Goal: Task Accomplishment & Management: Complete application form

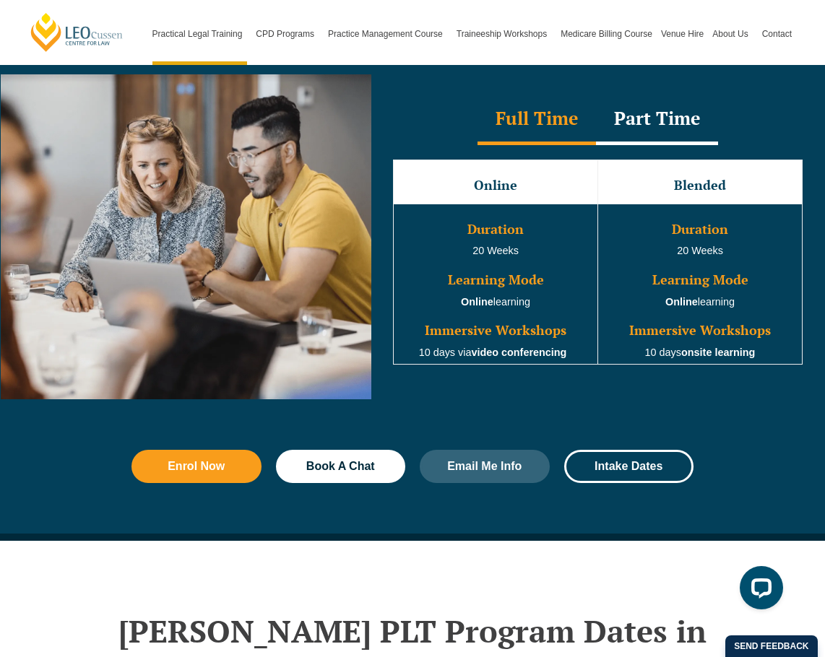
scroll to position [1325, 0]
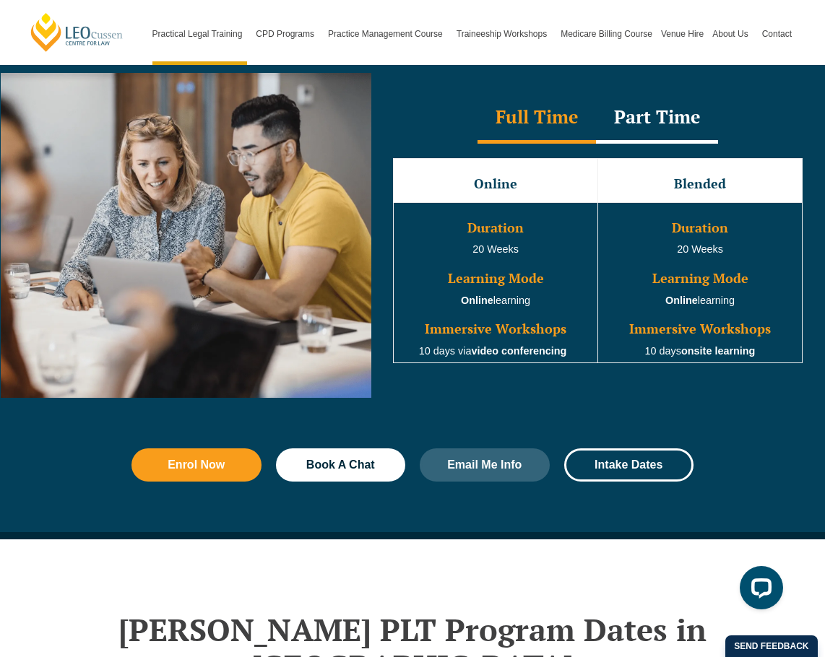
click at [652, 119] on div "Part Time" at bounding box center [657, 118] width 122 height 51
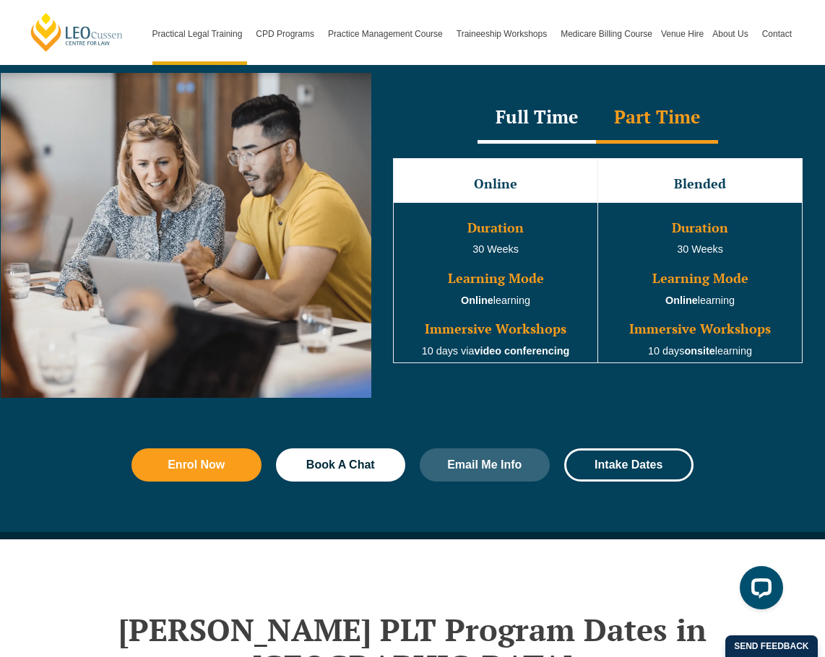
click at [533, 109] on div "Full Time" at bounding box center [536, 118] width 118 height 51
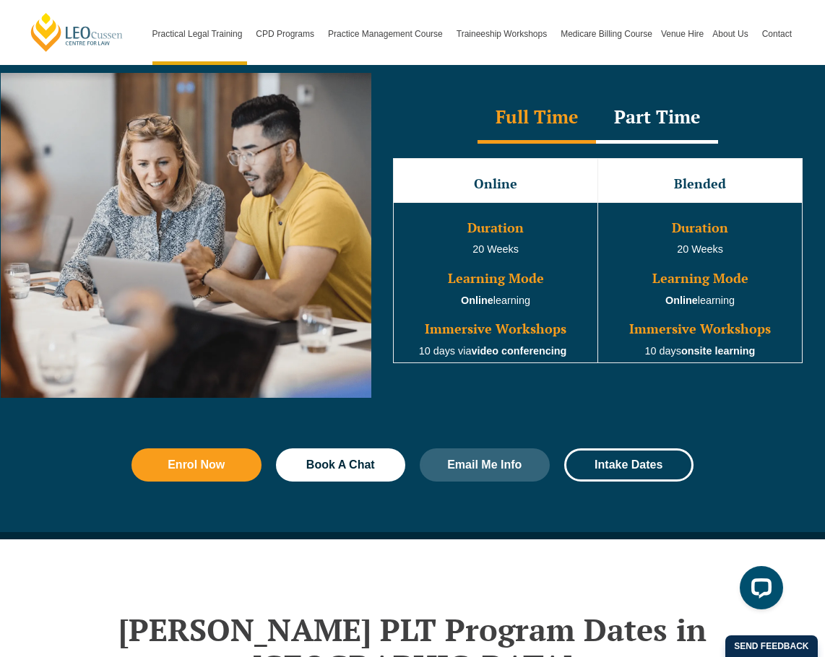
click at [654, 117] on div "Part Time" at bounding box center [657, 118] width 122 height 51
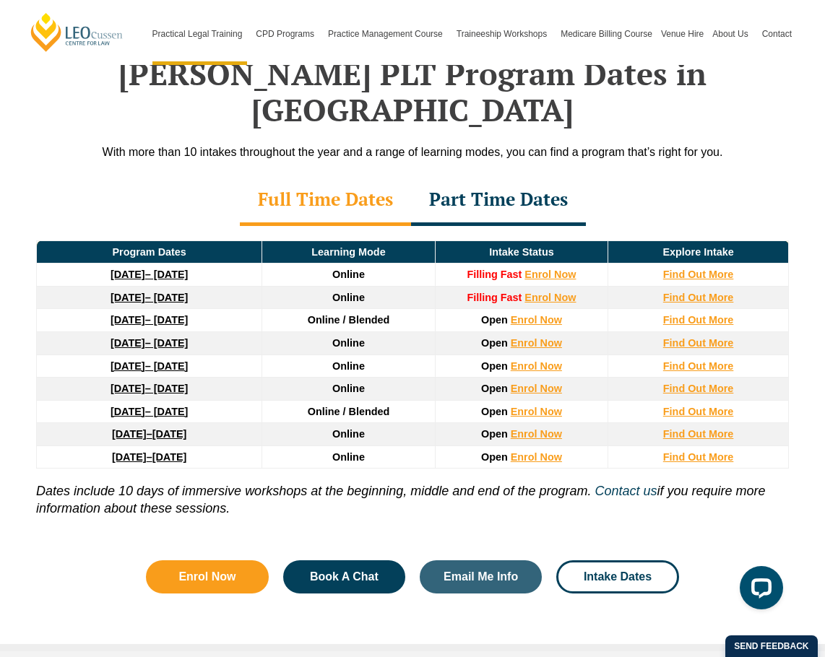
scroll to position [1882, 0]
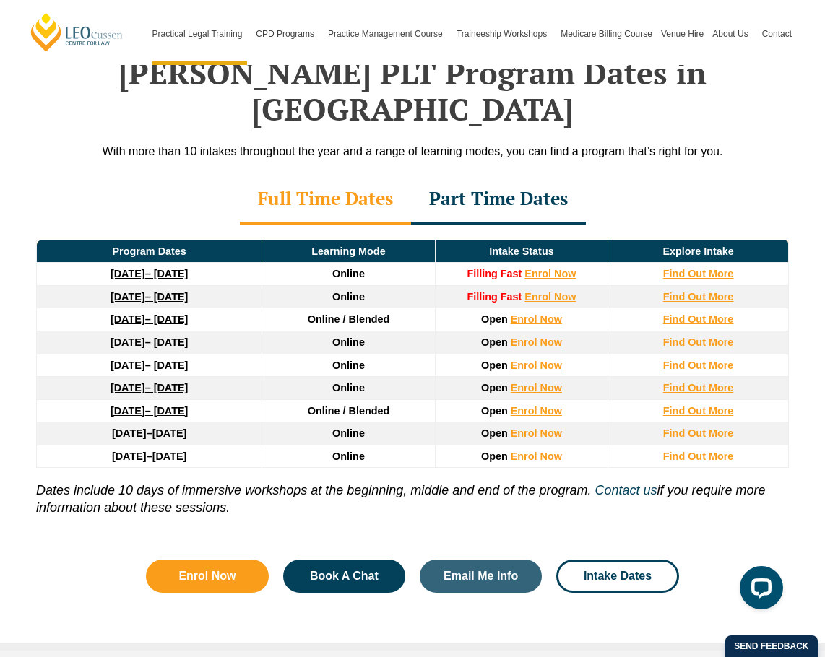
click at [480, 175] on div "Part Time Dates" at bounding box center [498, 200] width 175 height 51
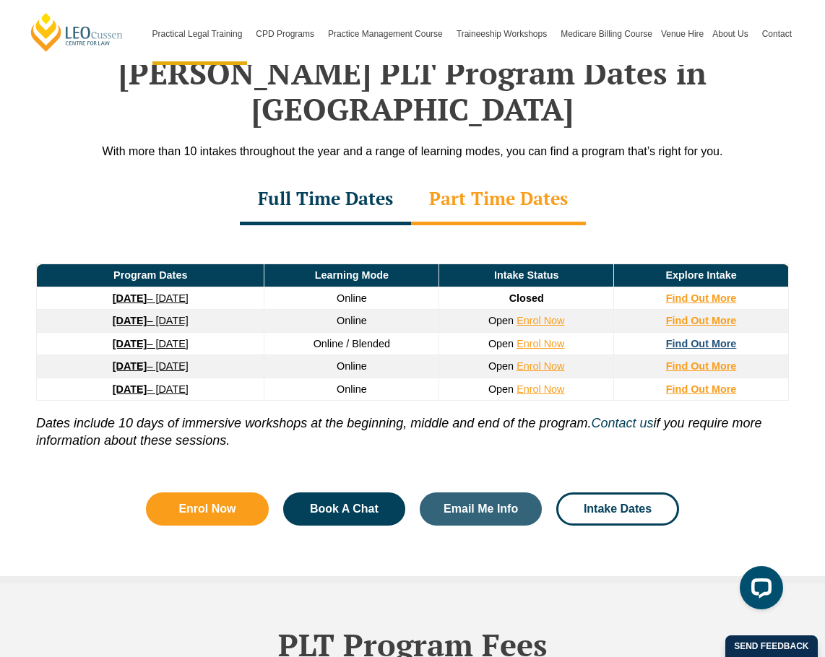
click at [722, 338] on strong "Find Out More" at bounding box center [701, 344] width 71 height 12
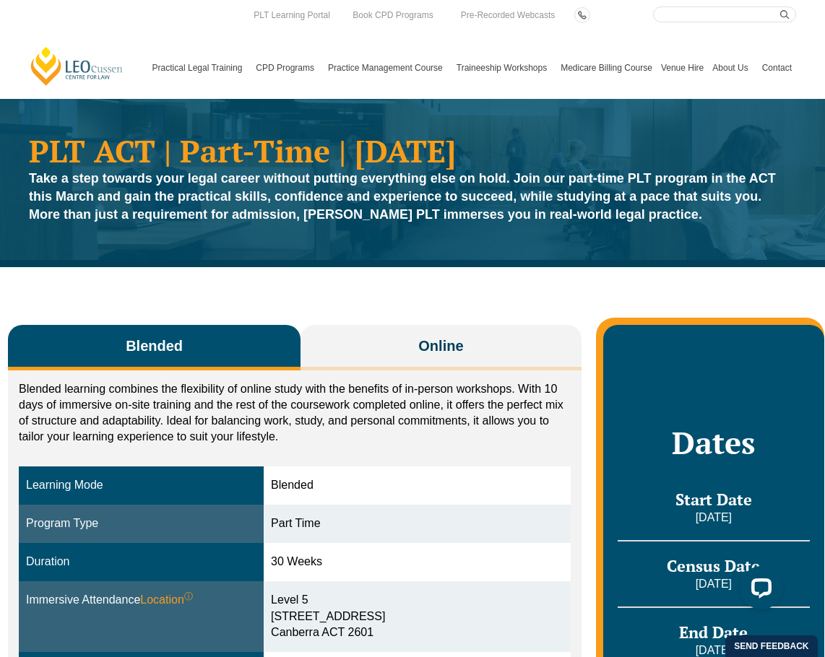
click at [722, 309] on div "Blended Online Blended learning combines the flexibility of online study with t…" at bounding box center [412, 576] width 823 height 618
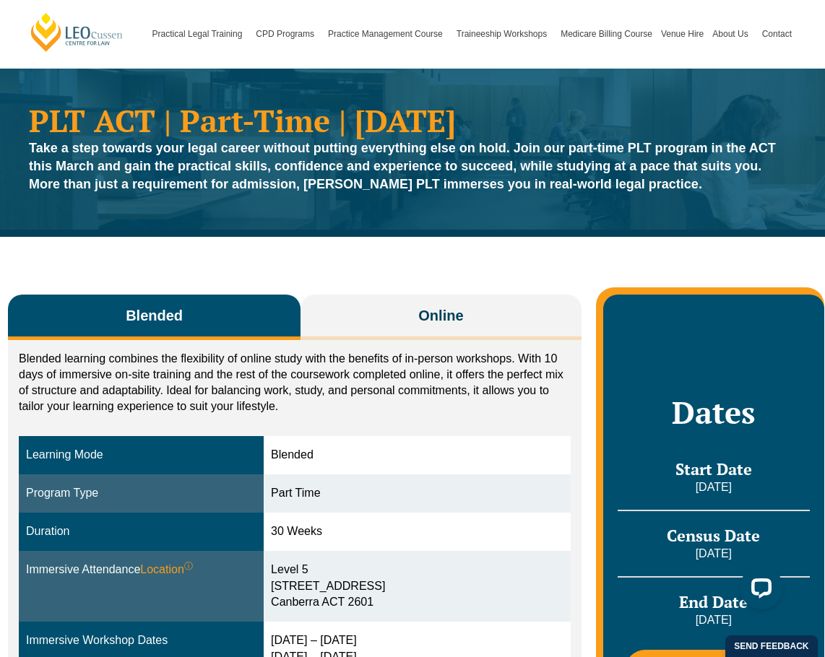
scroll to position [27, 0]
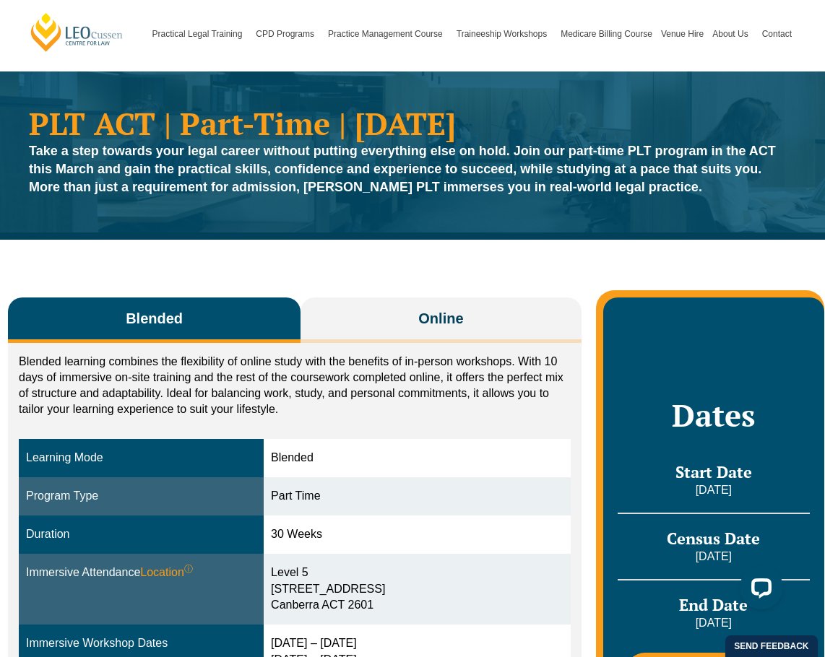
click at [117, 321] on button "Blended" at bounding box center [154, 321] width 293 height 46
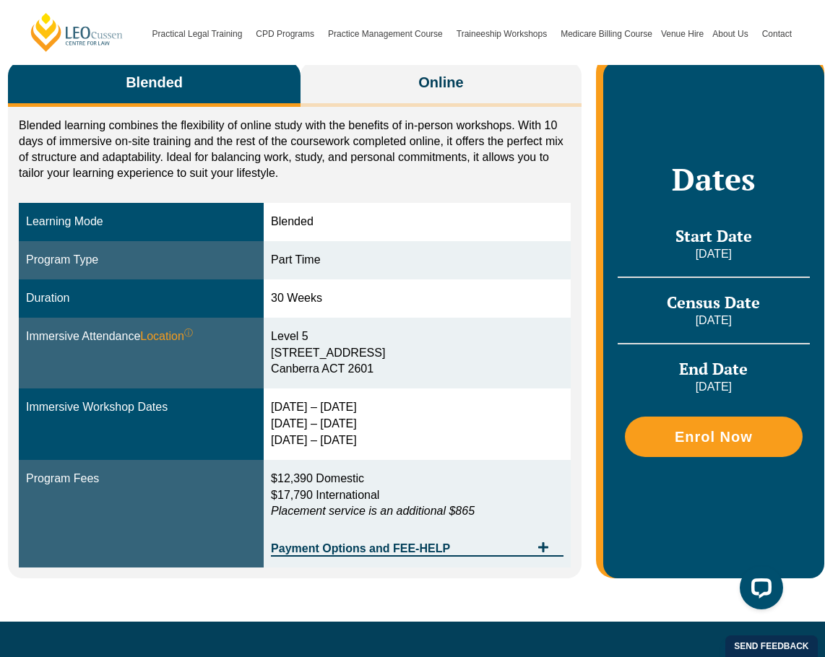
scroll to position [269, 0]
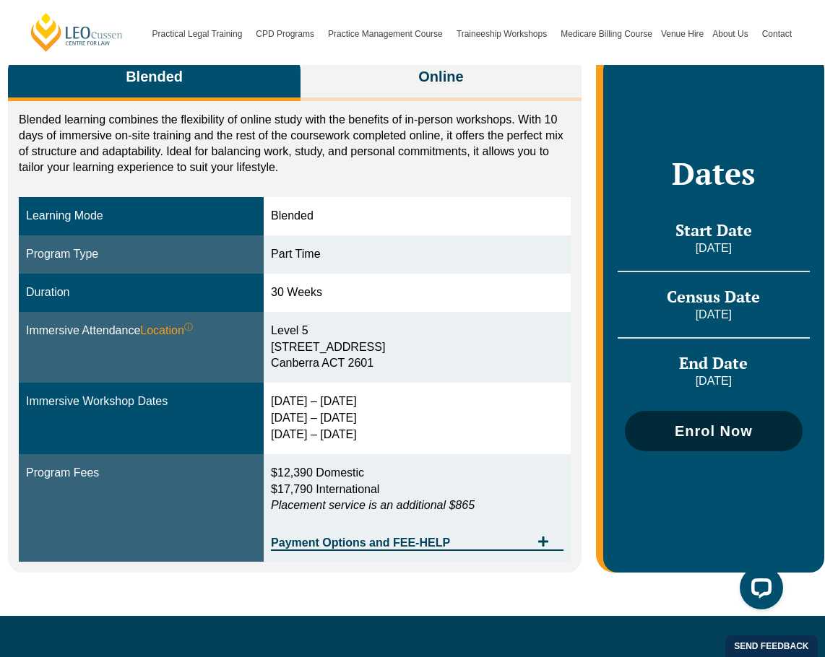
click at [704, 432] on span "Enrol Now" at bounding box center [714, 431] width 78 height 14
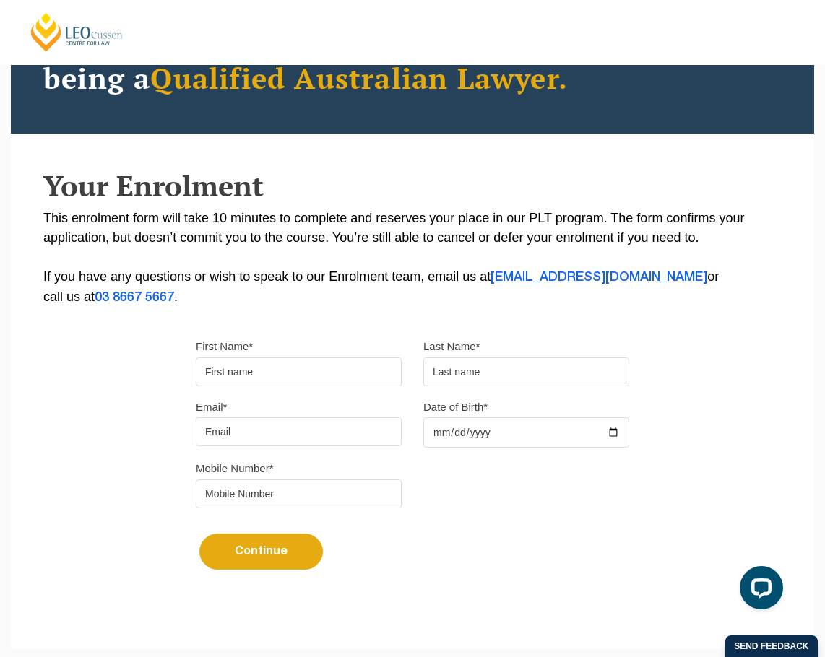
click at [246, 373] on input "First Name*" at bounding box center [299, 372] width 206 height 29
type input "Catherine"
click at [464, 367] on input "text" at bounding box center [526, 372] width 206 height 29
type input "Clegg"
click at [272, 437] on input "Email*" at bounding box center [299, 432] width 206 height 29
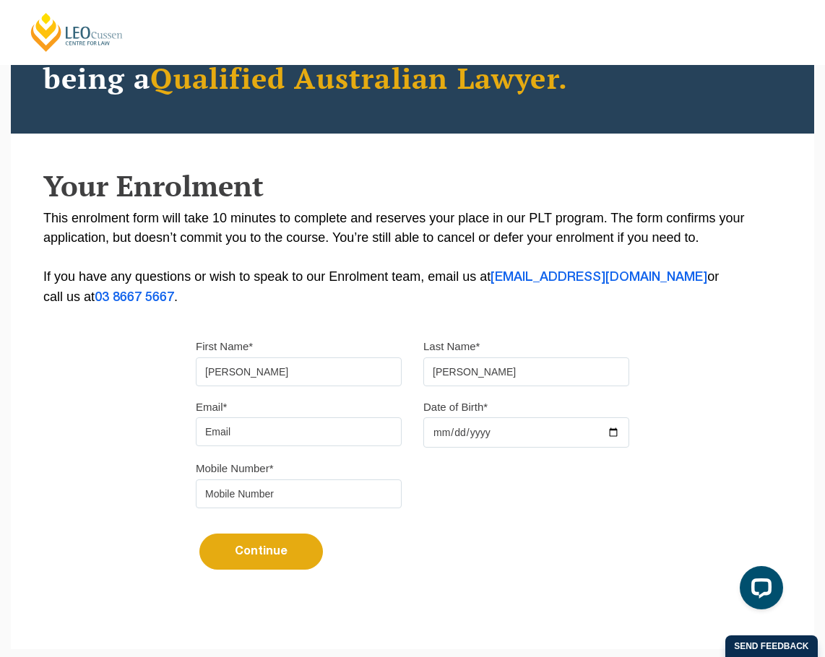
type input "cmaclegg@gmail.com"
click at [437, 431] on input "Date of Birth*" at bounding box center [526, 433] width 206 height 30
type input "1963-06-21"
click at [316, 493] on input "tel" at bounding box center [299, 494] width 206 height 29
click at [213, 496] on input "00416050913" at bounding box center [299, 494] width 206 height 29
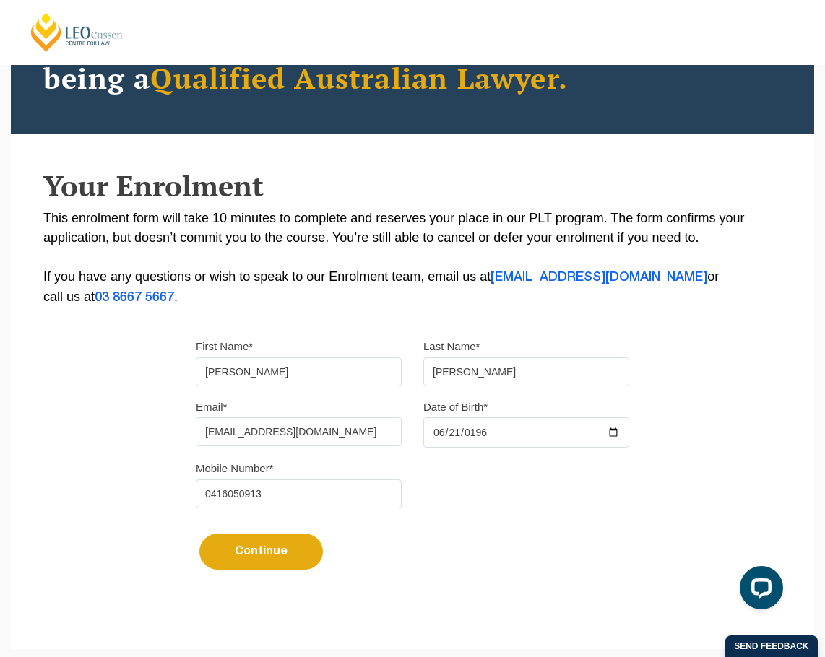
type input "0416050913"
click at [259, 560] on button "Continue" at bounding box center [261, 552] width 124 height 36
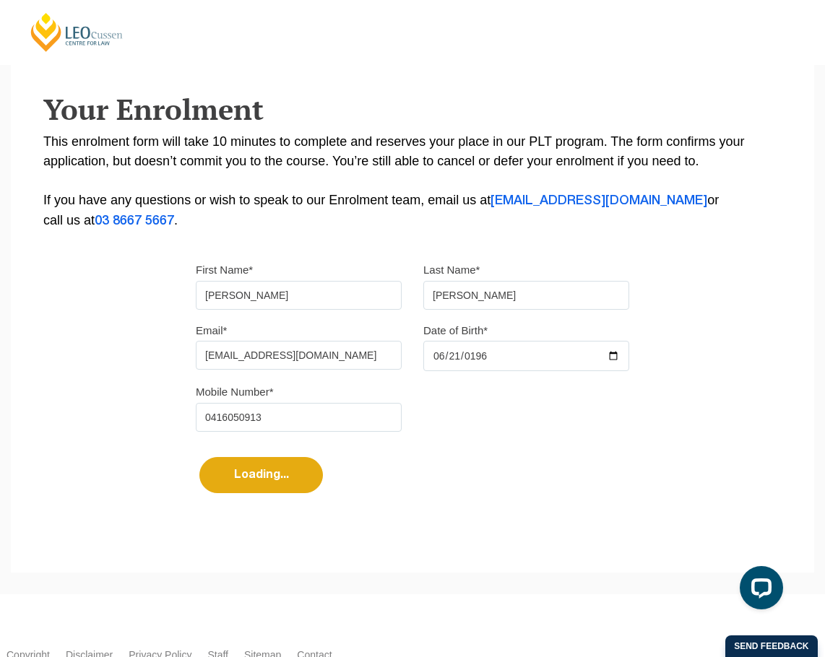
select select
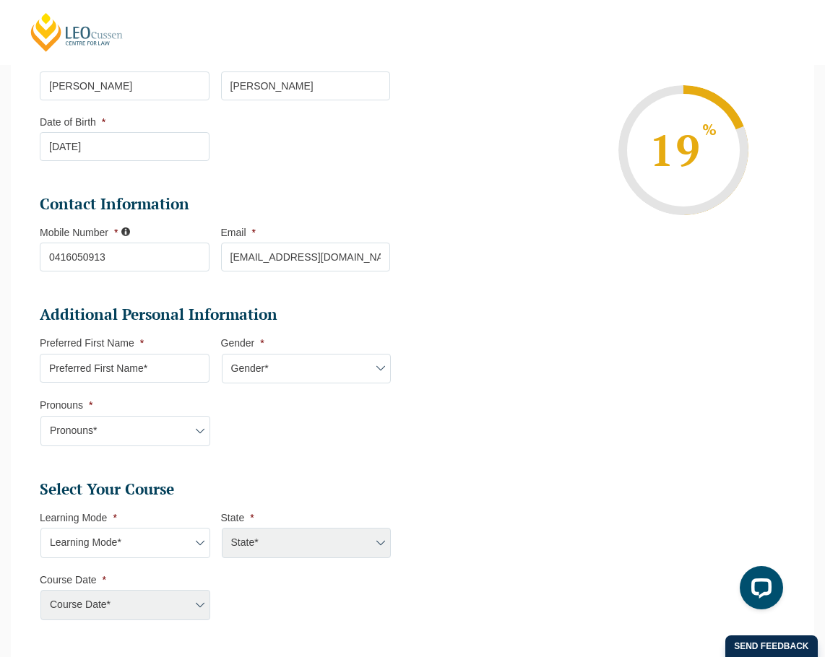
scroll to position [256, 0]
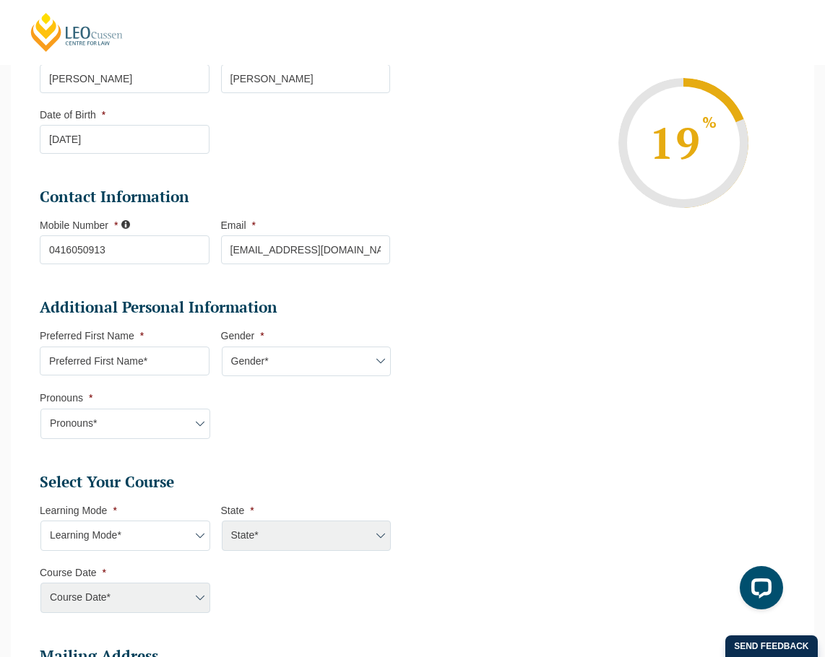
click at [137, 365] on input "Preferred First Name *" at bounding box center [125, 361] width 170 height 29
type input "M"
type input "Cathy"
click at [192, 424] on select "Pronouns* She/Her/Hers He/Him/His They/Them/Theirs Other Prefer not to disclose" at bounding box center [125, 424] width 170 height 30
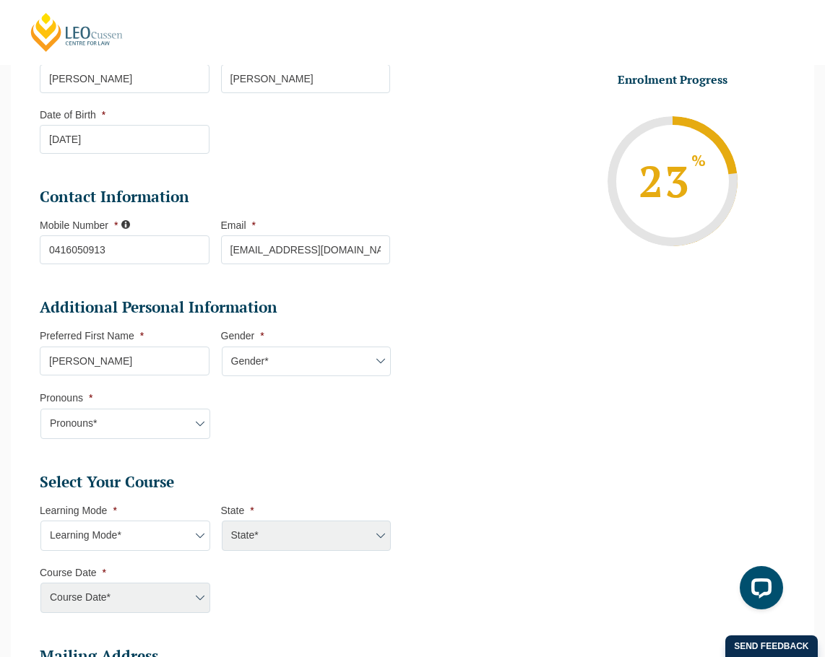
select select "She/Her/Hers"
click at [40, 409] on select "Pronouns* She/Her/Hers He/Him/His They/Them/Theirs Other Prefer not to disclose" at bounding box center [125, 424] width 170 height 30
click at [373, 360] on select "Gender* Male Female Nonbinary Intersex Prefer not to disclose Other" at bounding box center [307, 362] width 170 height 30
select select "Female"
click at [222, 347] on select "Gender* Male Female Nonbinary Intersex Prefer not to disclose Other" at bounding box center [307, 362] width 170 height 30
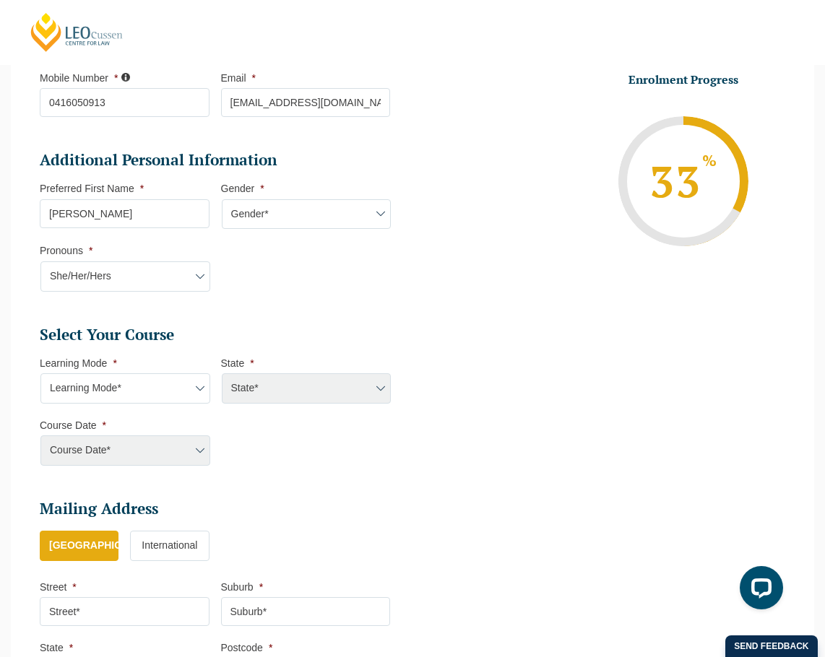
scroll to position [416, 0]
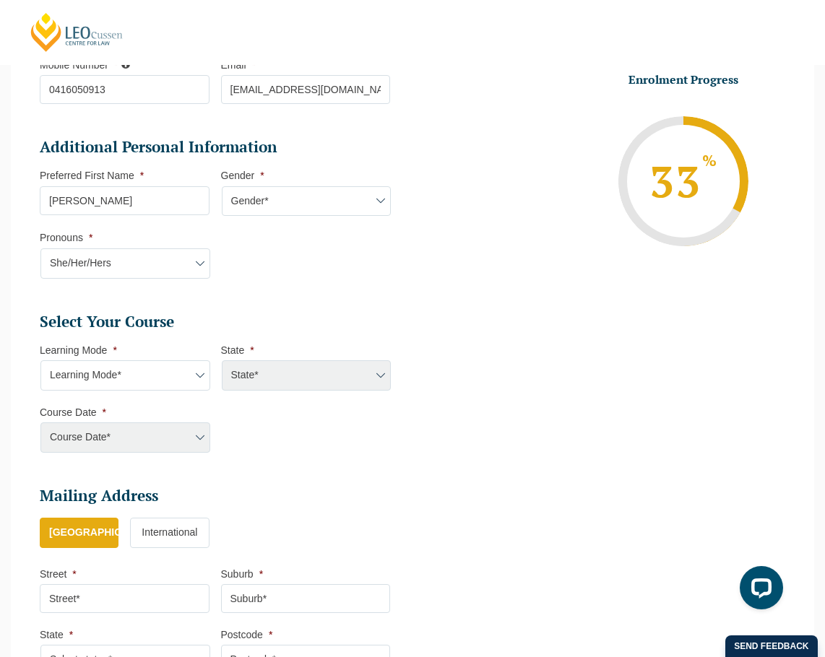
click at [196, 376] on select "Learning Mode* Online Full Time Learning Online Part Time Learning Blended Full…" at bounding box center [125, 375] width 170 height 30
select select "Blended Part Time Learning"
click at [40, 360] on select "Learning Mode* Online Full Time Learning Online Part Time Learning Blended Full…" at bounding box center [125, 375] width 170 height 30
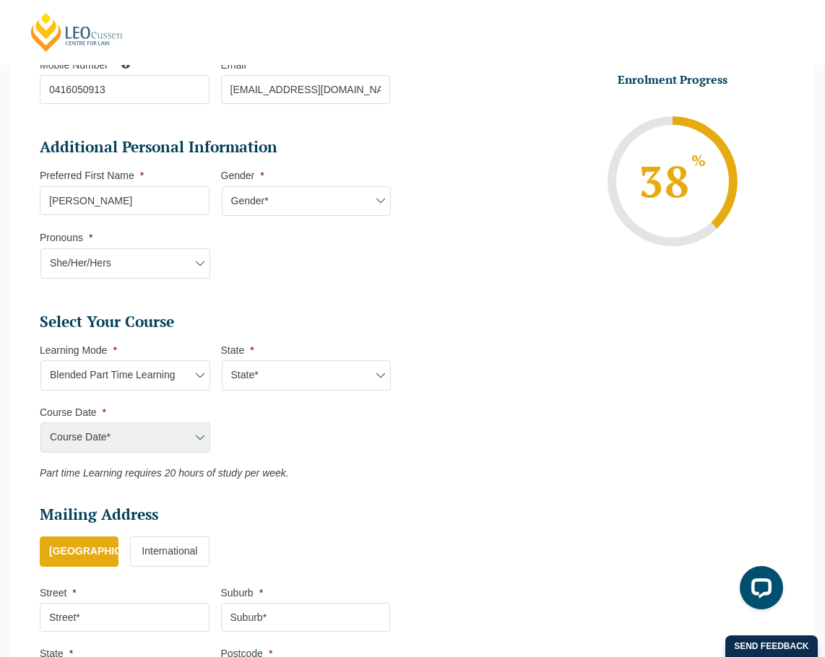
click at [379, 373] on select "State* ACT/NSW QLD VIC WA" at bounding box center [307, 375] width 170 height 30
select select "ACT/NSW"
click at [222, 360] on select "State* ACT/NSW QLD VIC WA" at bounding box center [307, 375] width 170 height 30
click at [200, 438] on select "Course Date* March 2026 (30-Mar-2026 to 23-Oct-2026)" at bounding box center [125, 438] width 170 height 30
select select "March 2026 (30-Mar-2026 to 23-Oct-2026)"
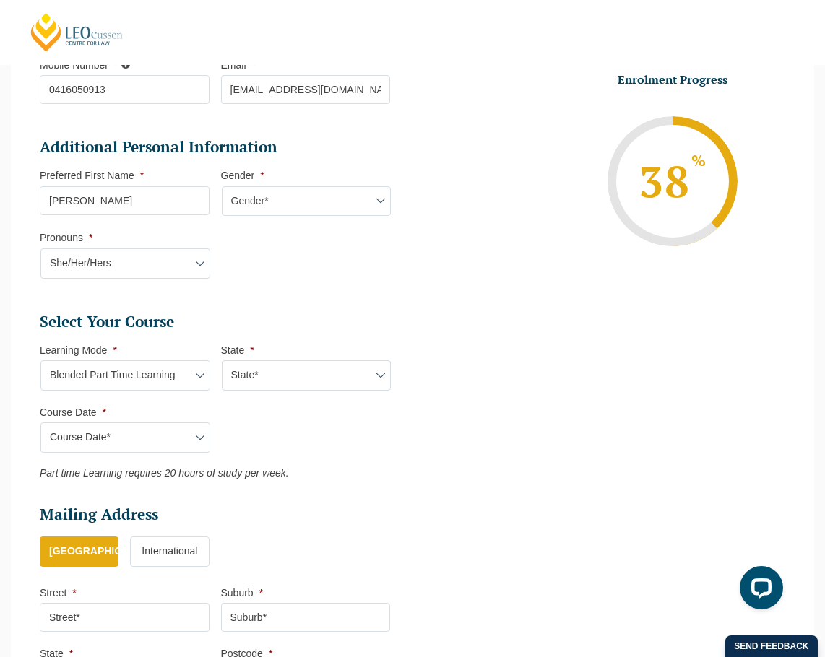
click at [40, 423] on select "Course Date* March 2026 (30-Mar-2026 to 23-Oct-2026)" at bounding box center [125, 438] width 170 height 30
type input "Intake 05 March 2026 PT"
type input "Practical Legal Training (ACT/NSW)"
select select "ACT/NSW PLT (MAR) 2026 Part Time Blended"
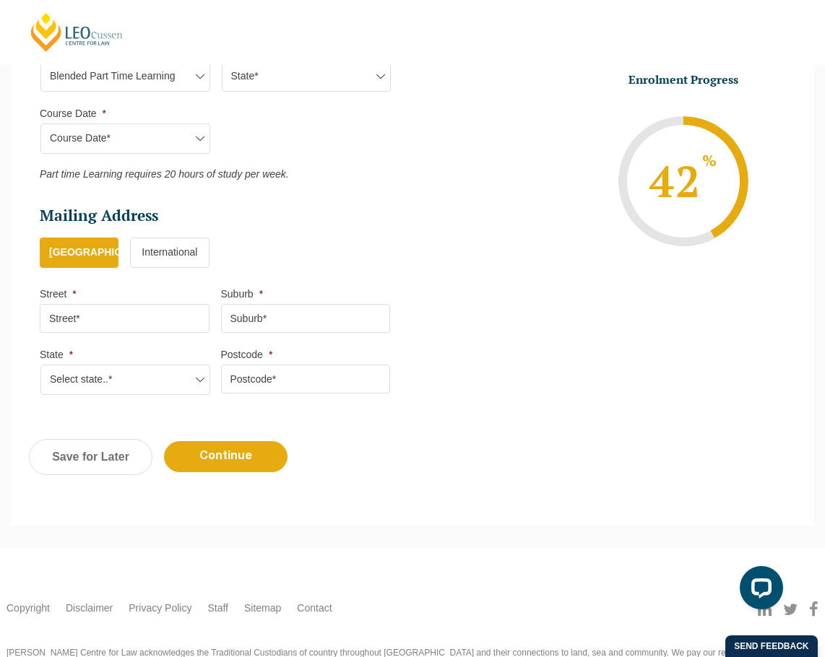
scroll to position [717, 0]
click at [93, 322] on input "Street *" at bounding box center [125, 317] width 170 height 29
type input "23 Ryrie St"
click at [248, 314] on input "Suburb *" at bounding box center [306, 317] width 170 height 29
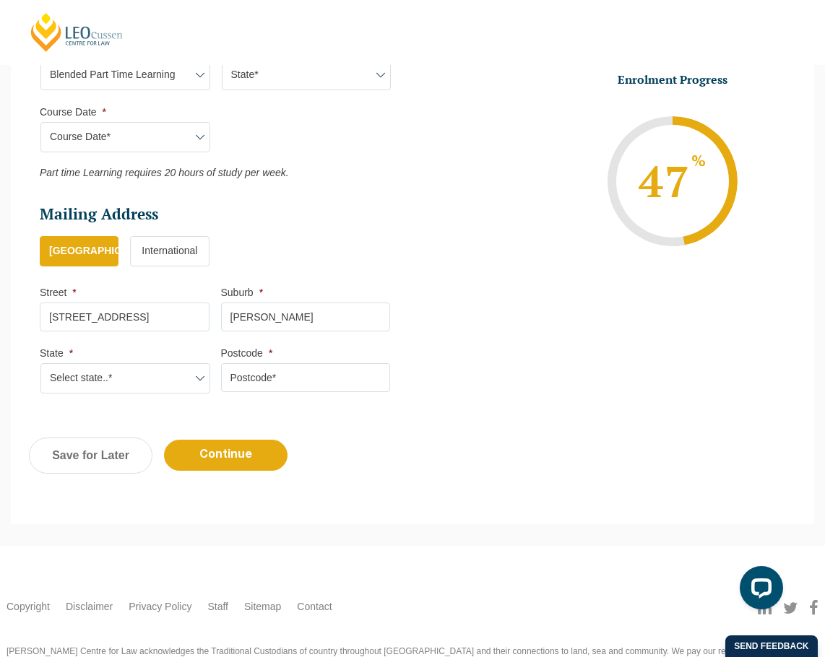
type input "Campbell"
click at [118, 379] on select "Select state..* VIC WA QLD SA NSW NT ACT TAS" at bounding box center [125, 378] width 170 height 30
select select "ACT"
click at [40, 363] on select "Select state..* VIC WA QLD SA NSW NT ACT TAS" at bounding box center [125, 378] width 170 height 30
click at [335, 383] on input "Postcode *" at bounding box center [306, 377] width 170 height 29
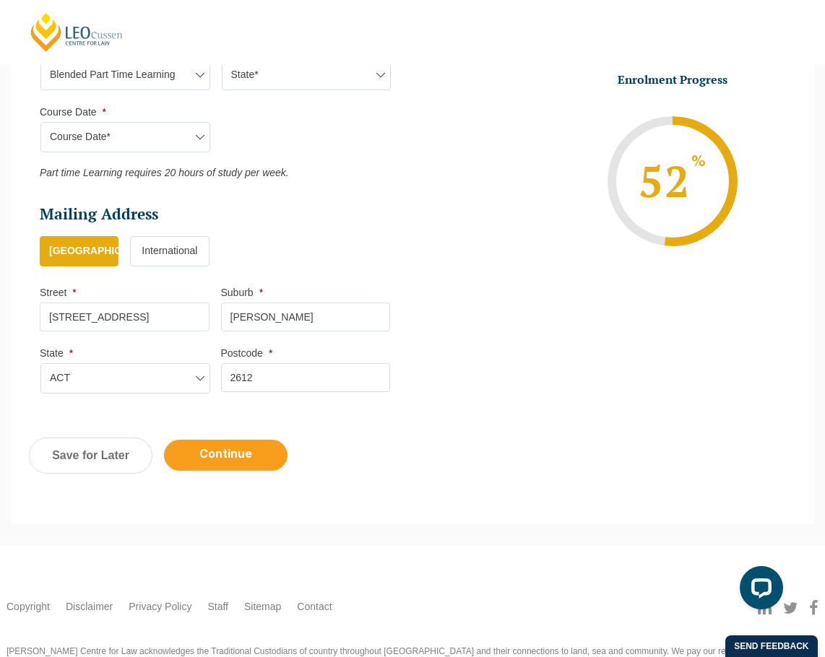
type input "2612"
click at [222, 460] on input "Continue" at bounding box center [226, 455] width 124 height 31
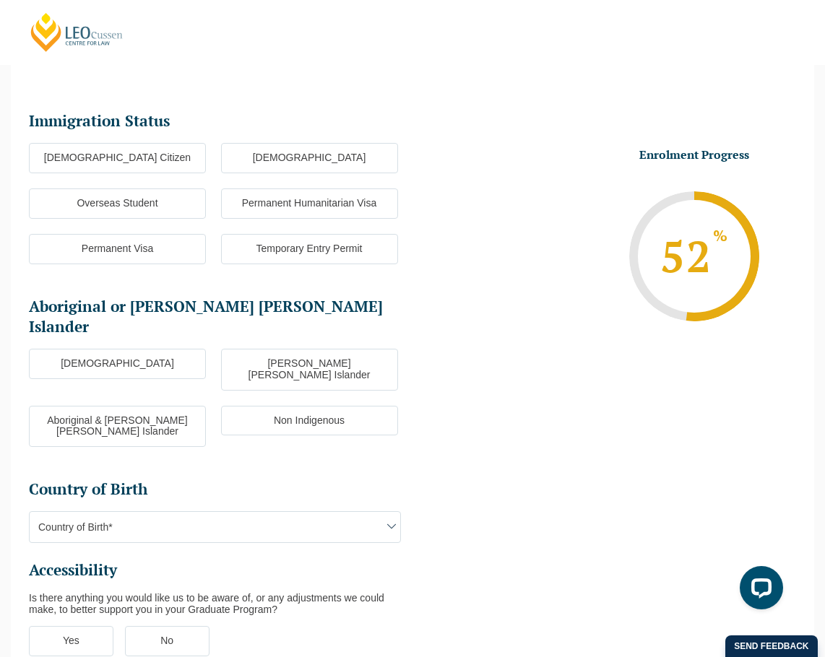
scroll to position [125, 0]
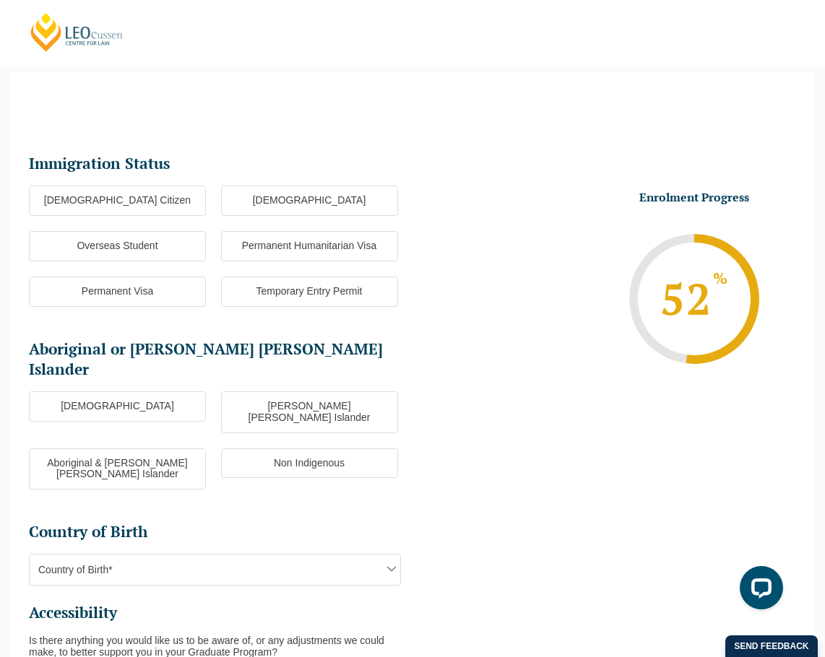
click at [105, 205] on label "Australian Citizen" at bounding box center [117, 201] width 177 height 30
click at [0, 0] on input "Australian Citizen" at bounding box center [0, 0] width 0 height 0
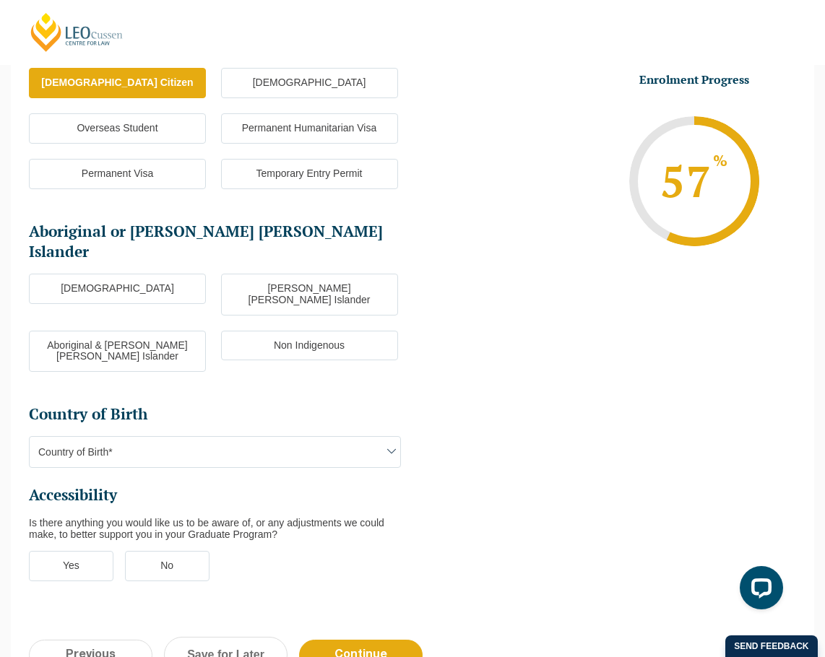
scroll to position [255, 0]
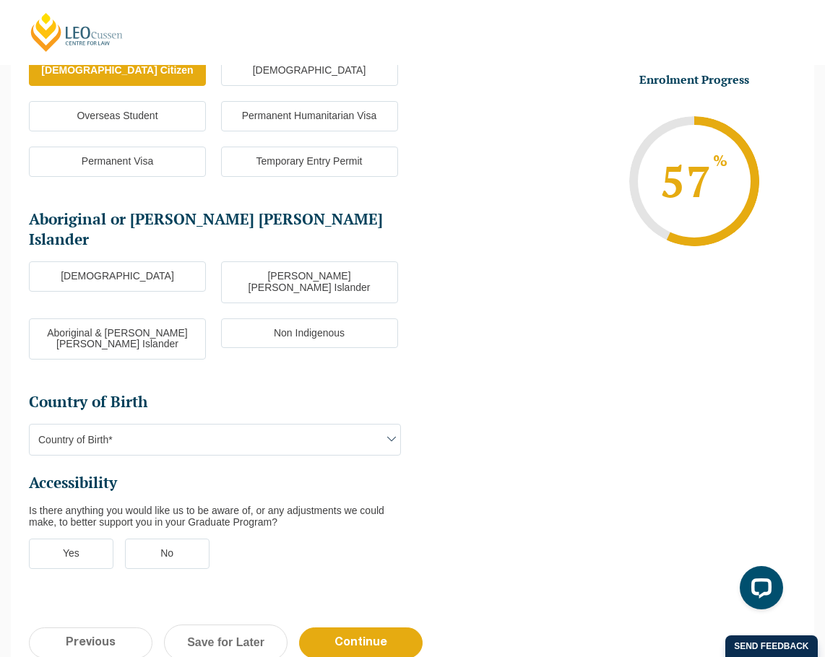
click at [246, 319] on label "Non Indigenous" at bounding box center [309, 334] width 177 height 30
click at [0, 0] on input "Non Indigenous" at bounding box center [0, 0] width 0 height 0
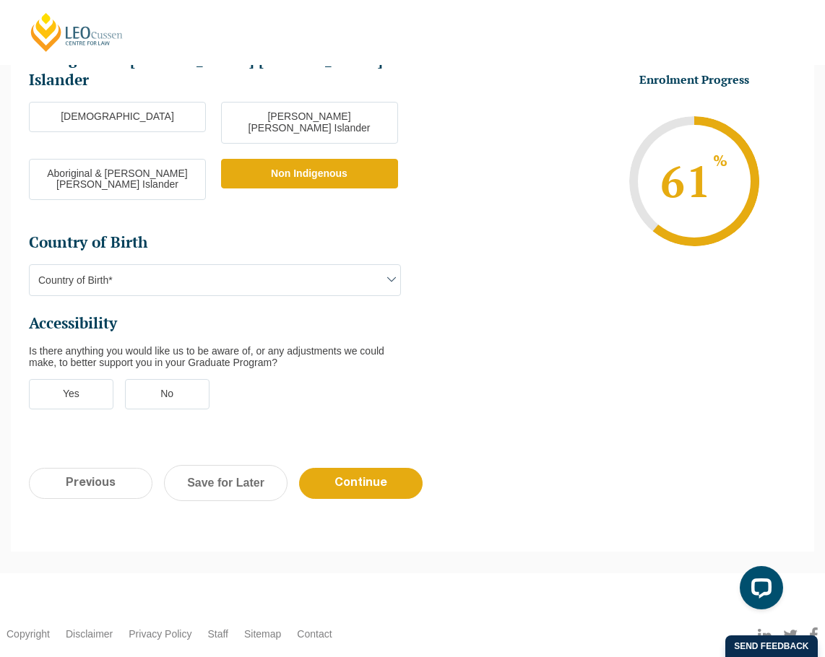
scroll to position [420, 0]
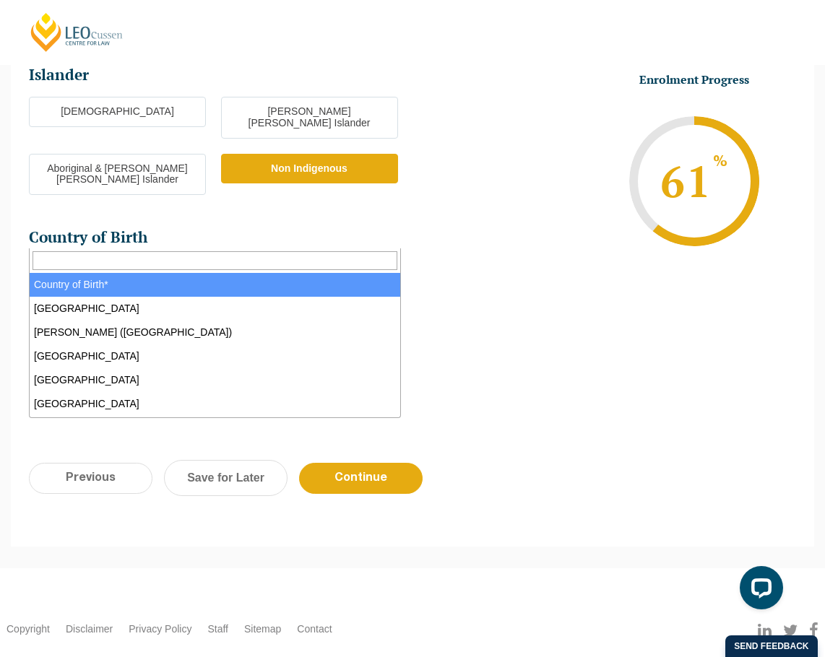
click at [376, 260] on span "Country of Birth*" at bounding box center [215, 275] width 371 height 30
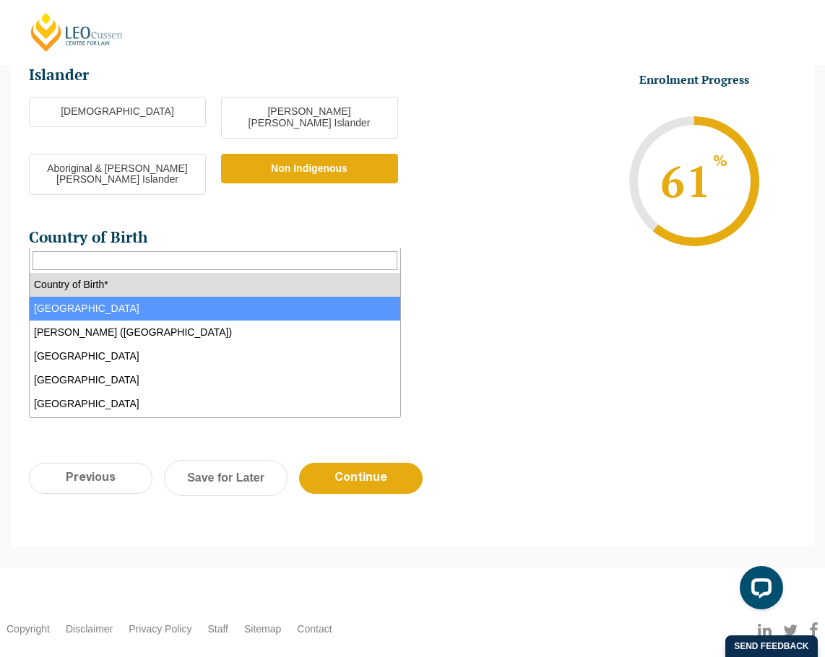
select select "Australia 1101"
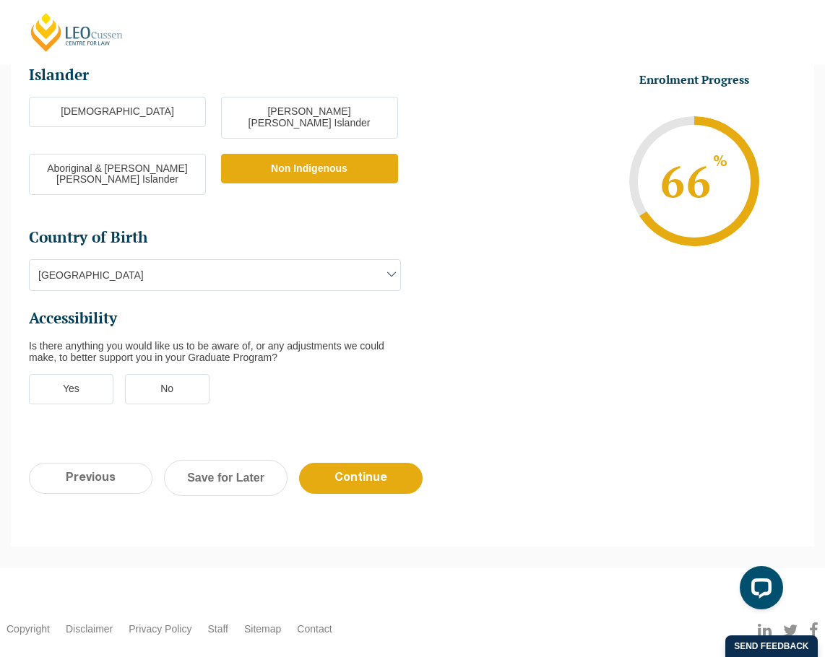
click at [173, 374] on label "No" at bounding box center [167, 389] width 85 height 30
click at [0, 0] on input "No" at bounding box center [0, 0] width 0 height 0
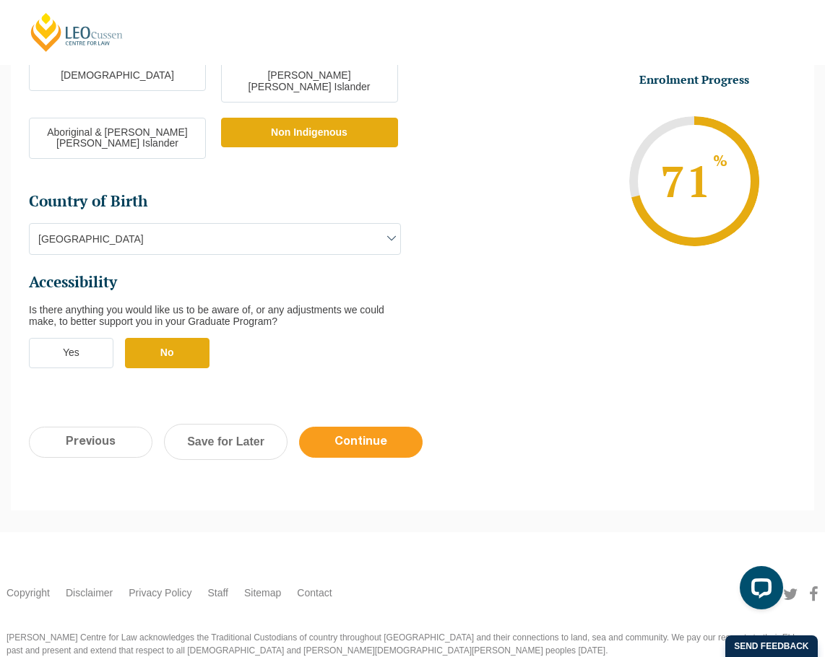
click at [371, 427] on input "Continue" at bounding box center [361, 442] width 124 height 31
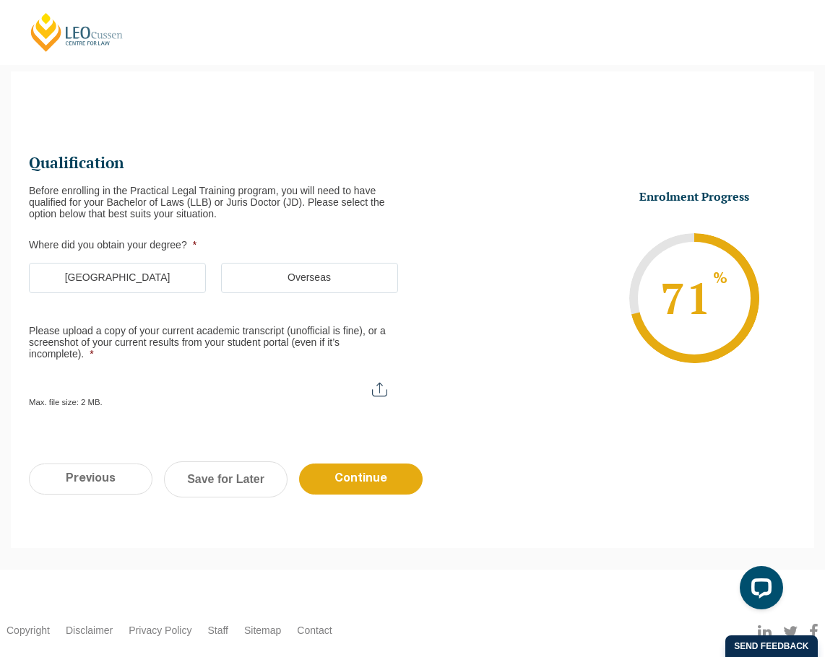
scroll to position [125, 0]
click at [111, 277] on label "Australia" at bounding box center [117, 279] width 177 height 30
click at [0, 0] on input "Australia" at bounding box center [0, 0] width 0 height 0
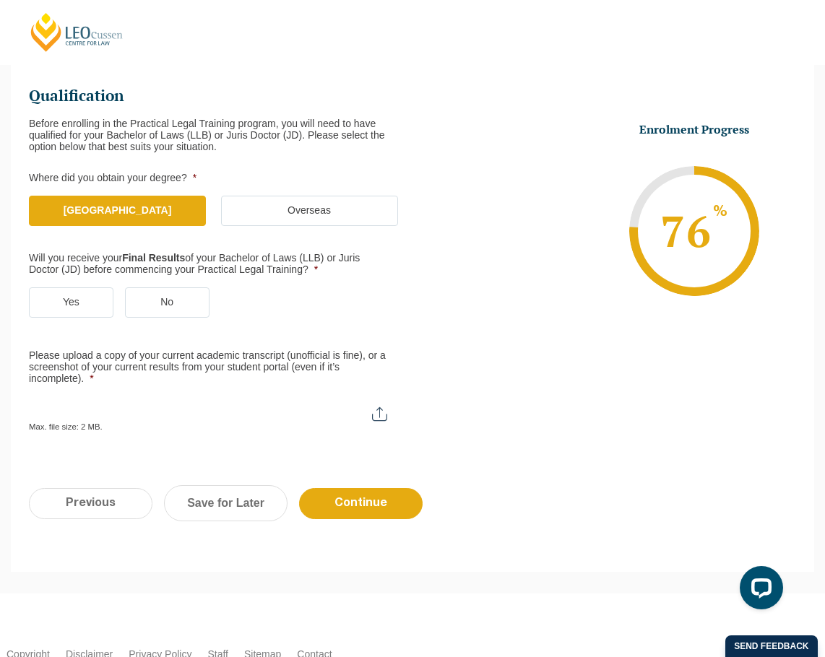
scroll to position [199, 0]
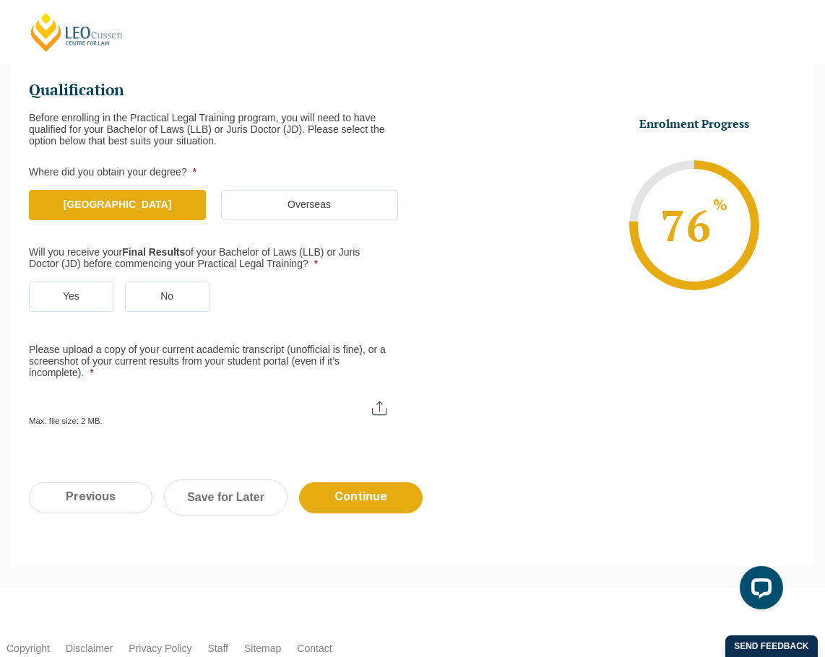
click at [77, 301] on label "Yes" at bounding box center [71, 297] width 85 height 30
click at [0, 0] on input "Yes" at bounding box center [0, 0] width 0 height 0
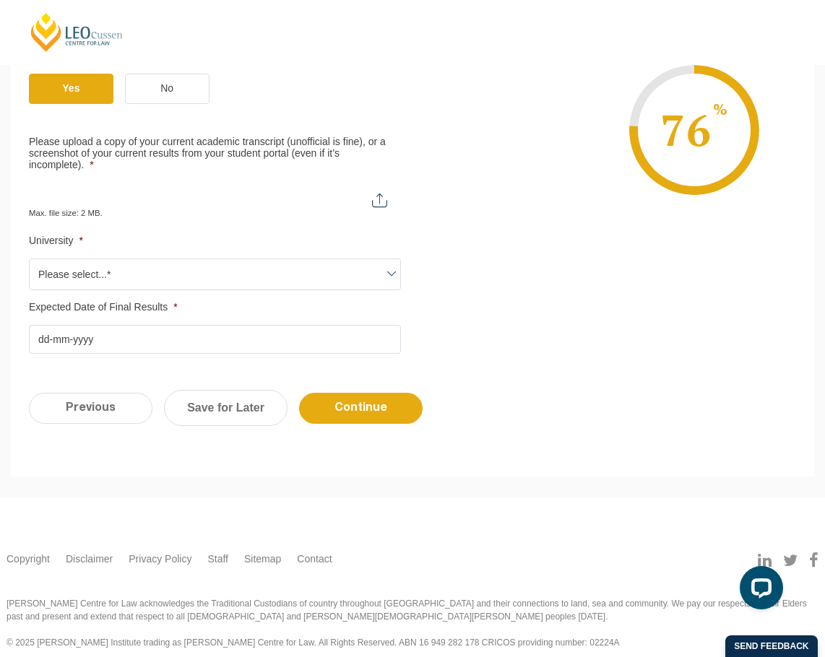
scroll to position [407, 0]
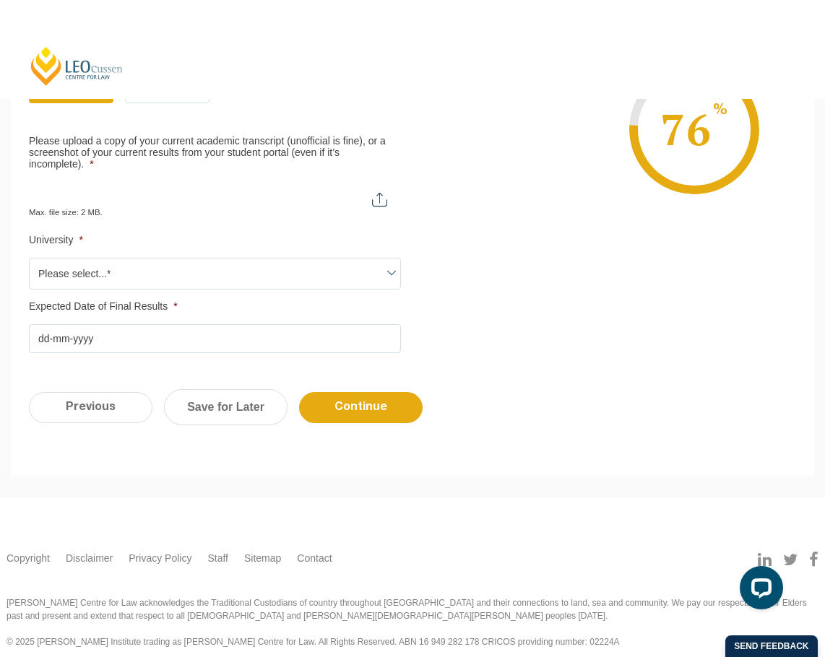
click at [383, 202] on input "Please upload a copy of your current academic transcript (unofficial is fine), …" at bounding box center [215, 194] width 372 height 25
type input "C:\fakepath\Transcript.pdf"
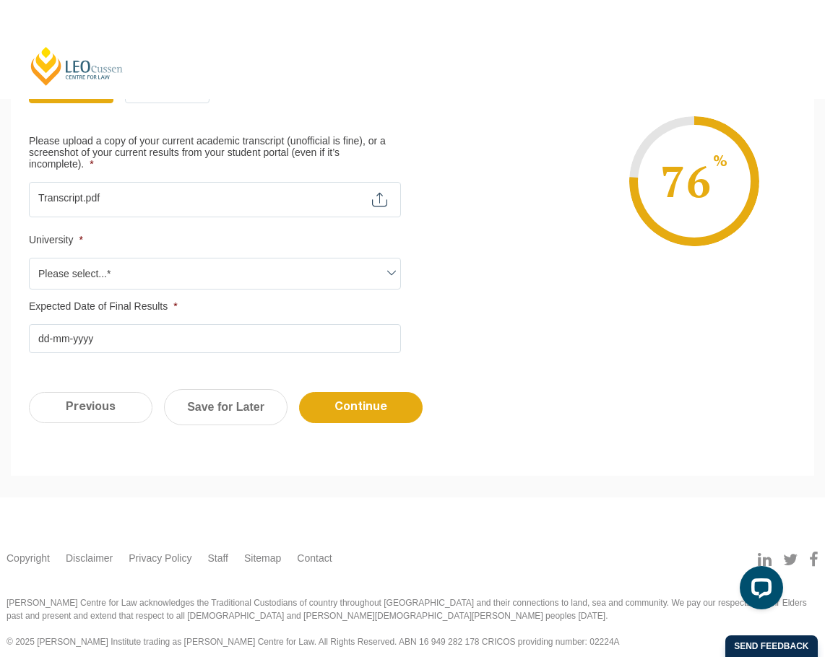
click at [398, 265] on span at bounding box center [391, 272] width 17 height 17
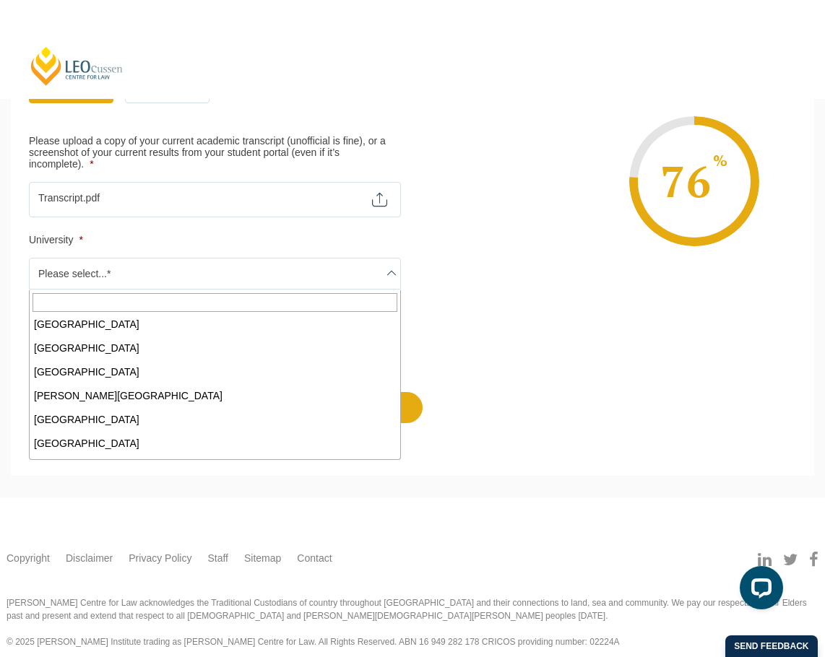
scroll to position [339, 0]
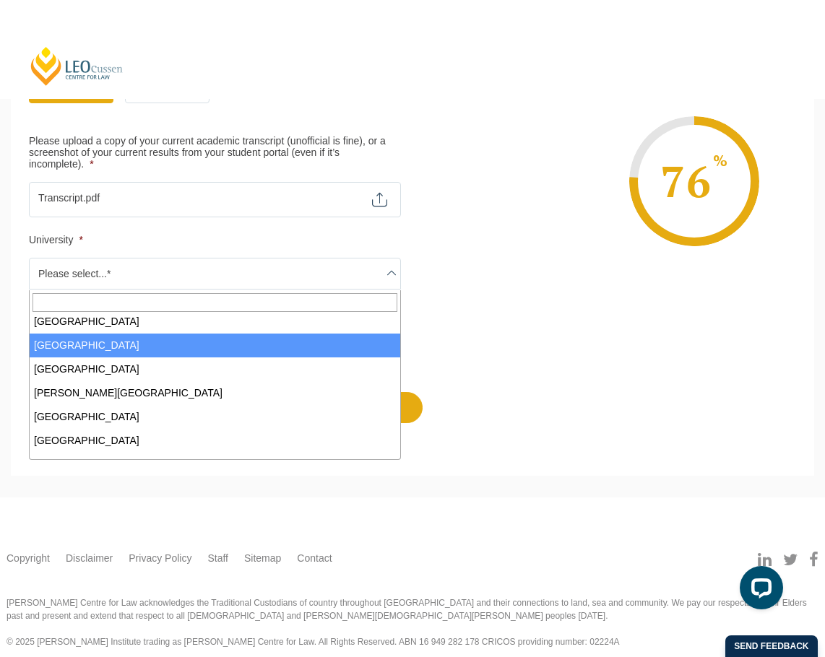
select select "[GEOGRAPHIC_DATA]"
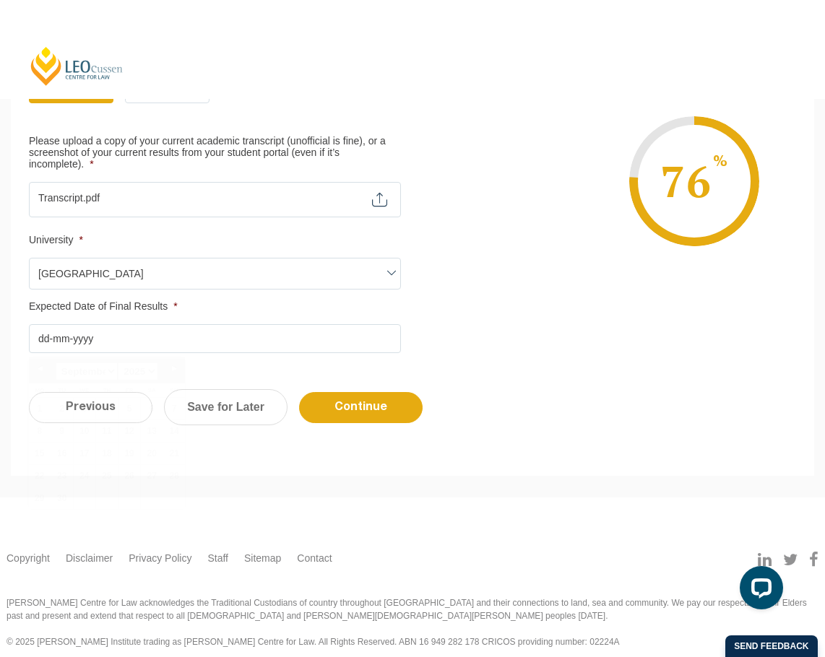
click at [145, 339] on input "Expected Date of Final Results *" at bounding box center [215, 338] width 372 height 29
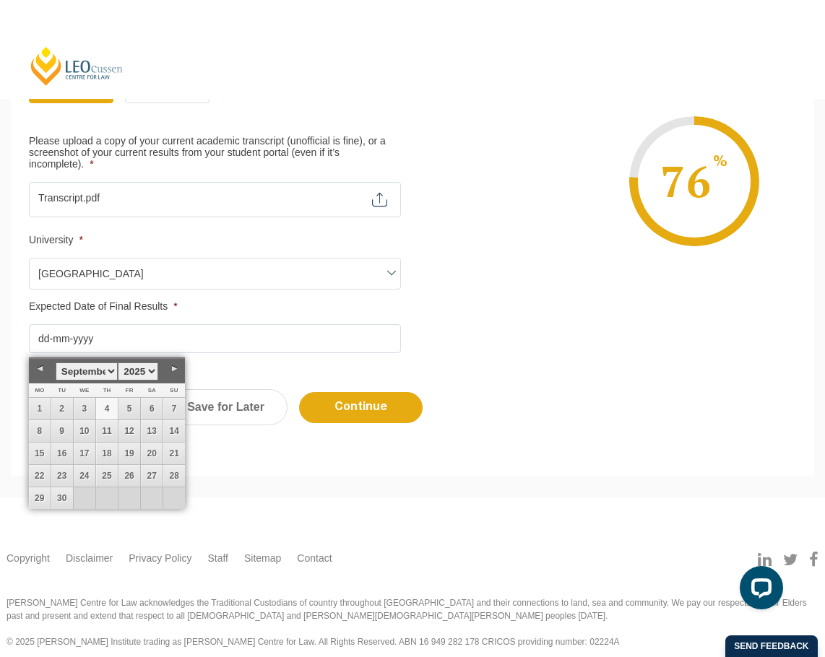
click at [40, 368] on link "Previous" at bounding box center [40, 369] width 22 height 22
click at [39, 367] on link "Previous" at bounding box center [40, 369] width 22 height 22
click at [105, 430] on link "10" at bounding box center [107, 431] width 22 height 22
type input "10-07-2025"
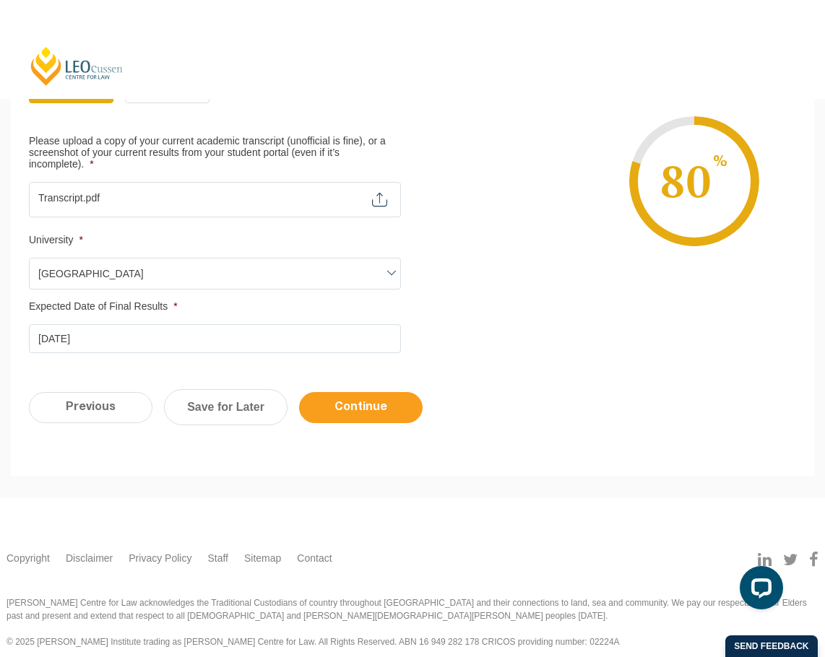
click at [339, 411] on input "Continue" at bounding box center [361, 407] width 124 height 31
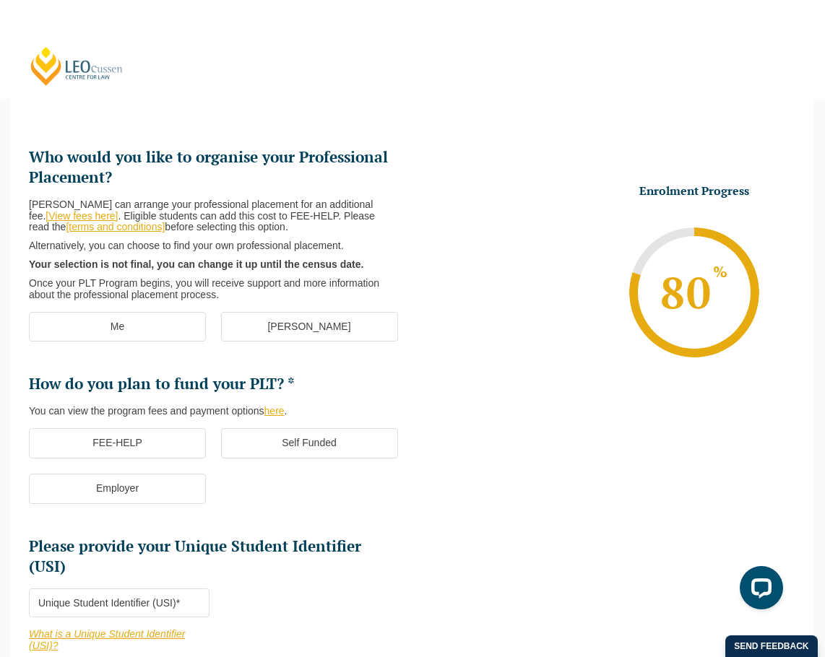
scroll to position [125, 0]
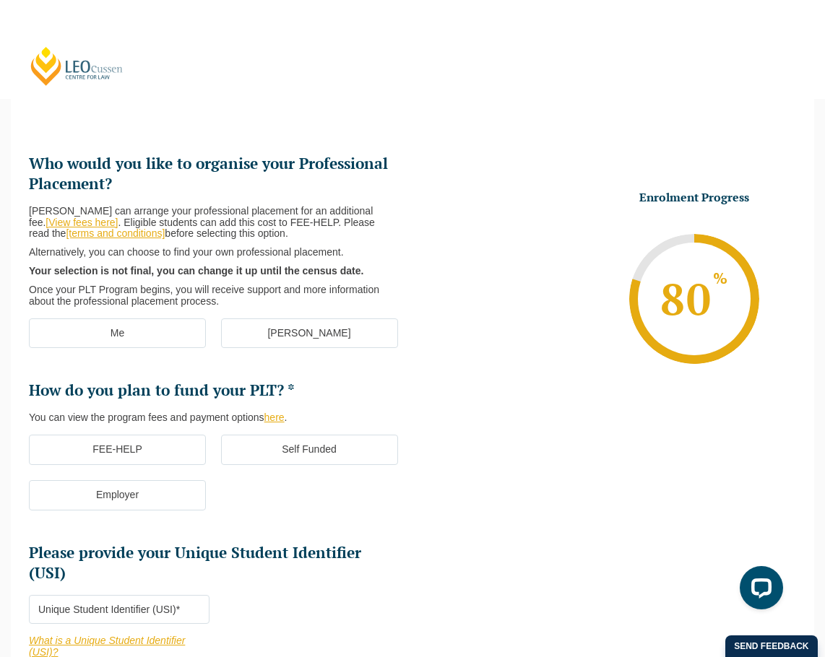
click at [289, 337] on label "[PERSON_NAME]" at bounding box center [309, 334] width 177 height 30
click at [0, 0] on input "[PERSON_NAME]" at bounding box center [0, 0] width 0 height 0
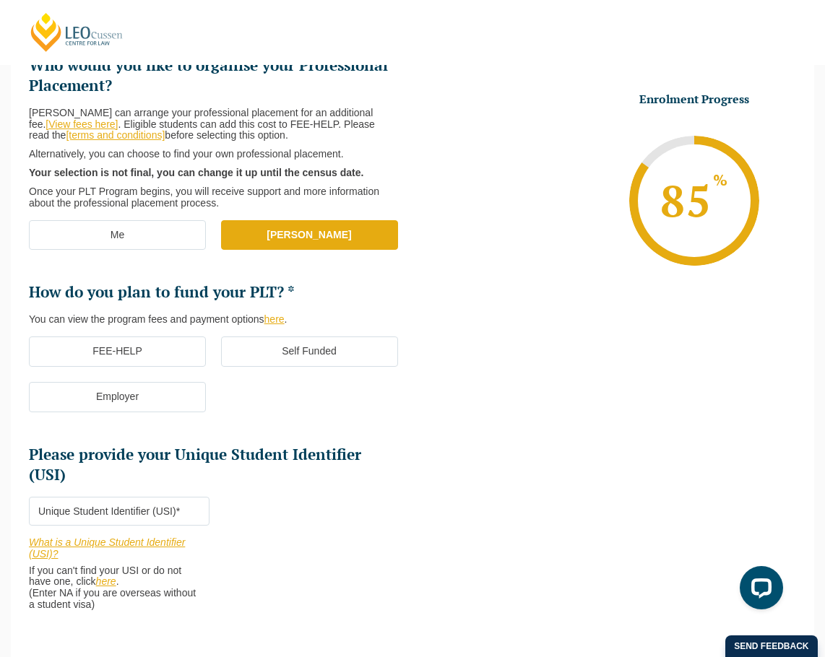
scroll to position [224, 0]
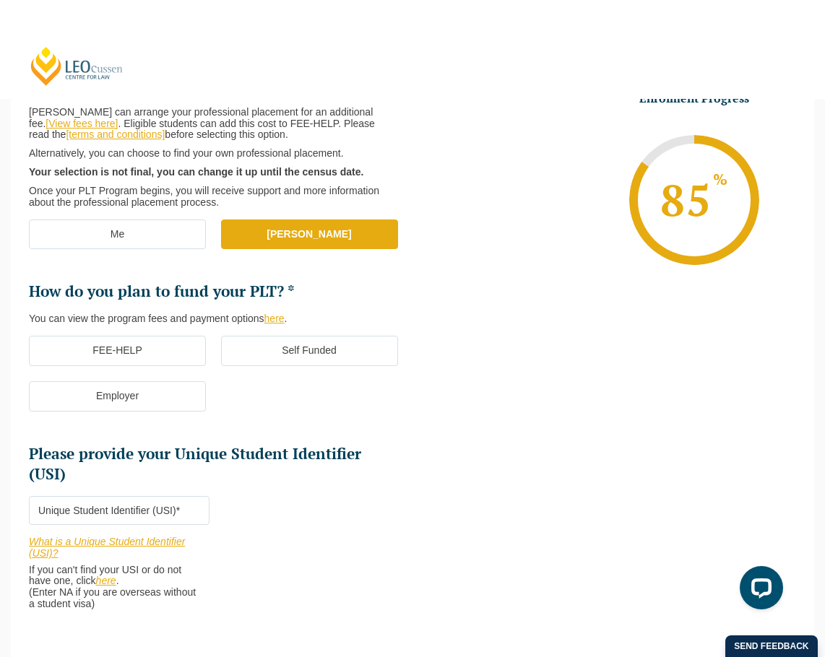
click at [67, 345] on label "FEE-HELP" at bounding box center [117, 351] width 177 height 30
click at [0, 0] on input "FEE-HELP" at bounding box center [0, 0] width 0 height 0
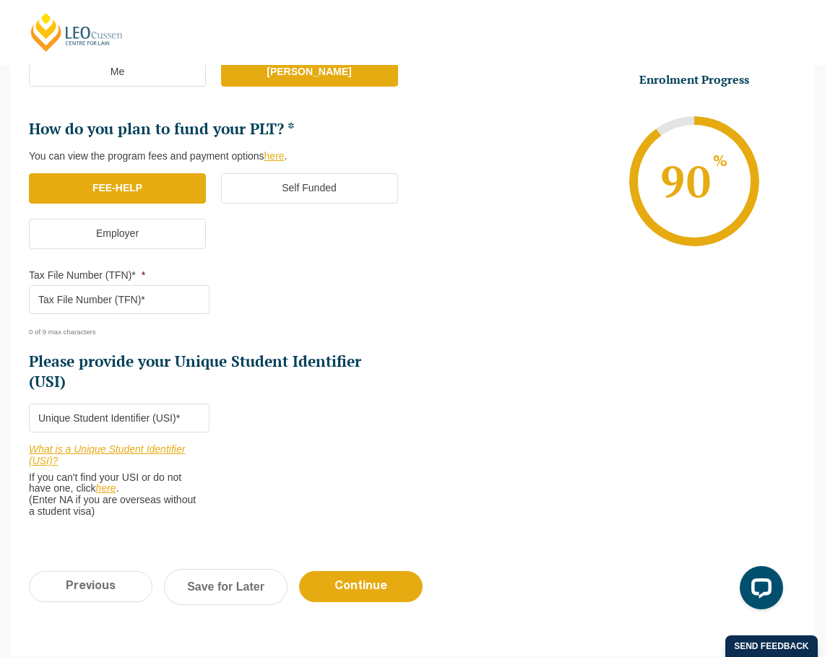
scroll to position [384, 0]
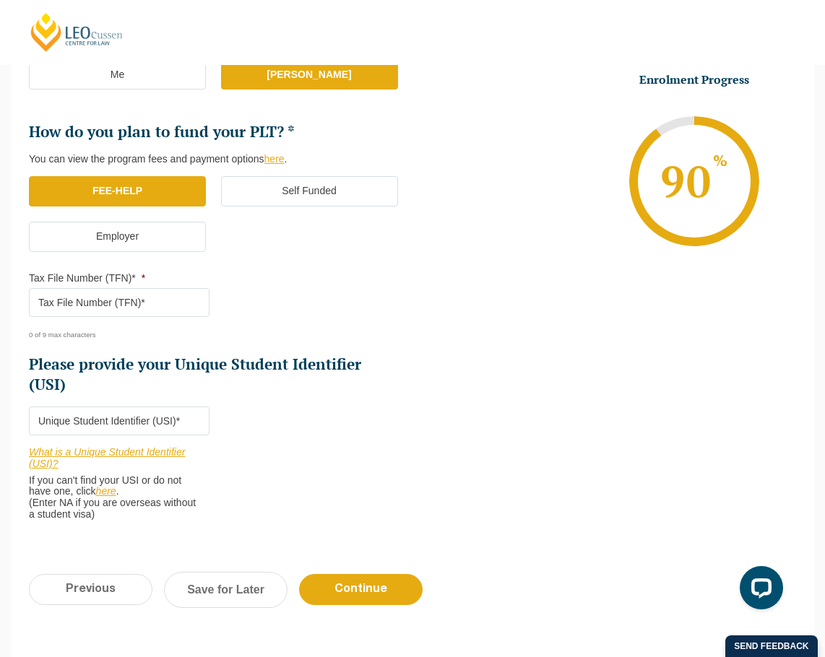
click at [274, 188] on label "Self Funded" at bounding box center [309, 191] width 177 height 30
click at [0, 0] on input "Self Funded" at bounding box center [0, 0] width 0 height 0
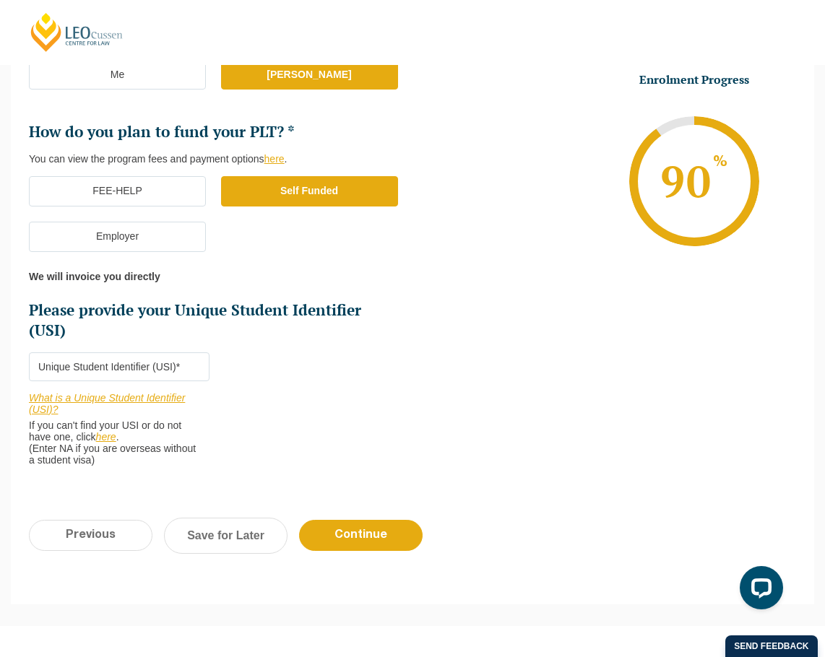
click at [116, 188] on label "FEE-HELP" at bounding box center [117, 191] width 177 height 30
click at [0, 0] on input "FEE-HELP" at bounding box center [0, 0] width 0 height 0
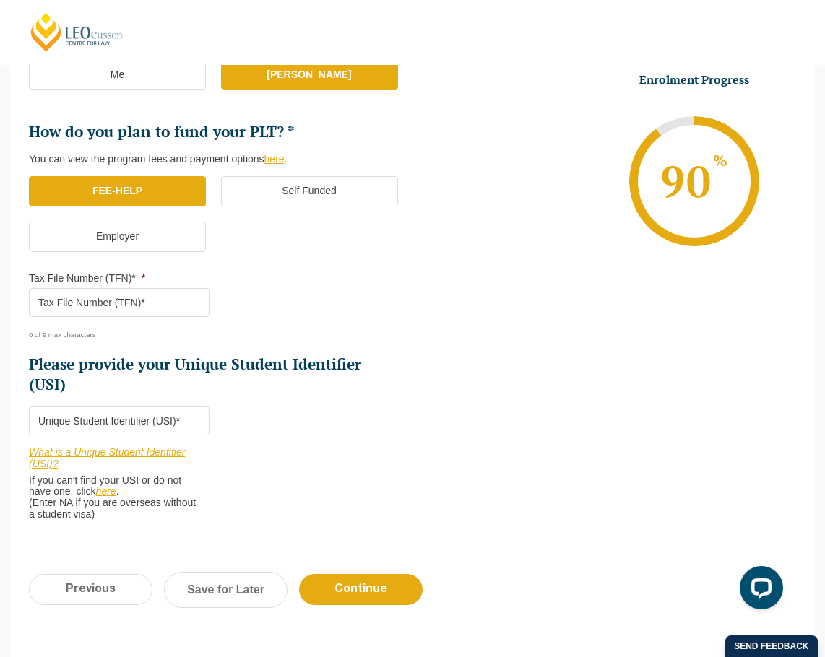
click at [90, 306] on input "Tax File Number (TFN)* *" at bounding box center [119, 302] width 181 height 29
click at [72, 428] on input "Please provide your Unique Student Identifier (USI) *" at bounding box center [119, 421] width 181 height 29
paste input "TCH8N9CDSZ"
type input "TCH8N9CDSZ"
click at [137, 304] on input "Tax File Number (TFN)* *" at bounding box center [119, 302] width 181 height 29
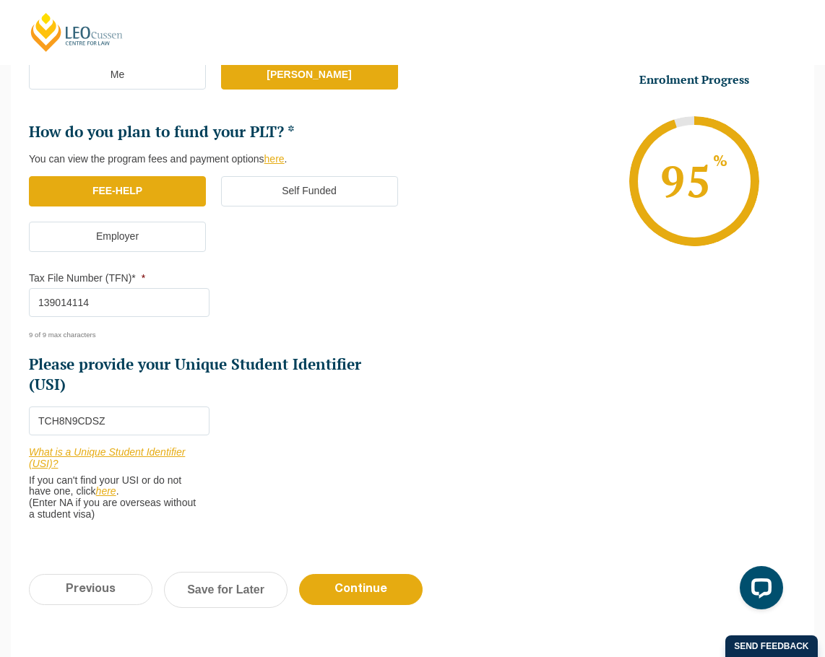
type input "139014114"
click at [358, 587] on input "Continue" at bounding box center [361, 589] width 124 height 31
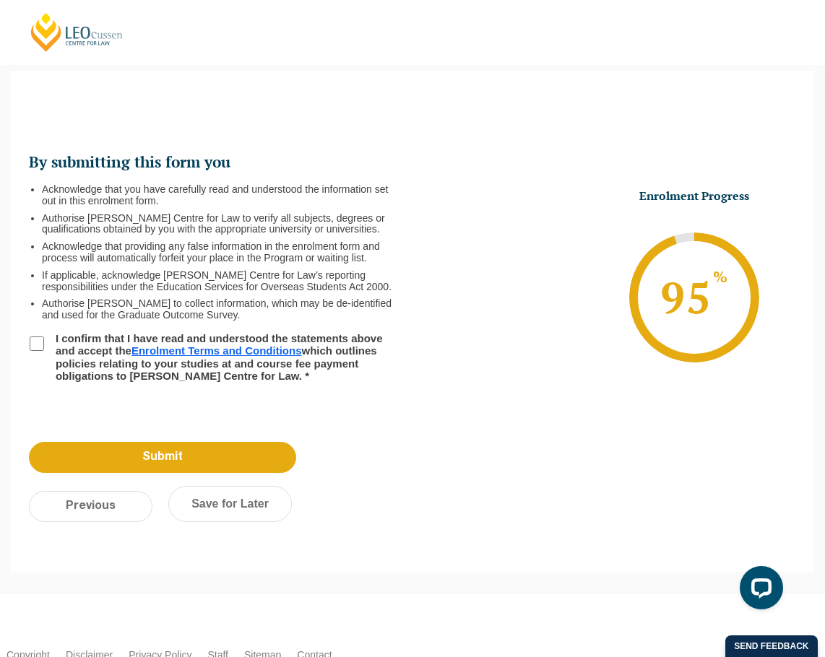
scroll to position [125, 0]
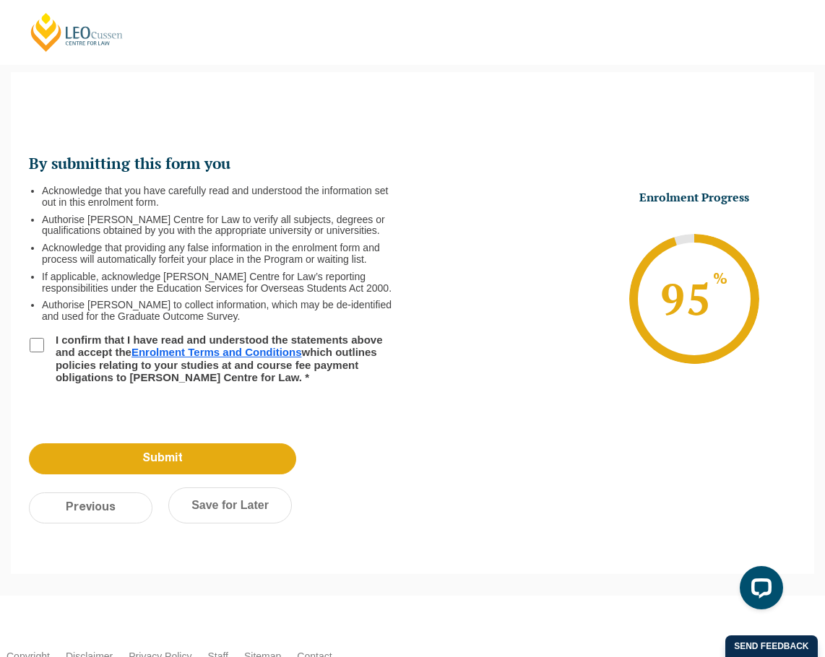
click at [35, 347] on input "I confirm that I have read and understood the statements above and accept the E…" at bounding box center [37, 345] width 14 height 14
checkbox input "true"
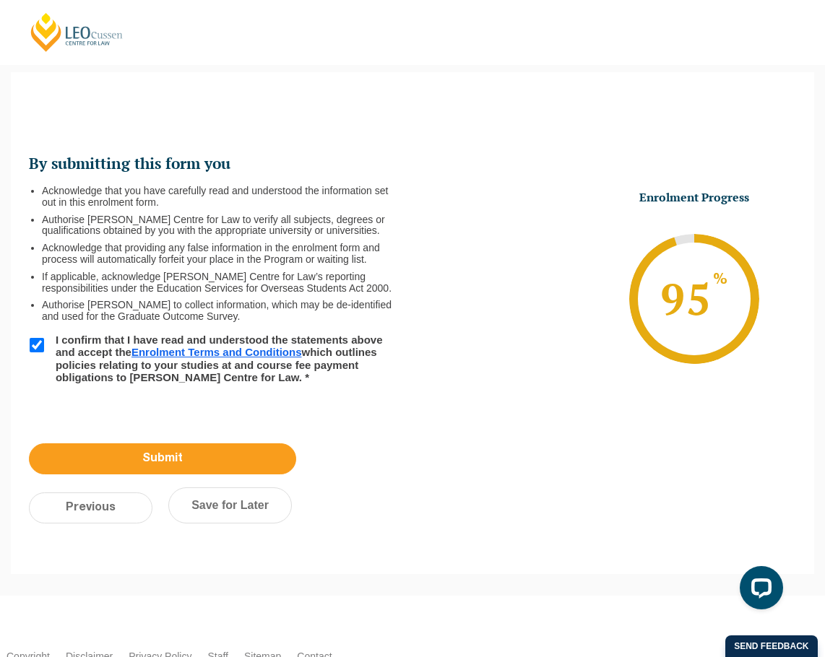
click at [155, 456] on input "Submit" at bounding box center [162, 459] width 267 height 31
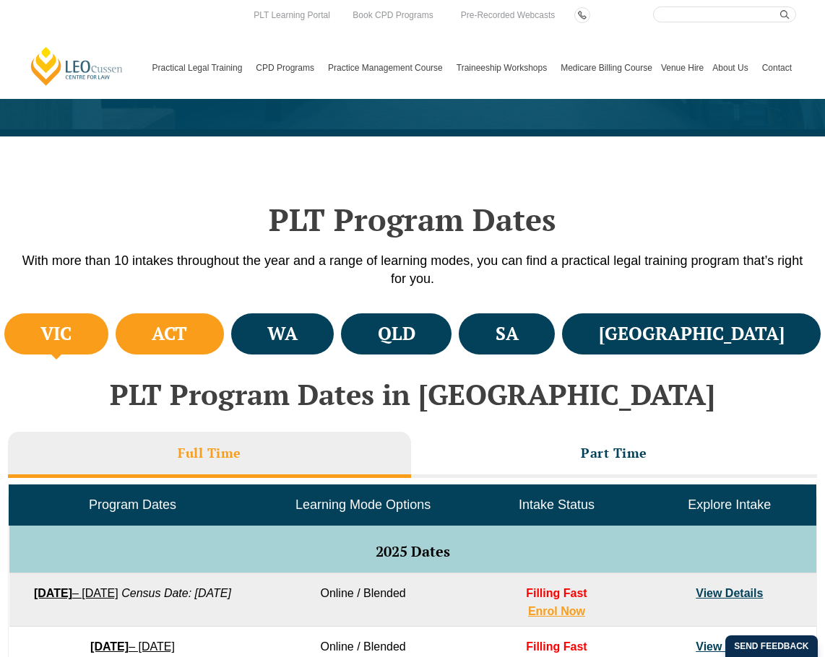
click at [187, 338] on h4 "ACT" at bounding box center [169, 334] width 35 height 24
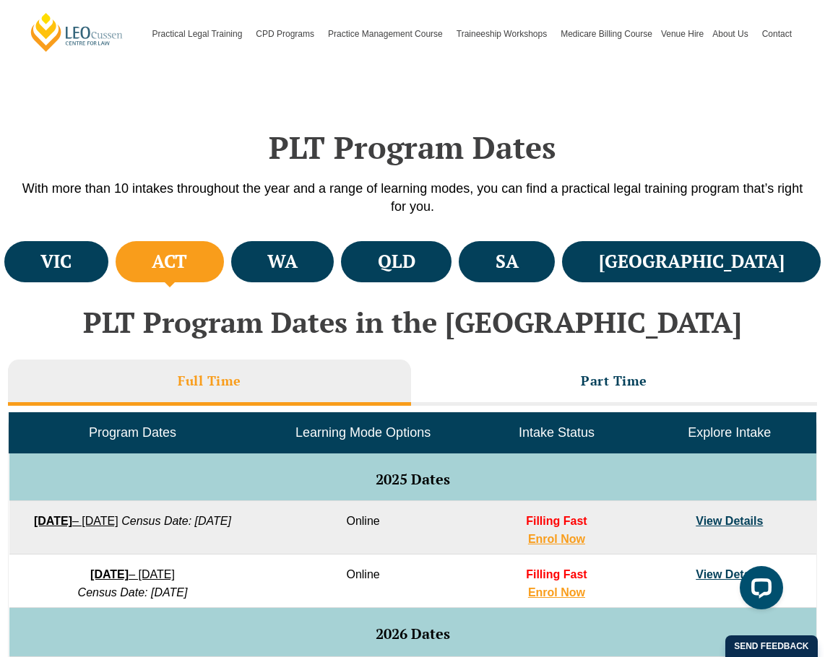
scroll to position [365, 0]
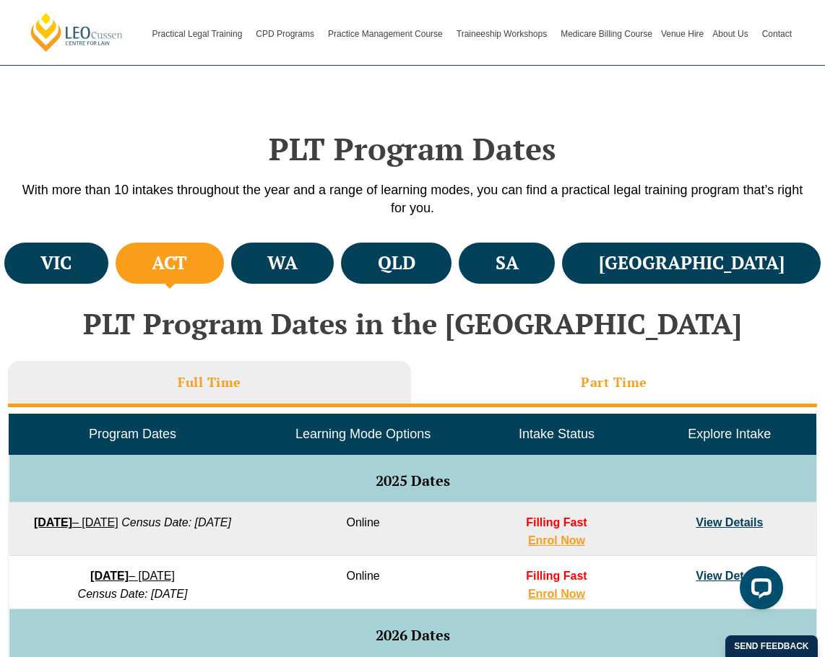
click at [584, 386] on h3 "Part Time" at bounding box center [614, 382] width 66 height 17
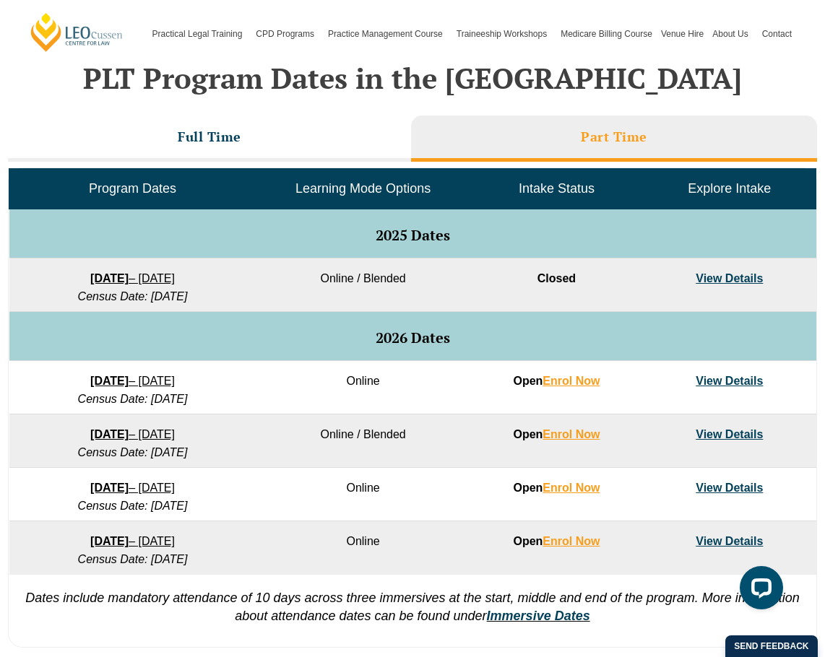
scroll to position [621, 0]
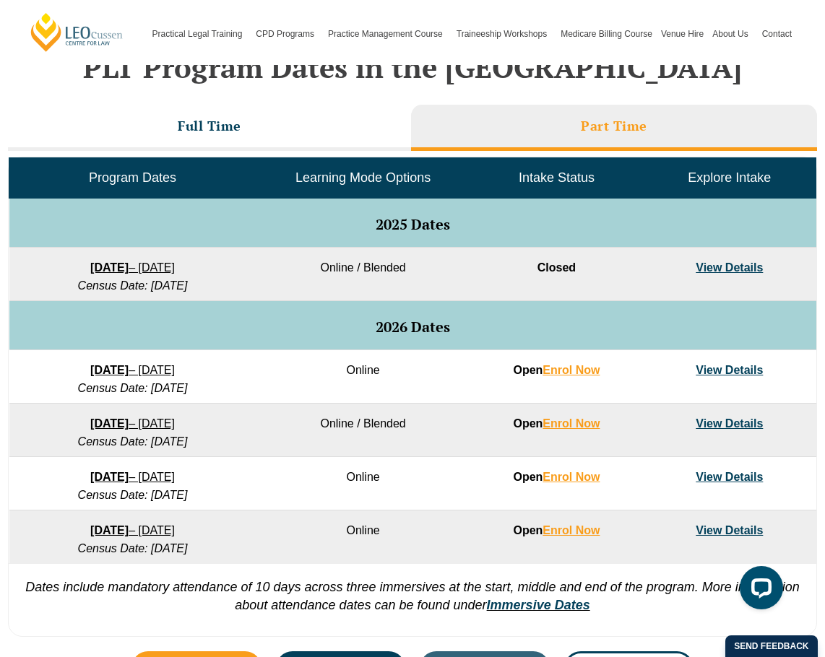
click at [721, 425] on link "View Details" at bounding box center [729, 424] width 67 height 12
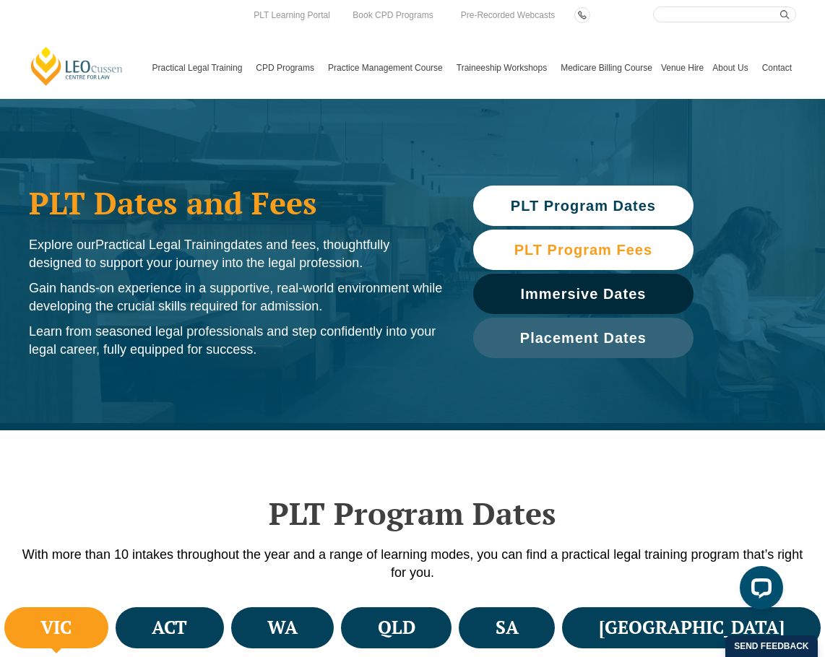
click at [569, 256] on span "PLT Program Fees" at bounding box center [583, 250] width 138 height 14
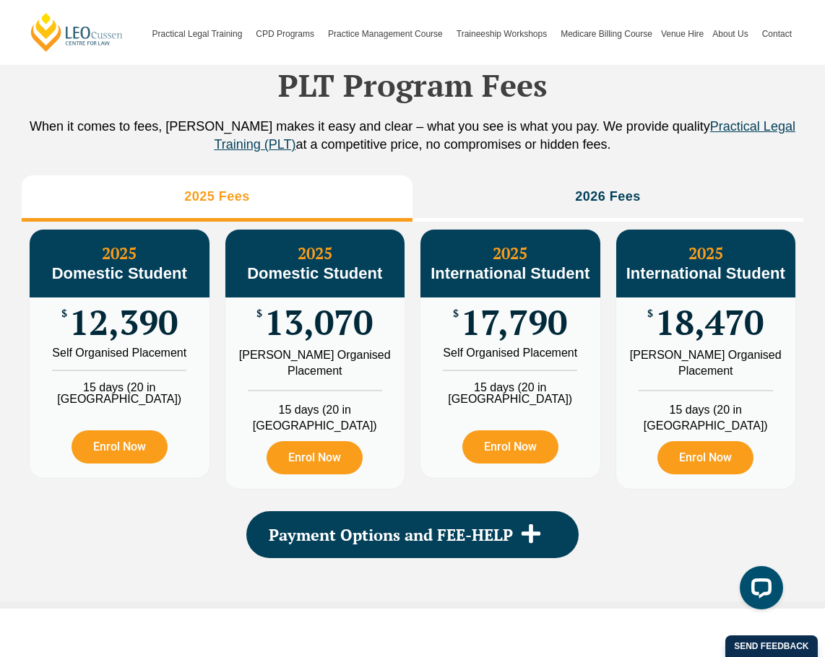
scroll to position [1609, 0]
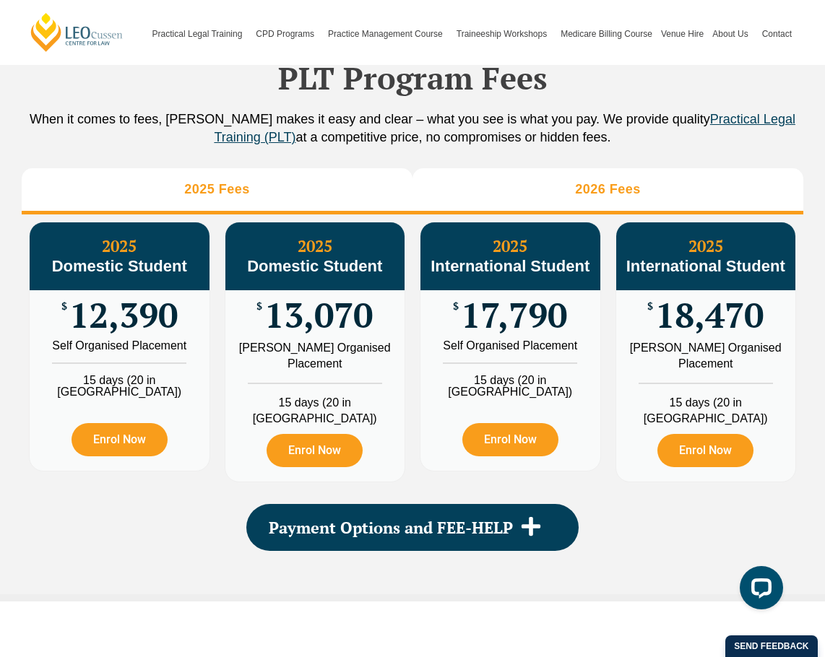
click at [527, 215] on li "2026 Fees" at bounding box center [607, 191] width 391 height 46
click at [280, 215] on li "2025 Fees" at bounding box center [217, 191] width 391 height 46
click at [589, 198] on h3 "2026 Fees" at bounding box center [608, 189] width 66 height 17
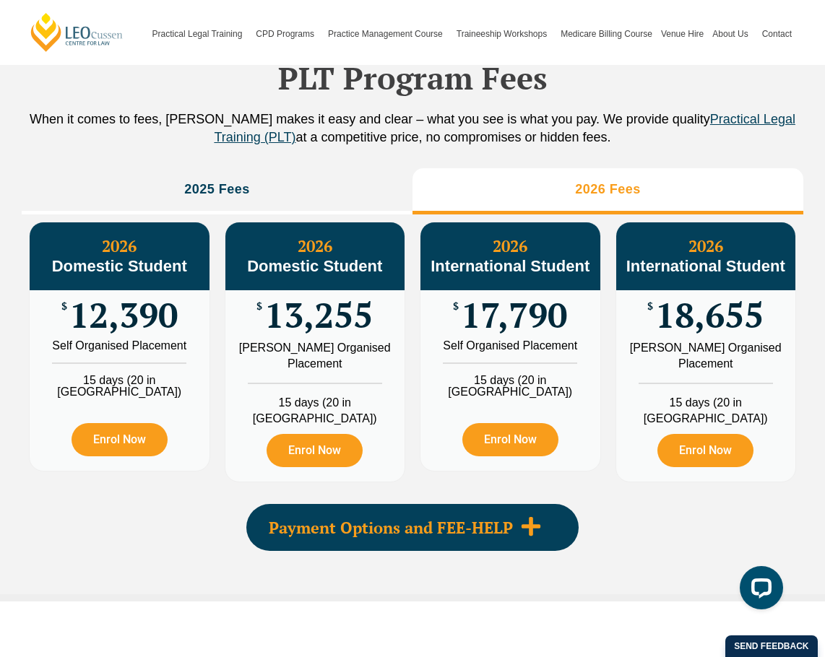
click at [519, 533] on span at bounding box center [531, 528] width 36 height 24
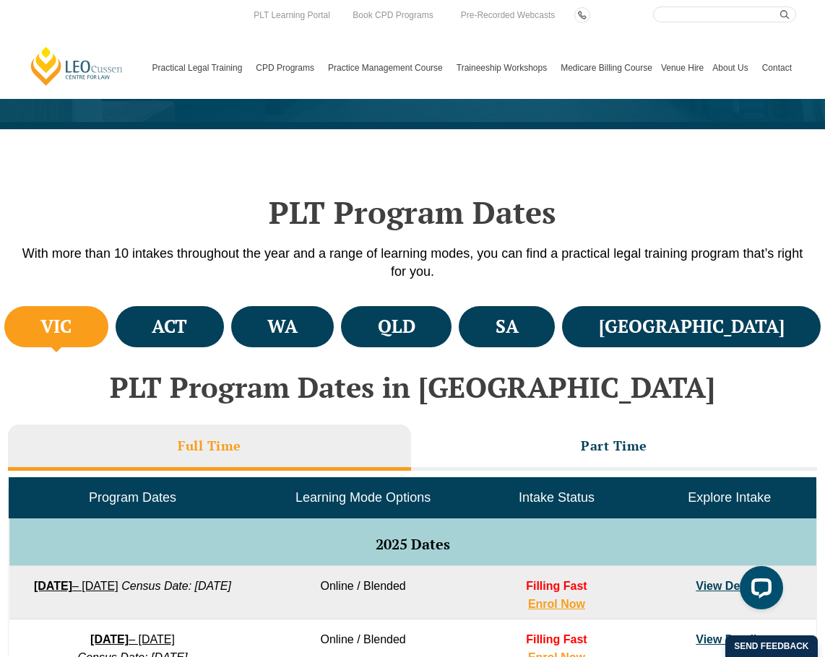
scroll to position [297, 0]
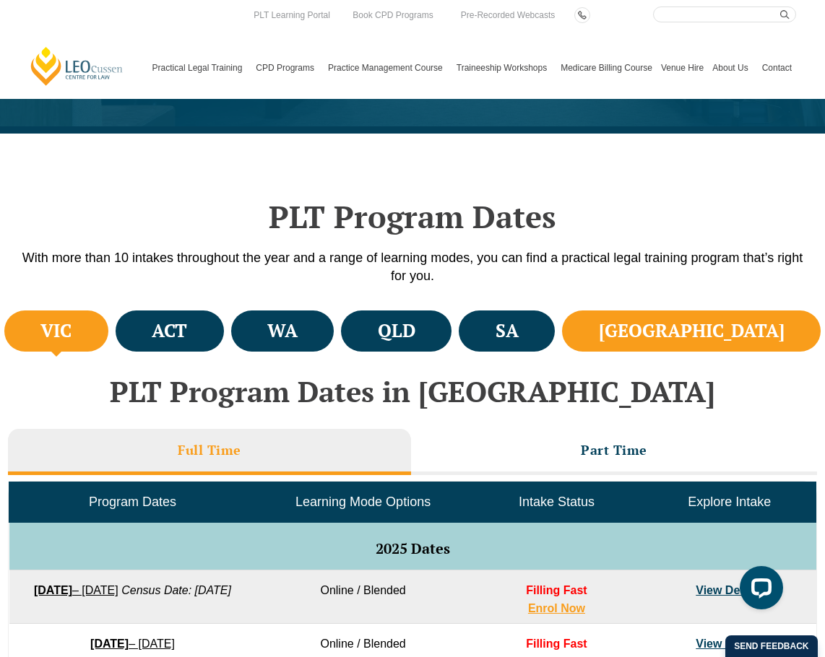
click at [744, 340] on h4 "NSW" at bounding box center [692, 331] width 186 height 24
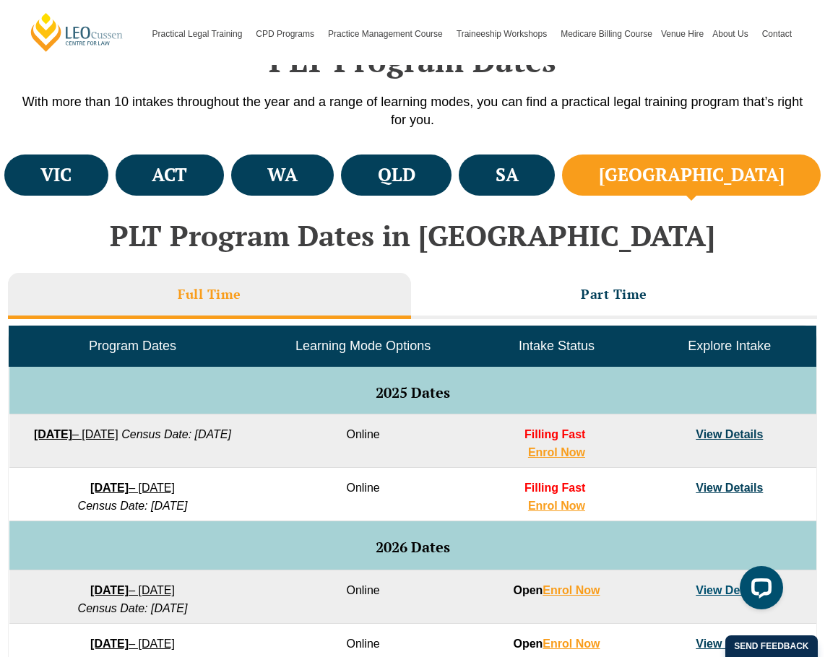
scroll to position [456, 0]
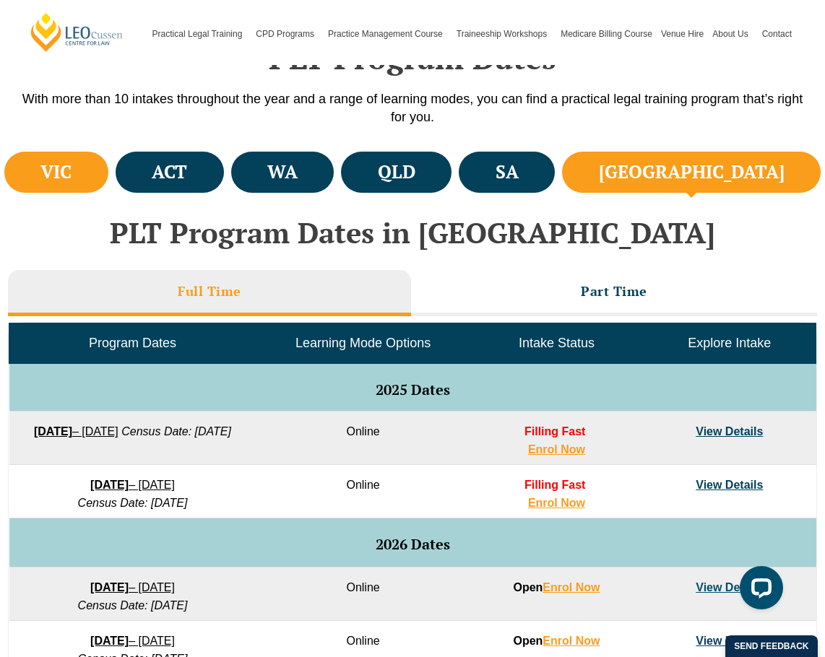
click at [108, 183] on li "VIC" at bounding box center [56, 172] width 104 height 41
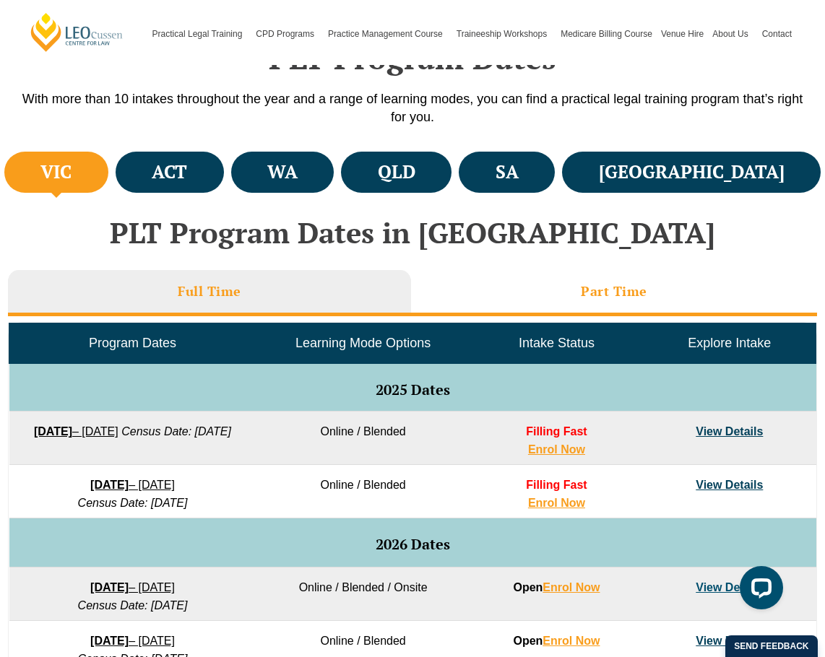
click at [597, 294] on h3 "Part Time" at bounding box center [614, 291] width 66 height 17
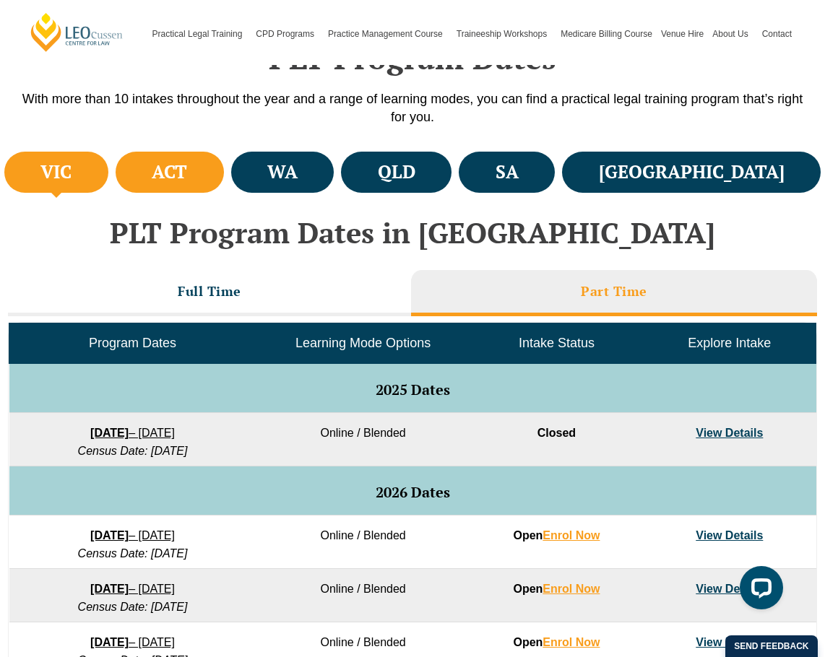
click at [187, 180] on h4 "ACT" at bounding box center [169, 172] width 35 height 24
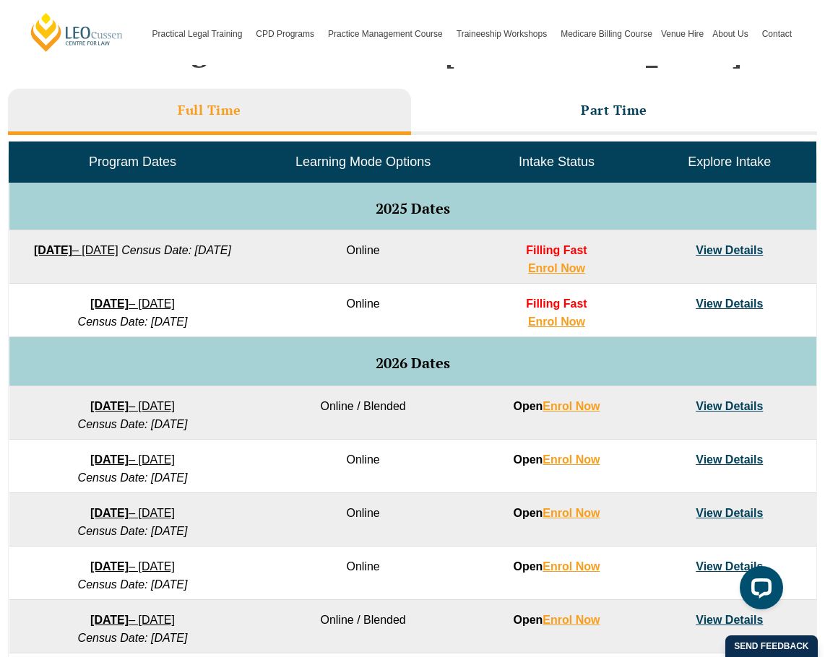
scroll to position [639, 0]
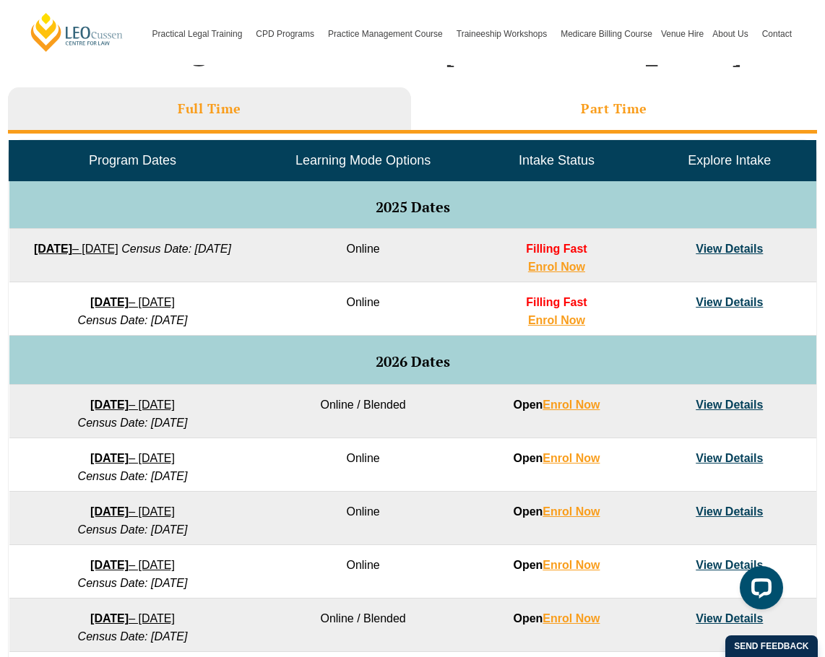
drag, startPoint x: 592, startPoint y: 110, endPoint x: 584, endPoint y: 116, distance: 10.4
click at [592, 110] on h3 "Part Time" at bounding box center [614, 108] width 66 height 17
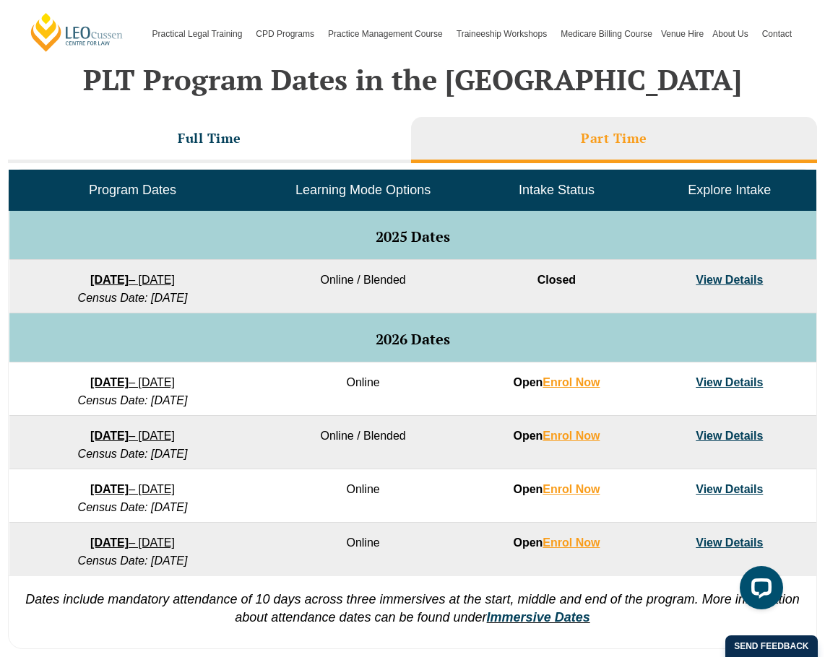
scroll to position [611, 0]
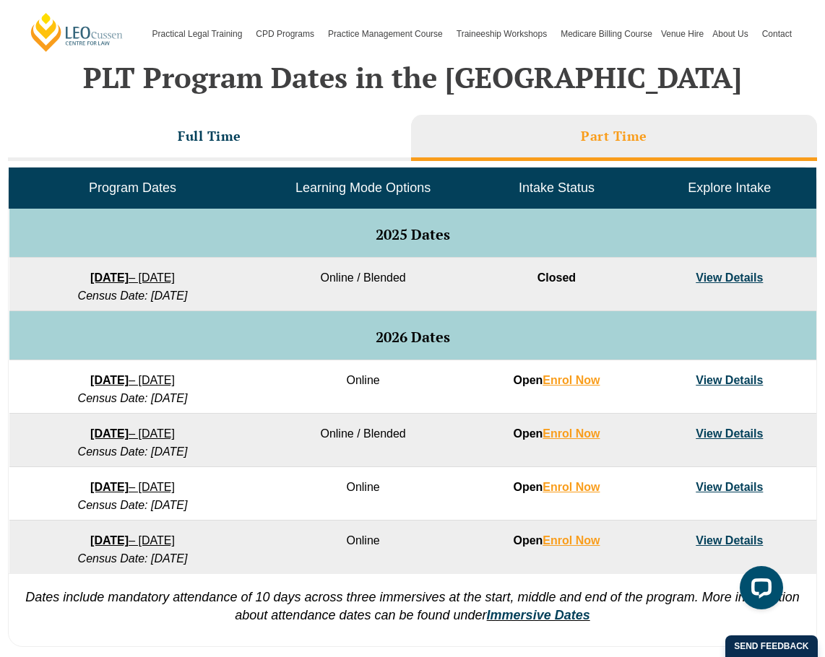
click at [718, 275] on link "View Details" at bounding box center [729, 278] width 67 height 12
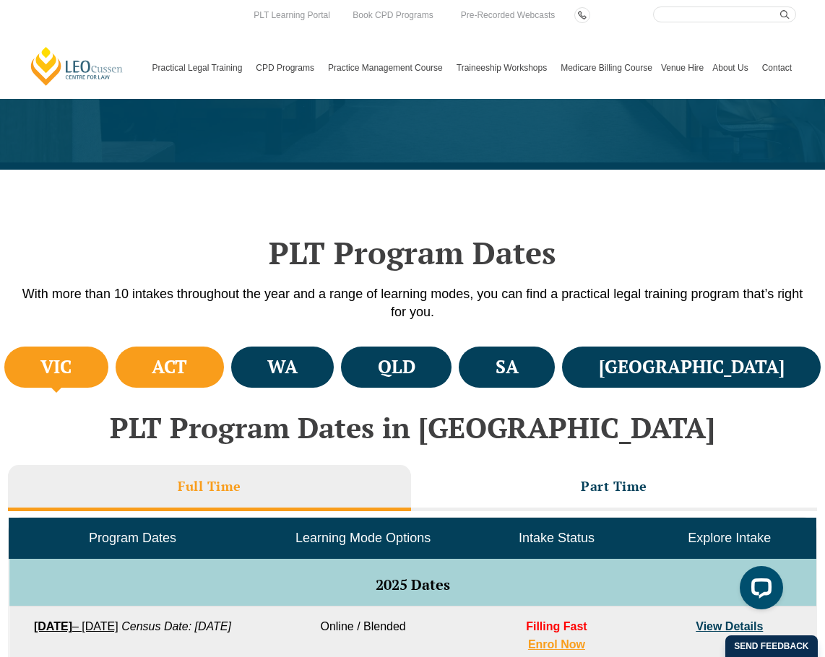
scroll to position [264, 0]
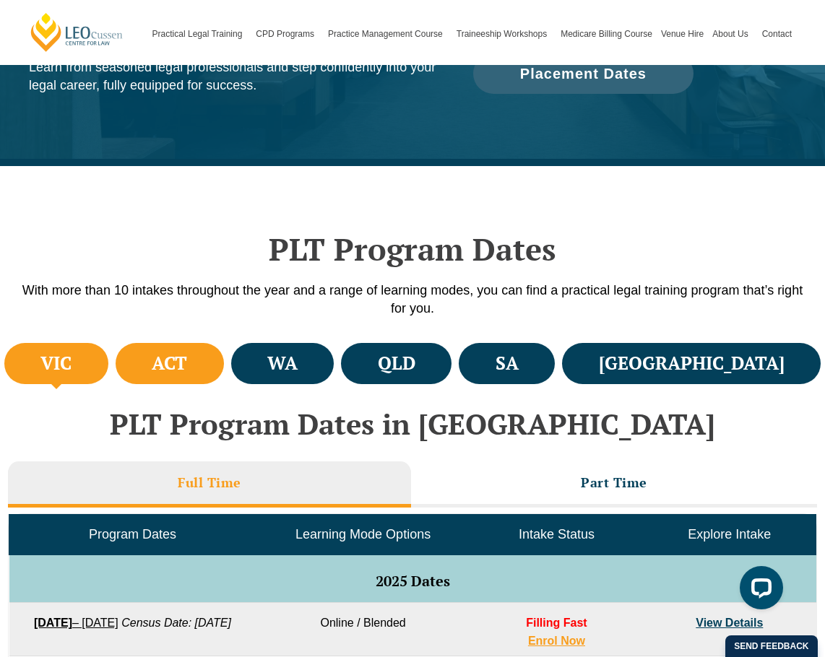
click at [187, 365] on h4 "ACT" at bounding box center [169, 364] width 35 height 24
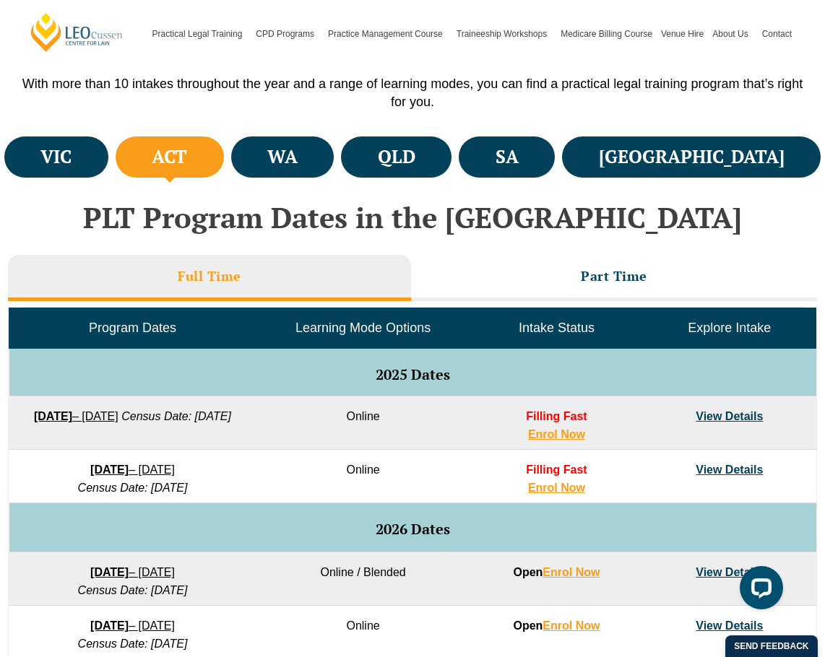
scroll to position [582, 0]
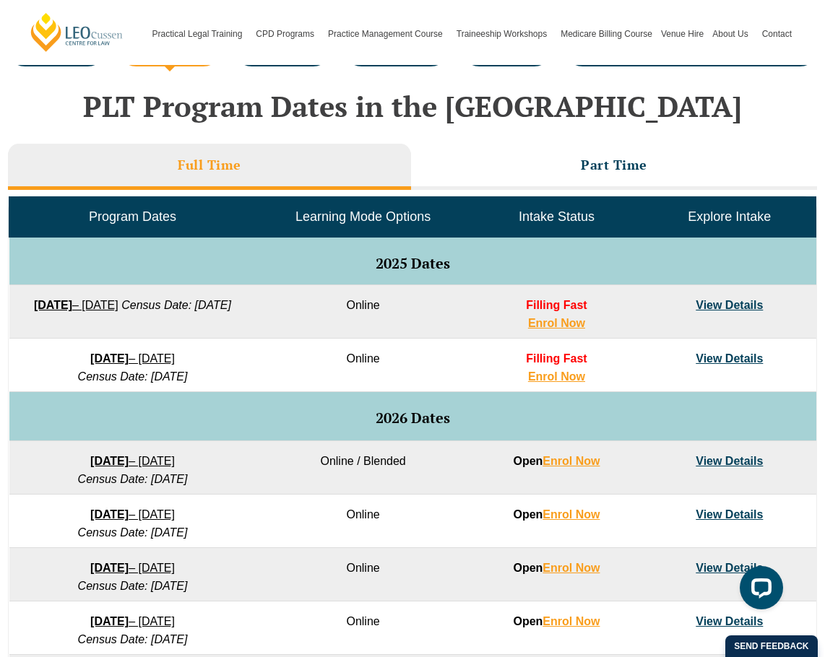
click at [754, 461] on link "View Details" at bounding box center [729, 461] width 67 height 12
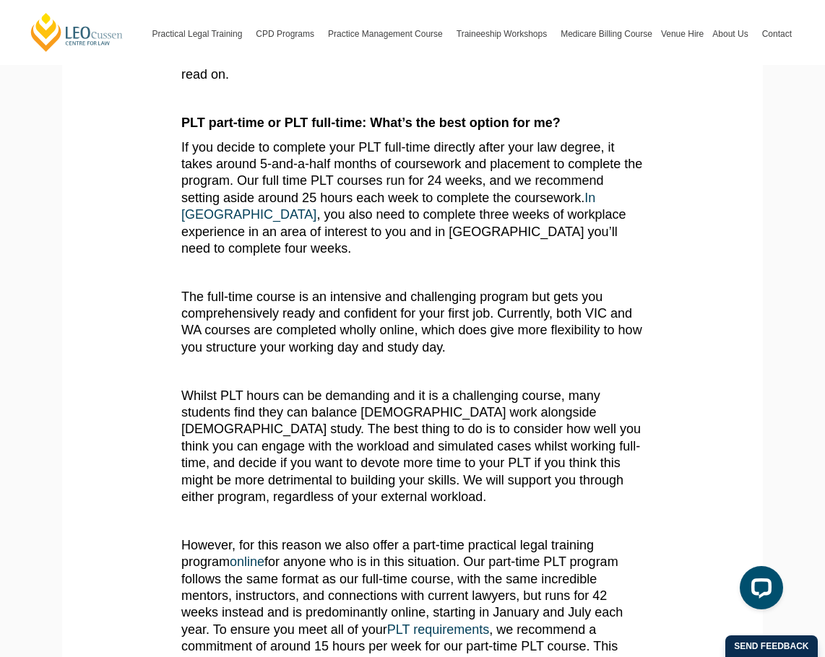
scroll to position [425, 0]
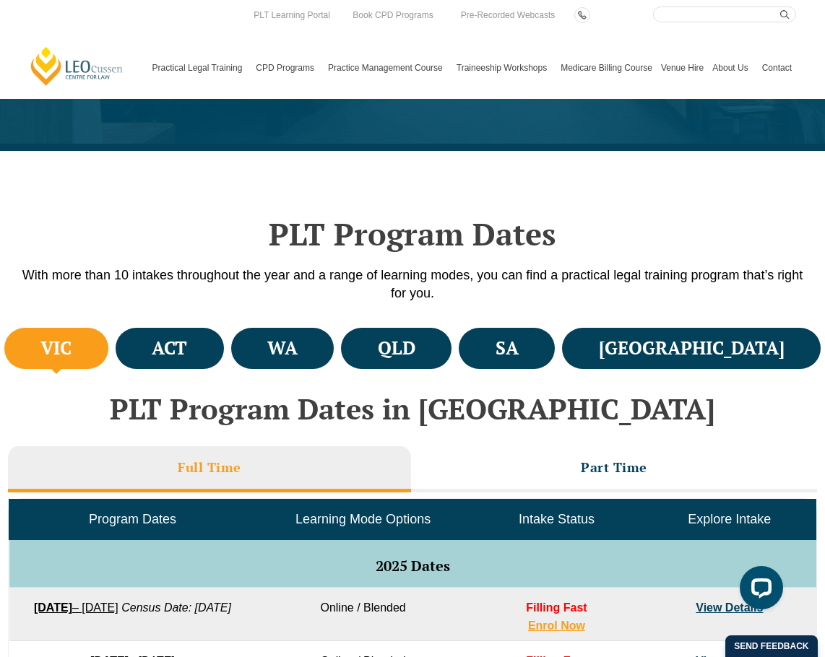
scroll to position [260, 0]
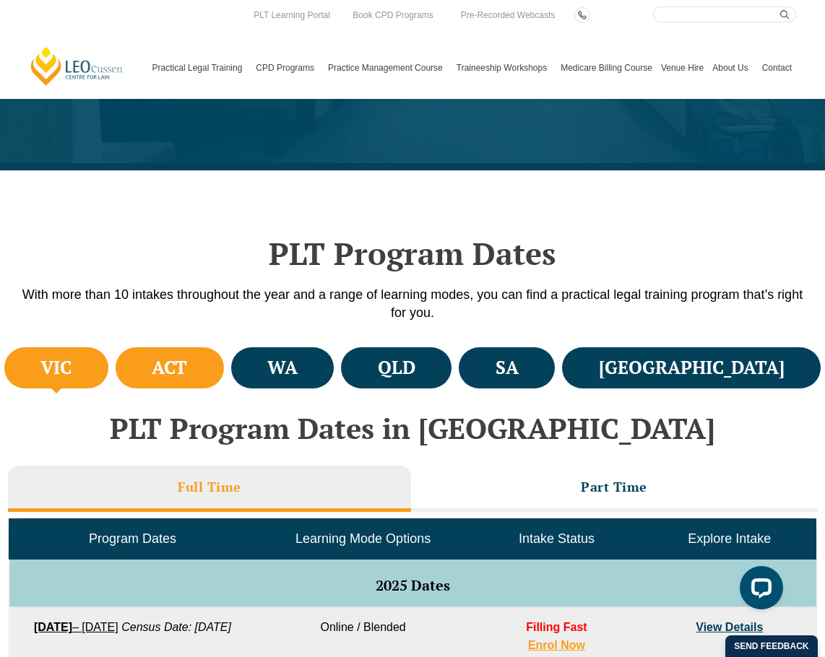
click at [187, 365] on h4 "ACT" at bounding box center [169, 368] width 35 height 24
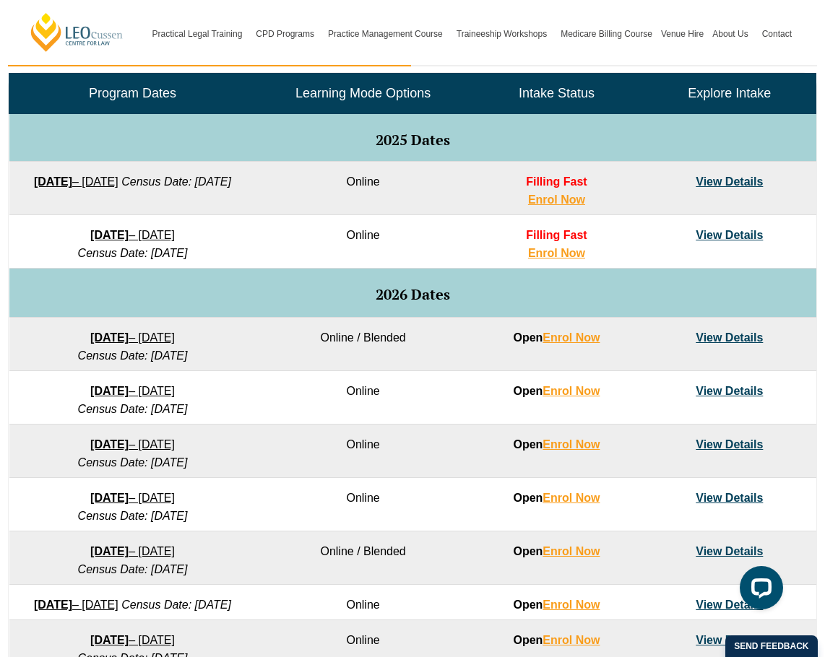
scroll to position [716, 0]
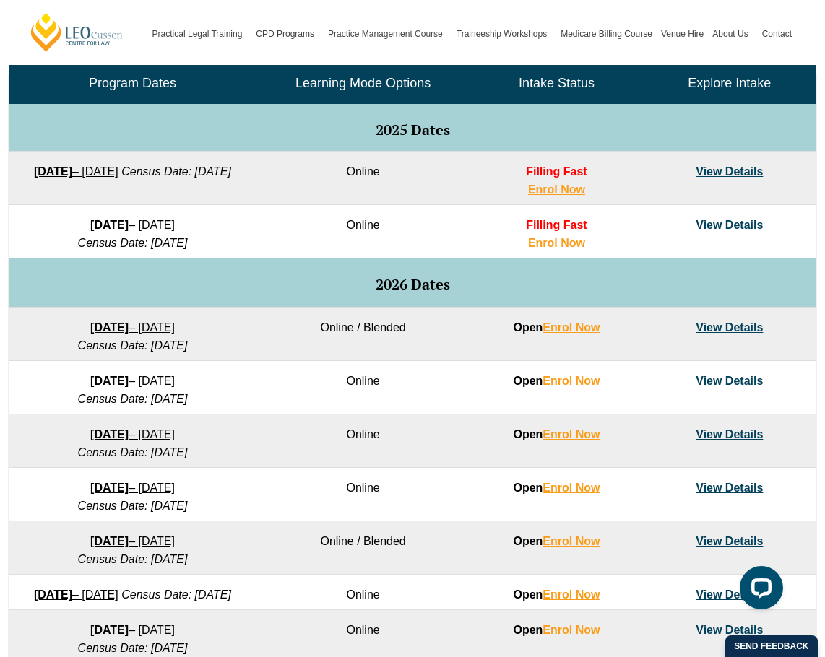
click at [723, 329] on link "View Details" at bounding box center [729, 327] width 67 height 12
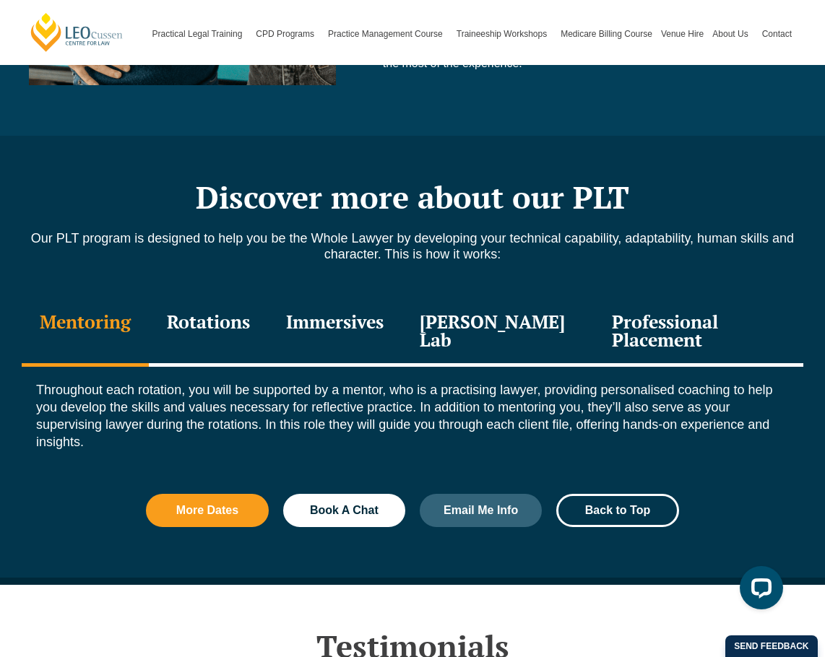
scroll to position [1470, 0]
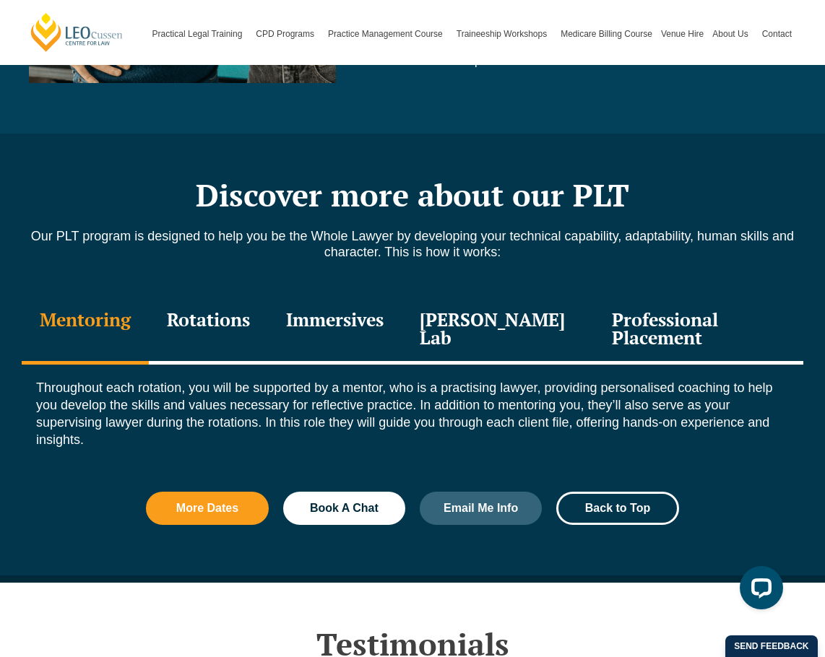
click at [191, 318] on div "Rotations" at bounding box center [208, 330] width 119 height 69
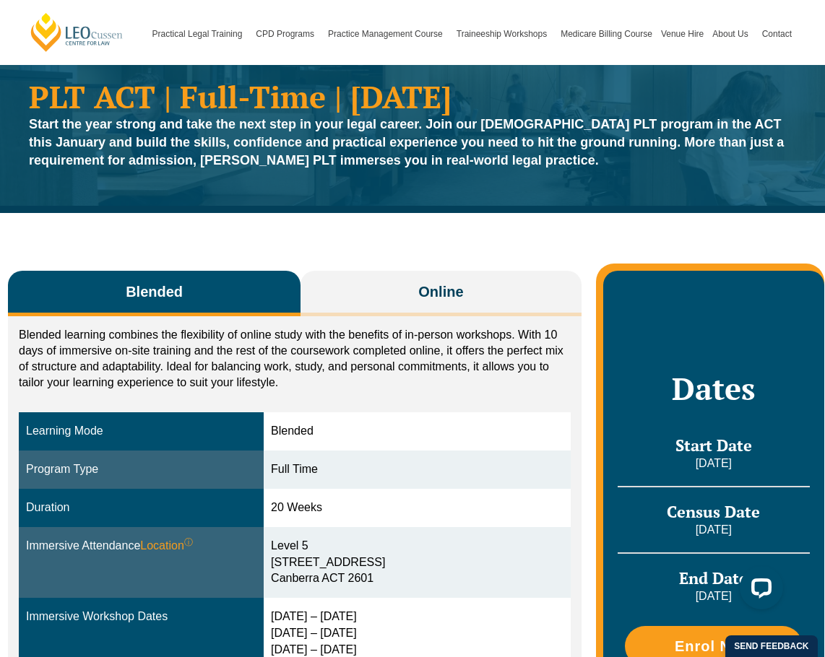
scroll to position [0, 0]
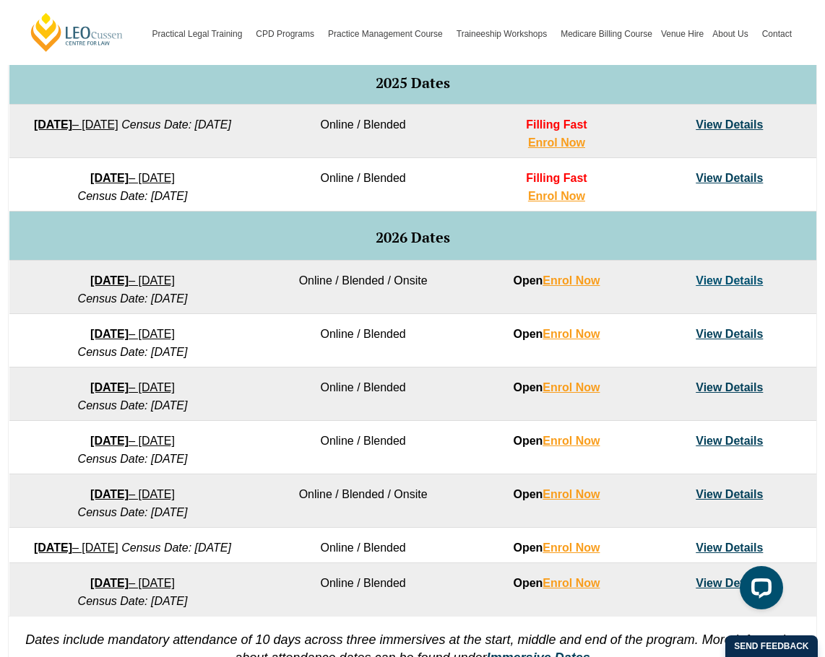
scroll to position [766, 0]
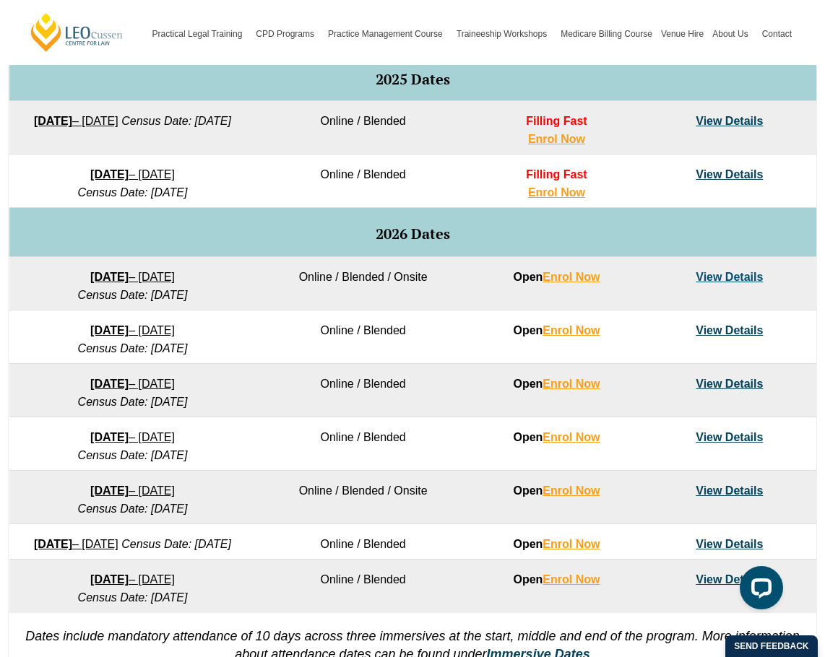
click at [743, 277] on link "View Details" at bounding box center [729, 277] width 67 height 12
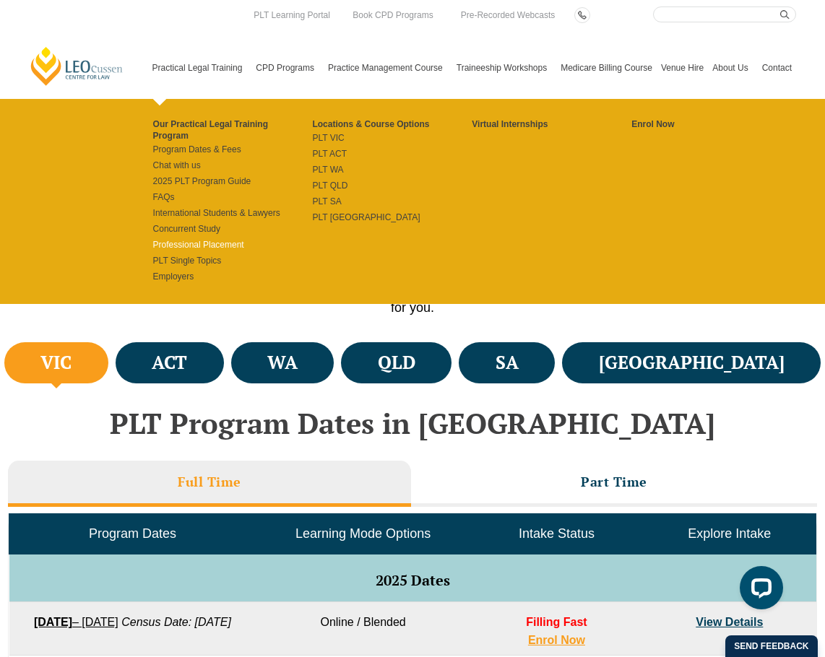
scroll to position [262, 0]
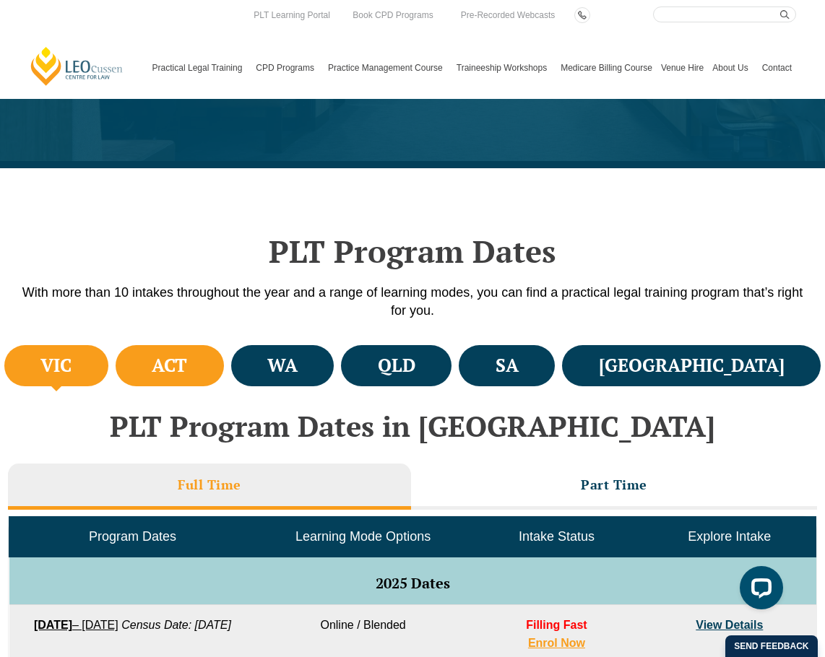
click at [187, 368] on h4 "ACT" at bounding box center [169, 366] width 35 height 24
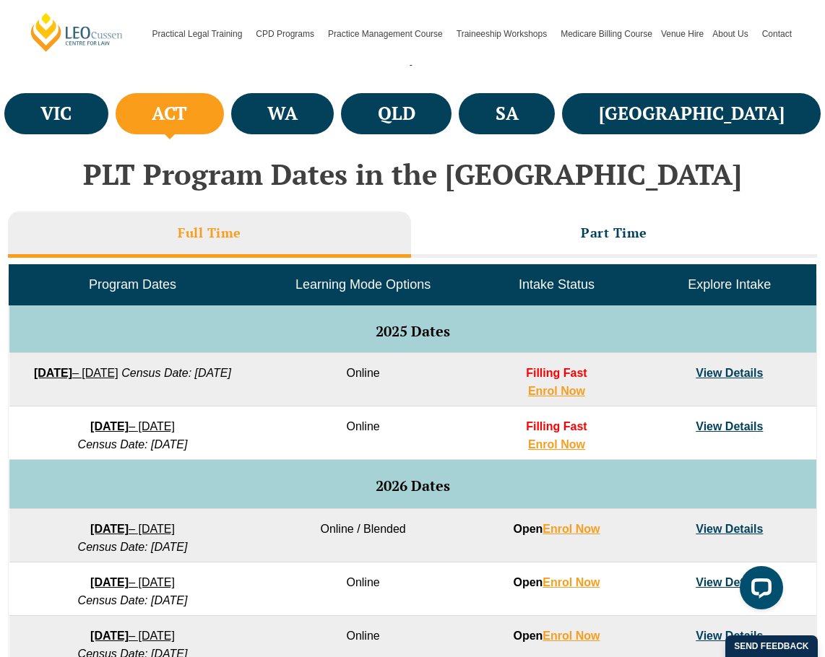
scroll to position [472, 0]
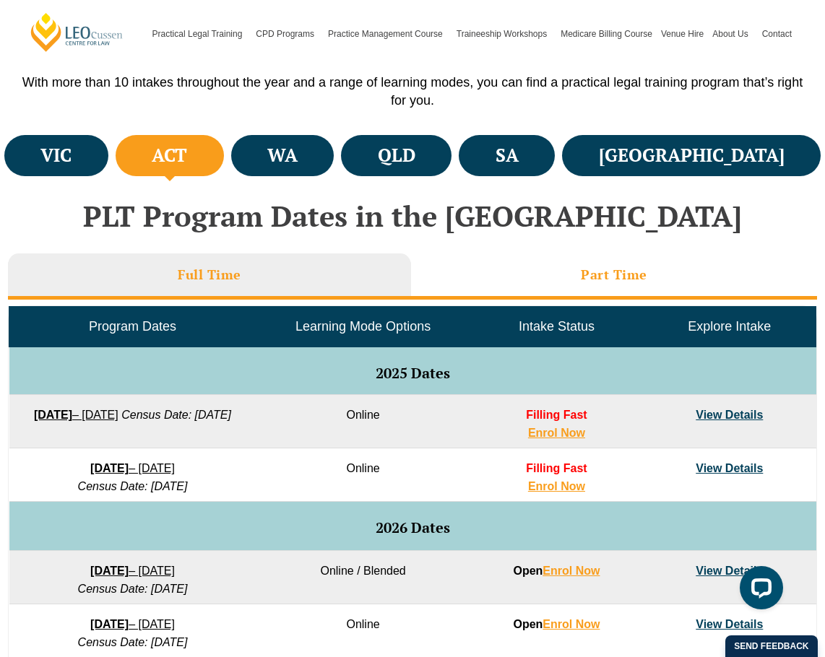
click at [581, 271] on h3 "Part Time" at bounding box center [614, 275] width 66 height 17
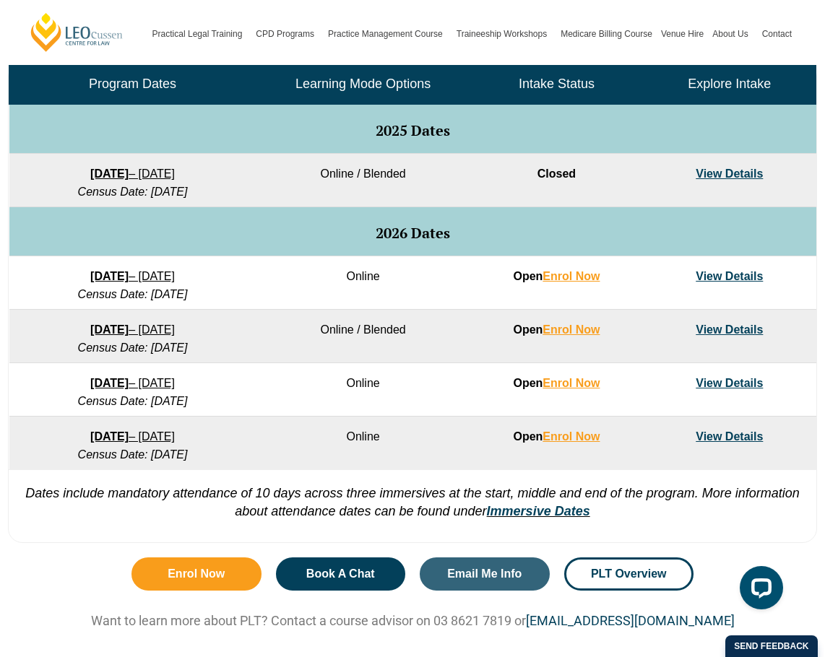
scroll to position [718, 0]
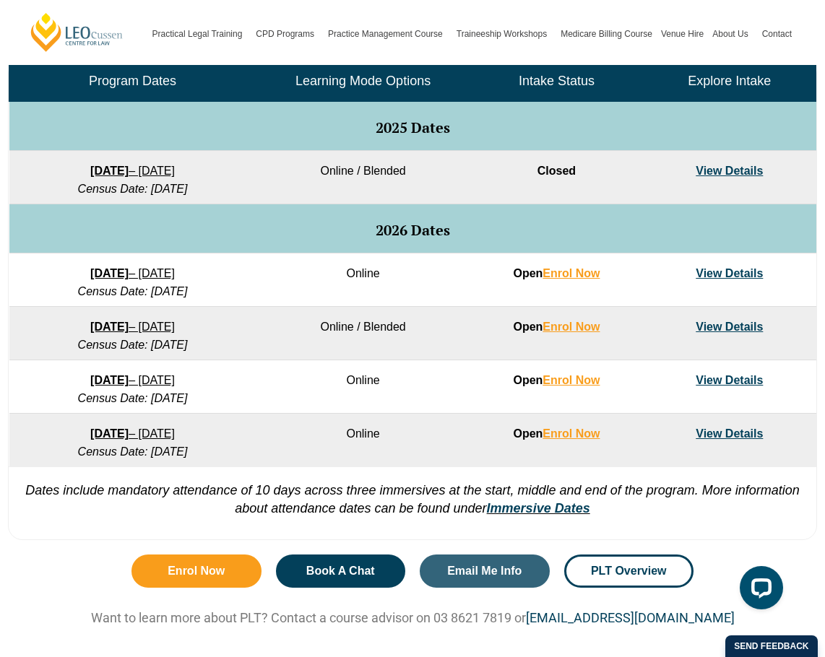
click at [729, 326] on link "View Details" at bounding box center [729, 327] width 67 height 12
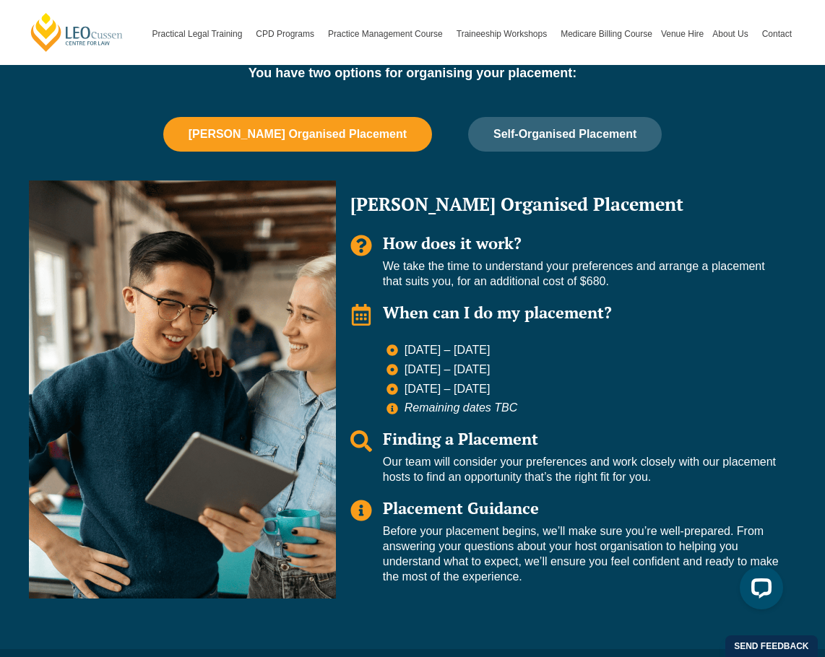
scroll to position [966, 0]
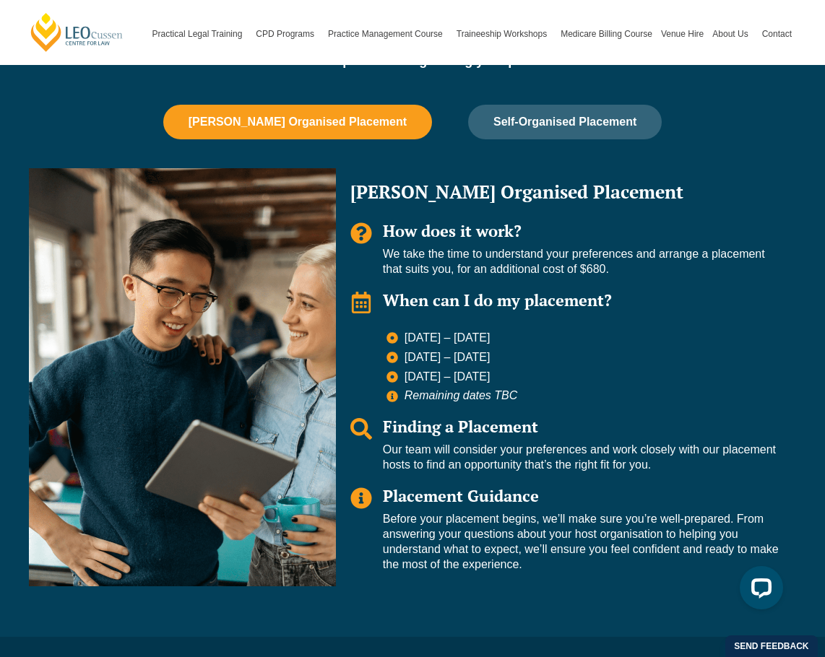
click at [465, 492] on span "Placement Guidance" at bounding box center [461, 495] width 156 height 21
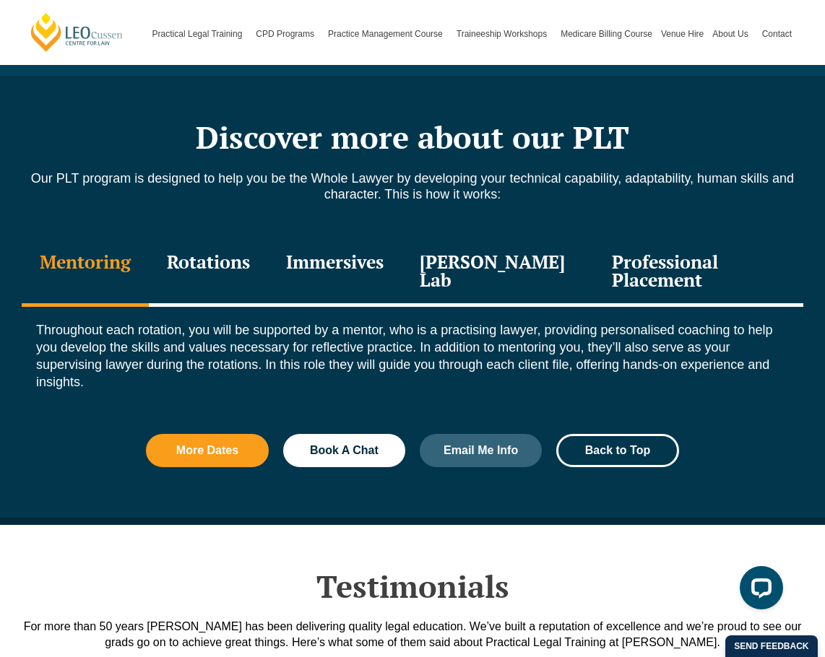
scroll to position [1530, 0]
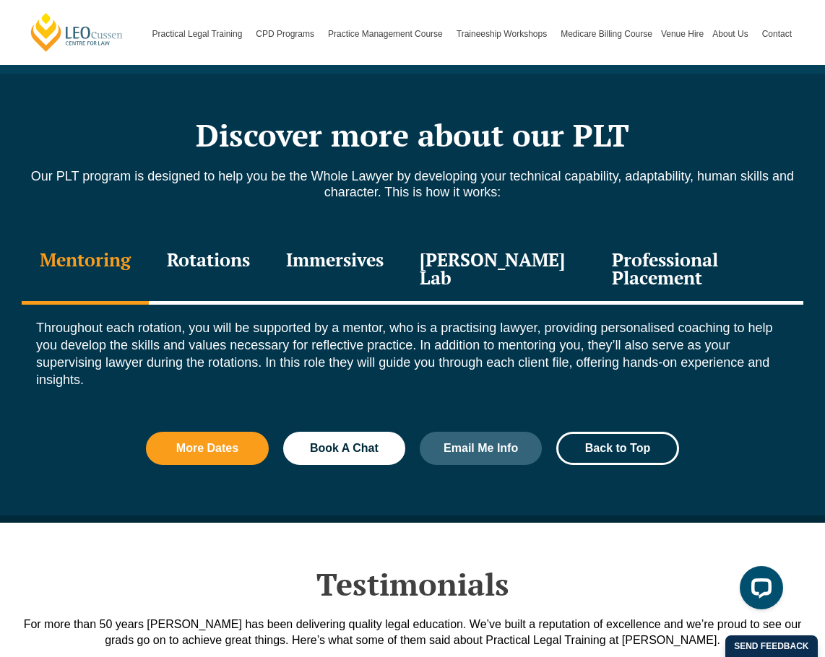
click at [328, 265] on div "Immersives" at bounding box center [335, 270] width 134 height 69
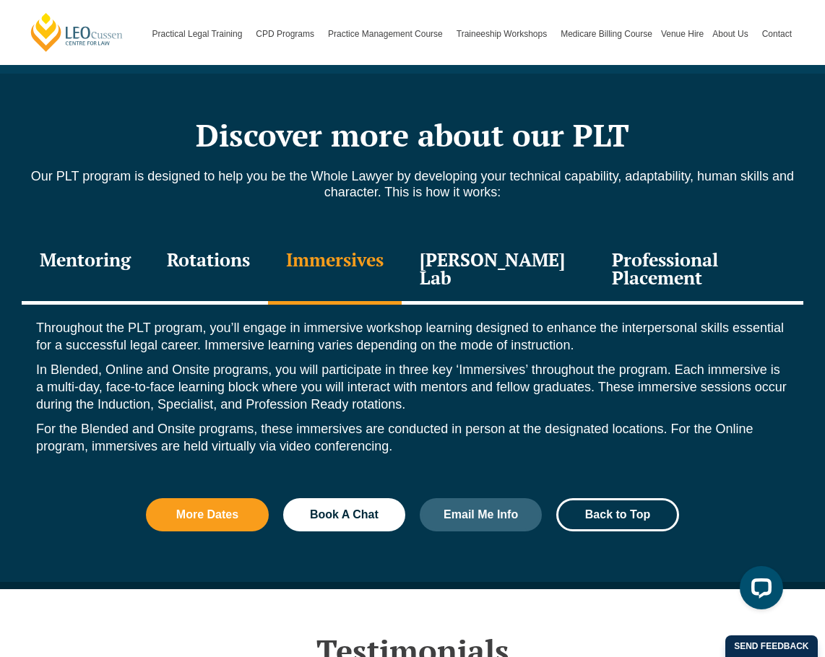
click at [456, 259] on div "Leo Justice Lab" at bounding box center [498, 270] width 192 height 69
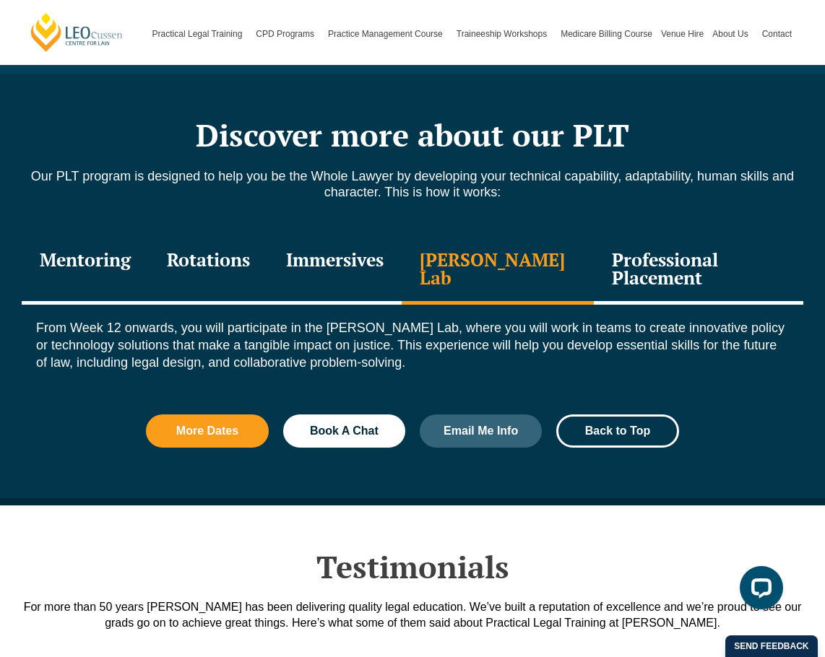
click at [603, 270] on div "Professional Placement" at bounding box center [698, 270] width 209 height 69
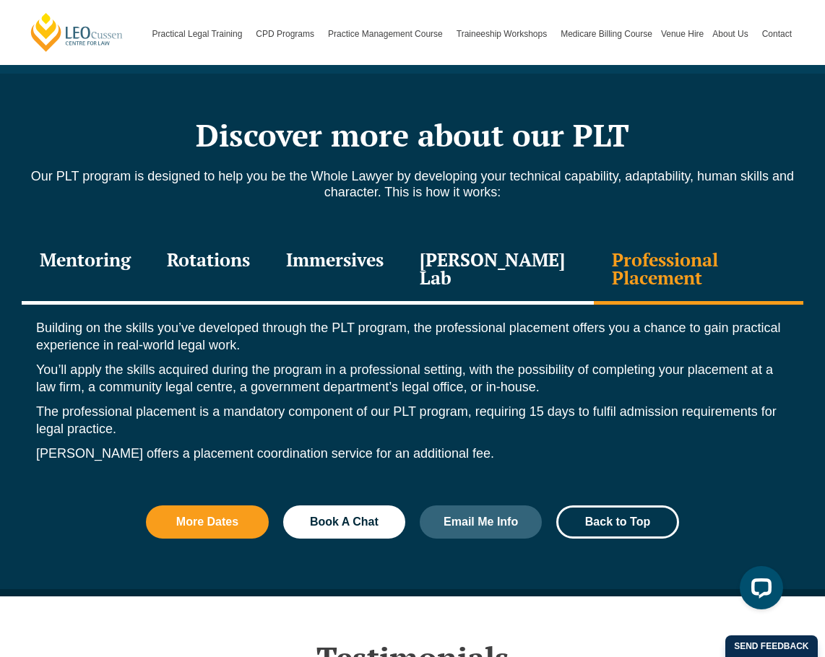
click at [217, 260] on div "Rotations" at bounding box center [208, 270] width 119 height 69
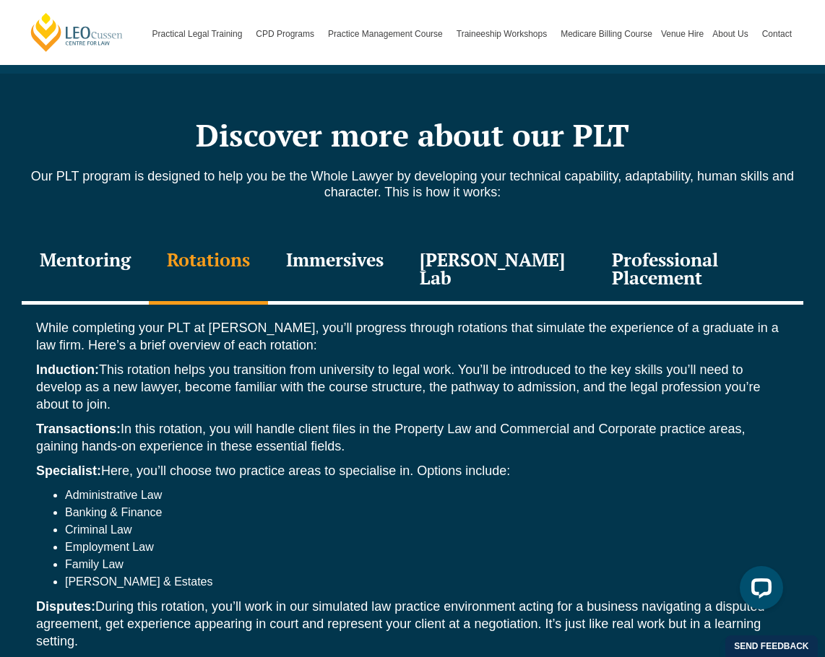
click at [312, 266] on div "Immersives" at bounding box center [335, 270] width 134 height 69
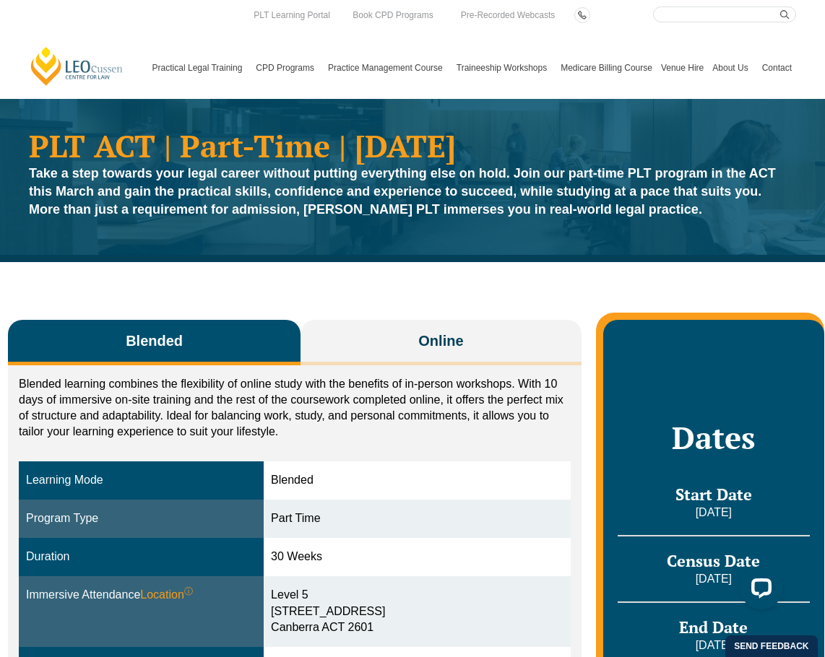
scroll to position [0, 0]
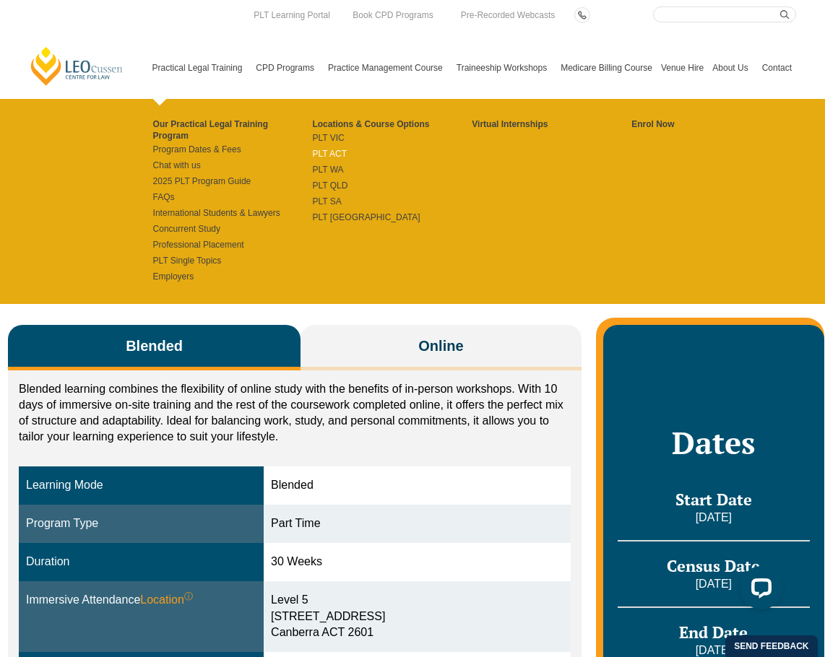
click at [316, 151] on link "PLT ACT" at bounding box center [392, 154] width 160 height 12
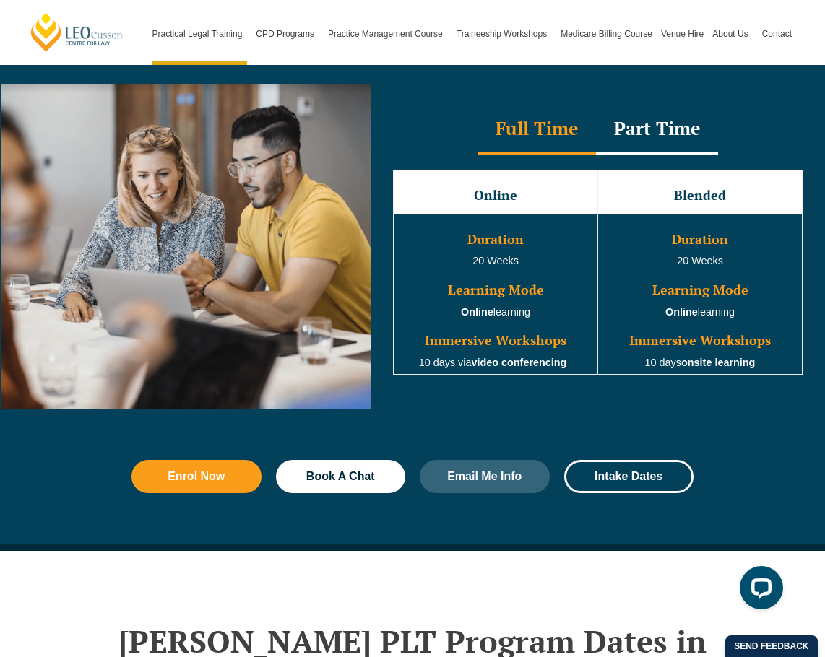
scroll to position [1314, 0]
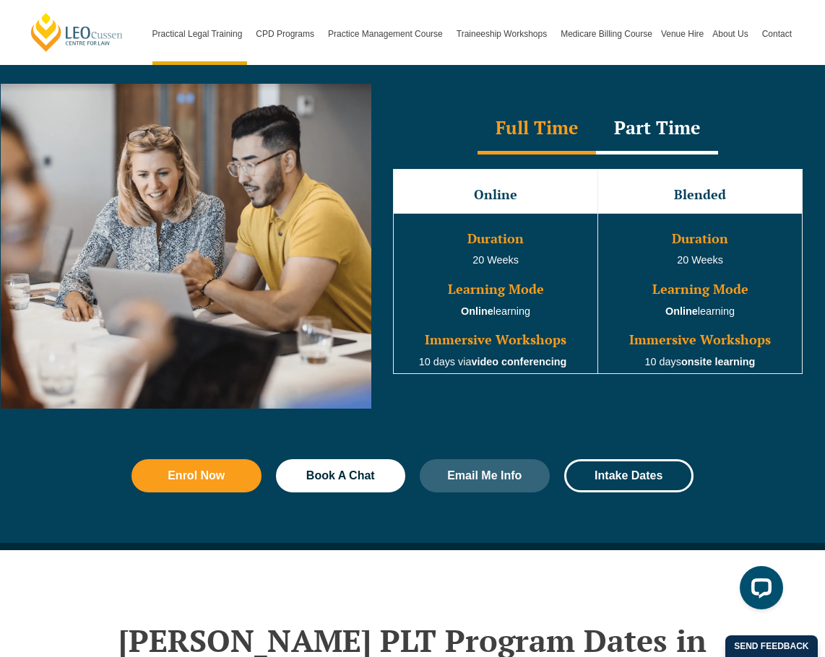
click at [649, 128] on div "Part Time" at bounding box center [657, 129] width 122 height 51
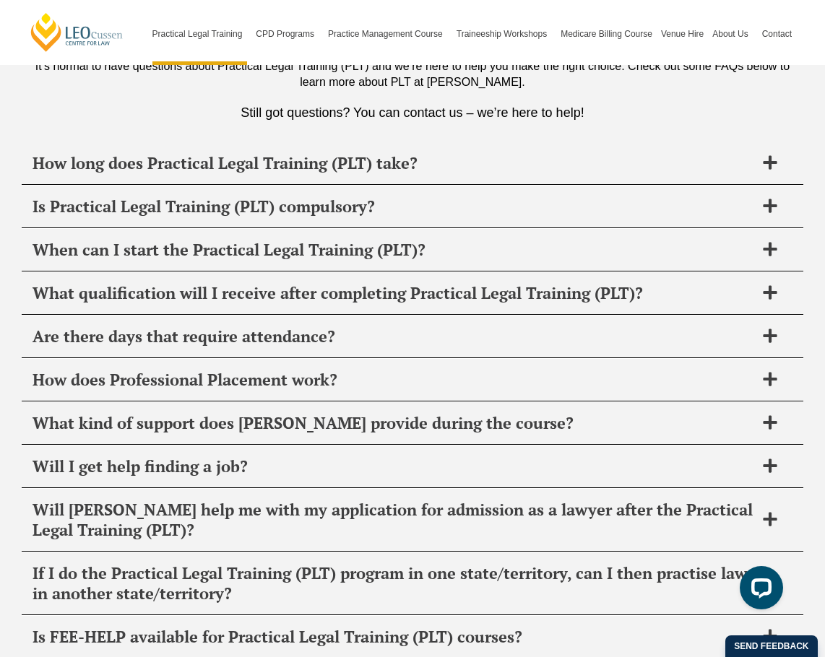
scroll to position [6999, 0]
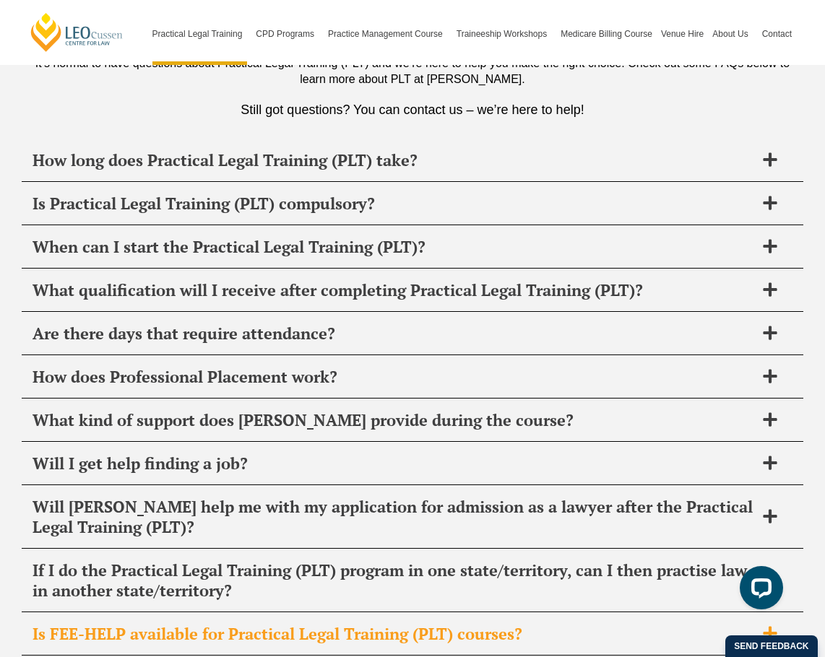
click at [768, 626] on icon at bounding box center [770, 633] width 14 height 14
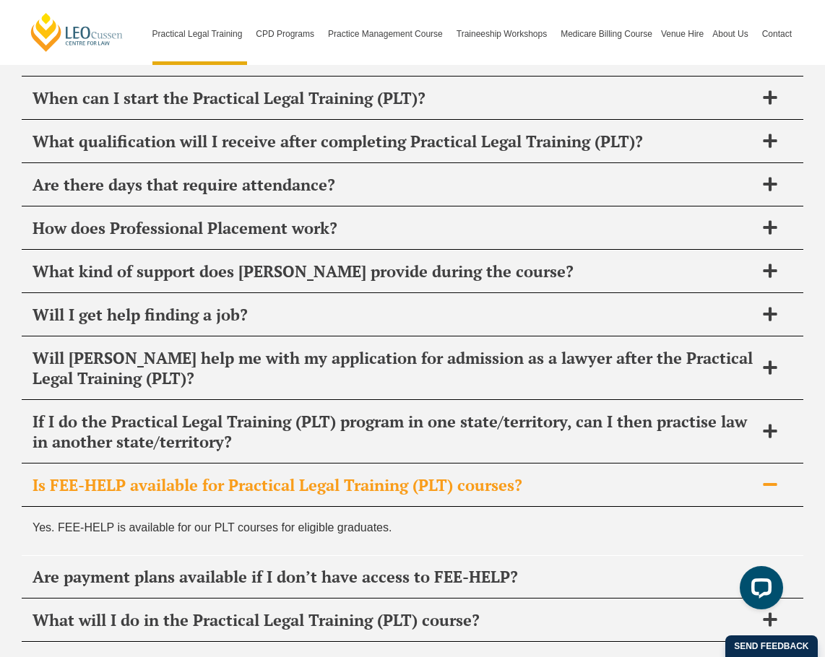
scroll to position [7148, 0]
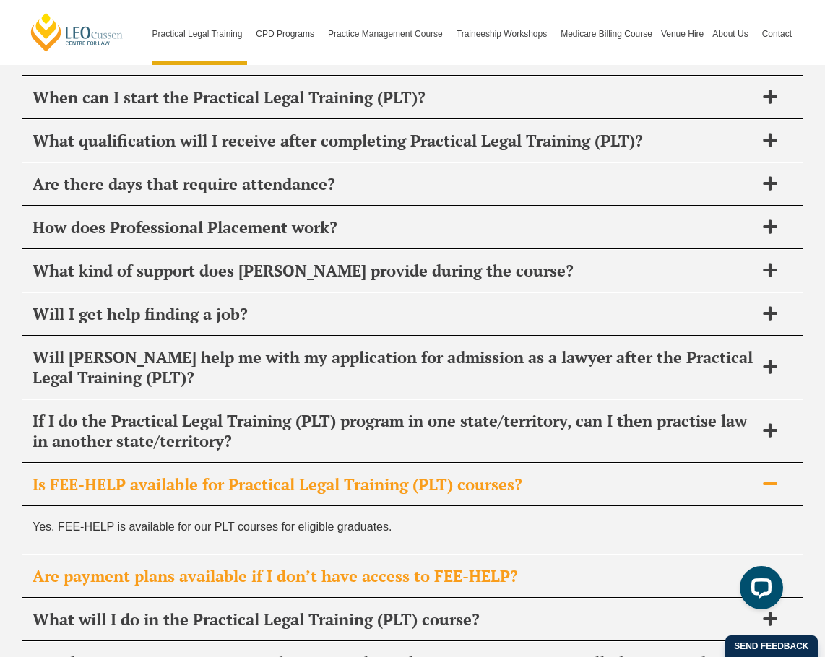
click at [772, 568] on icon at bounding box center [770, 576] width 16 height 16
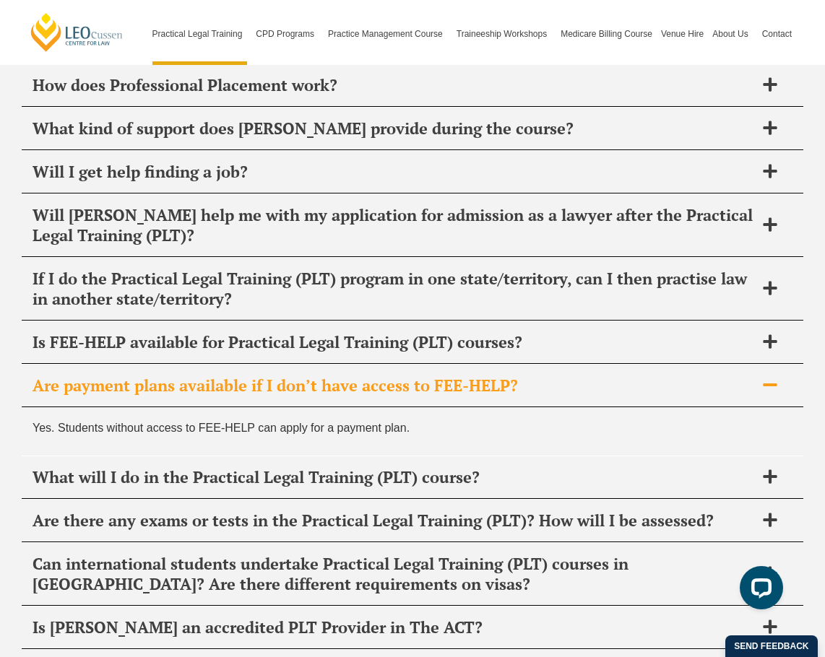
scroll to position [7293, 0]
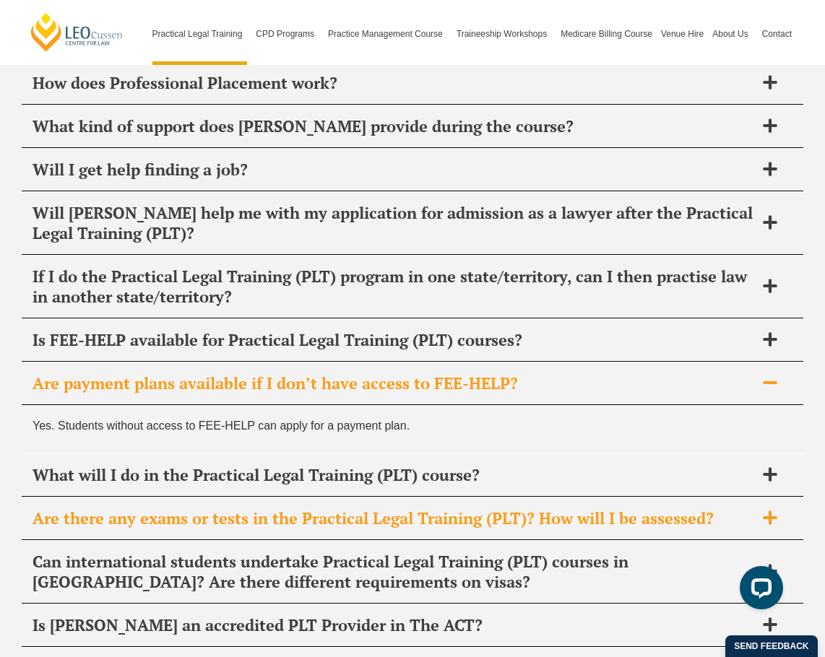
click at [768, 511] on icon at bounding box center [770, 518] width 14 height 14
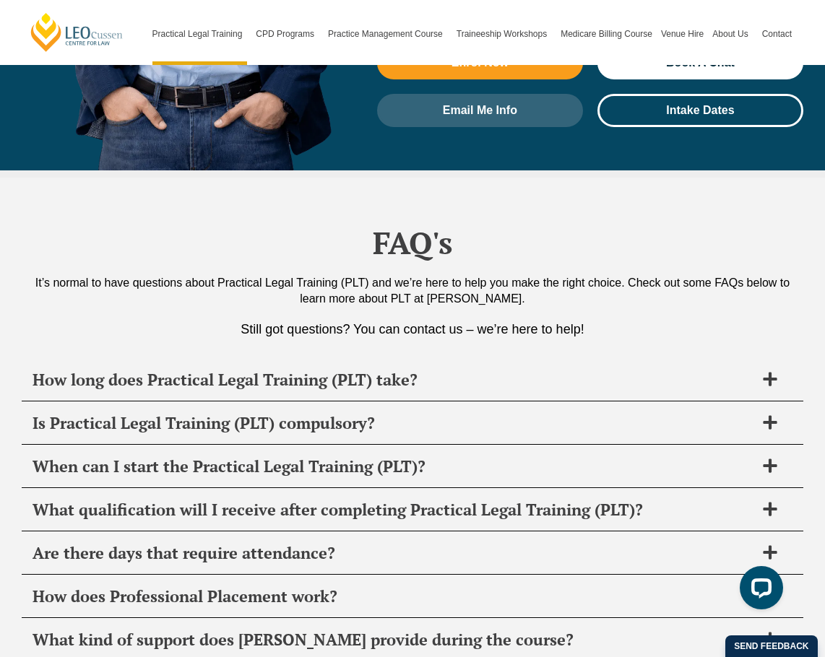
scroll to position [6775, 0]
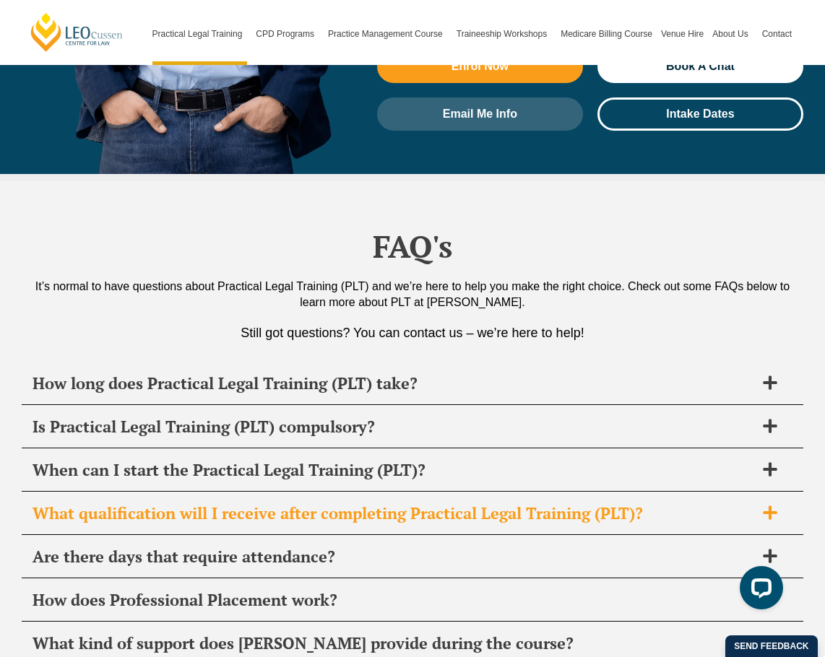
click at [771, 506] on icon at bounding box center [770, 513] width 14 height 14
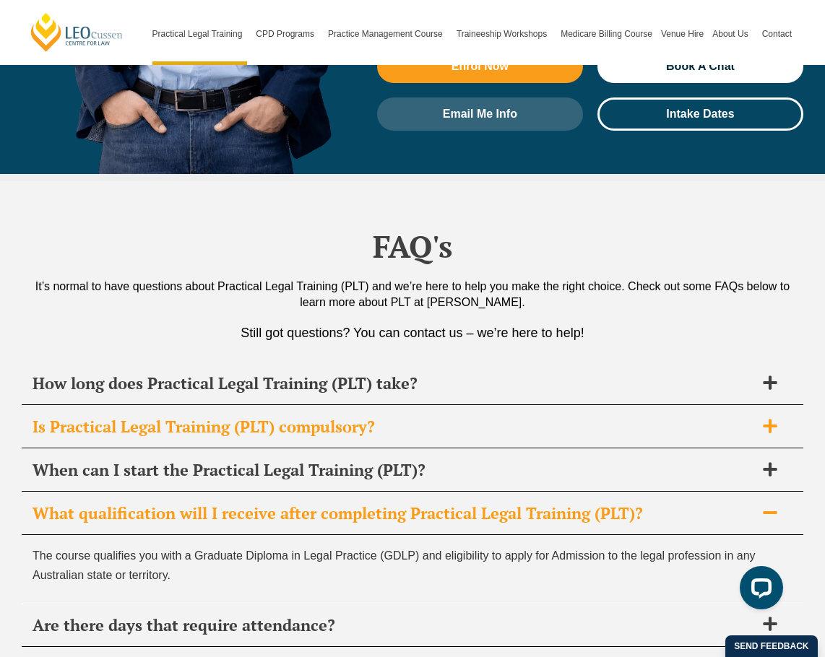
click at [770, 419] on icon at bounding box center [770, 426] width 14 height 14
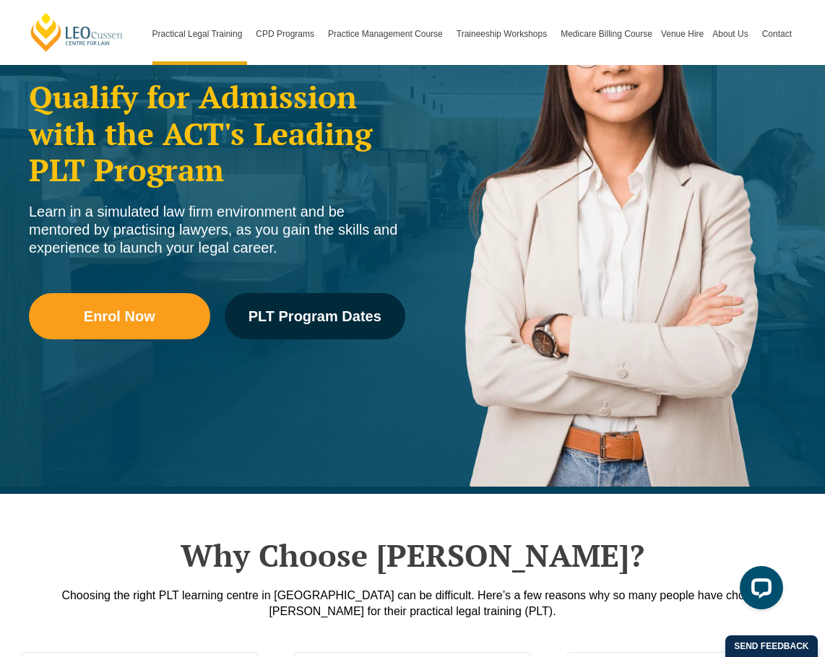
scroll to position [212, 0]
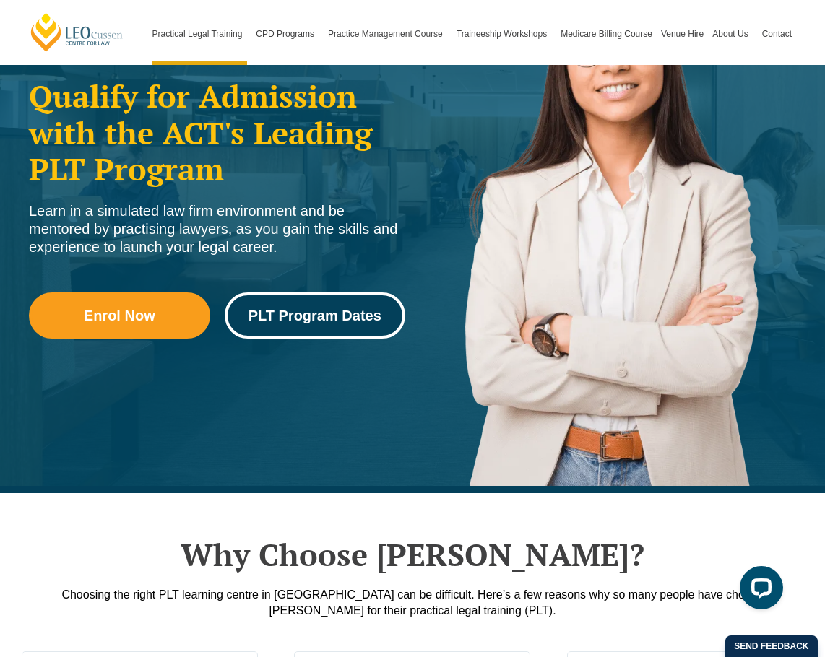
click at [292, 319] on span "PLT Program Dates" at bounding box center [314, 315] width 133 height 14
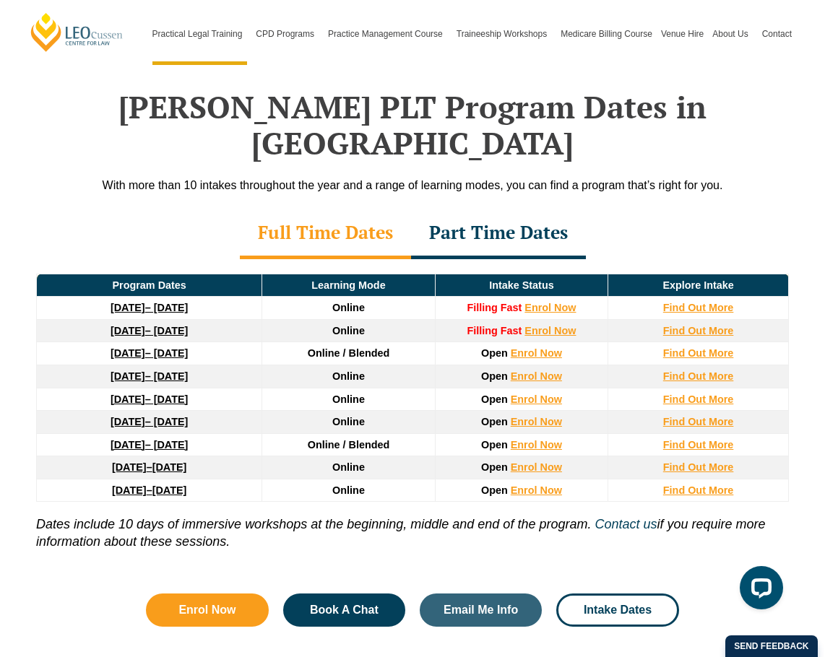
scroll to position [1864, 0]
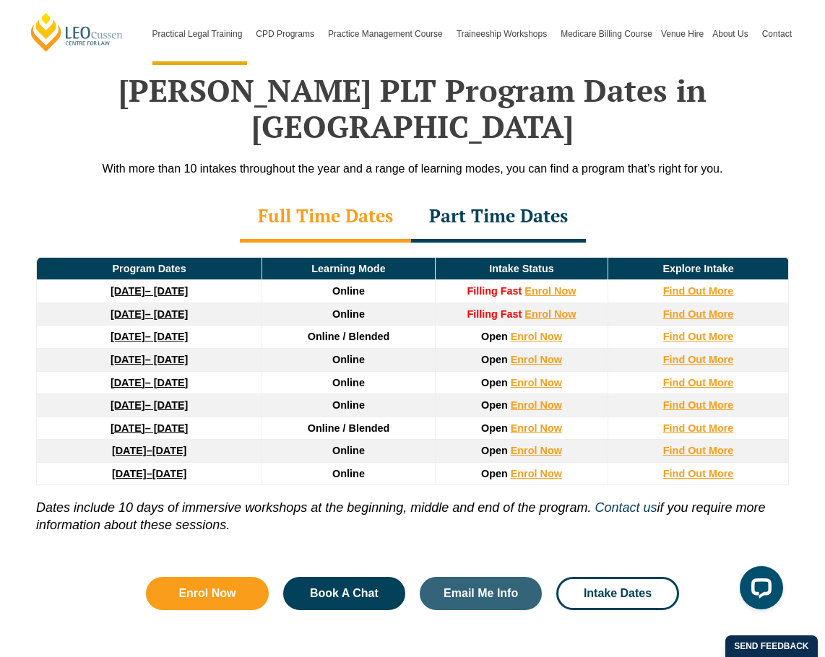
click at [466, 192] on div "Part Time Dates" at bounding box center [498, 217] width 175 height 51
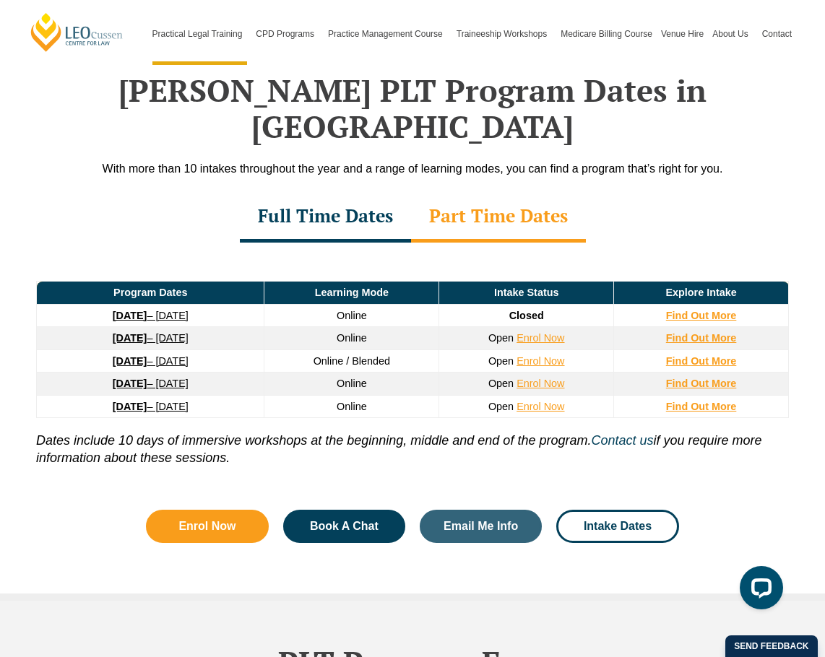
click at [345, 192] on div "Full Time Dates" at bounding box center [325, 217] width 171 height 51
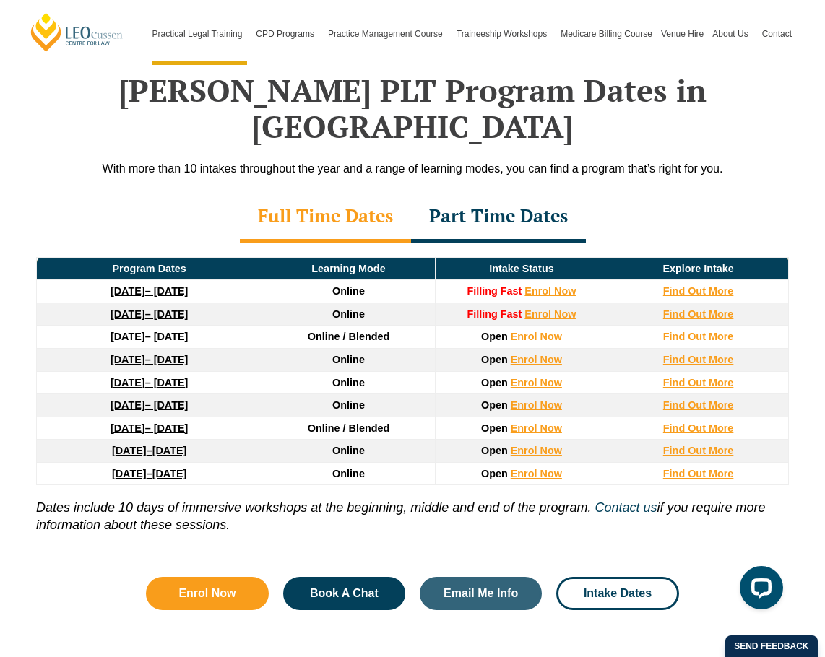
click at [188, 331] on link "27 January 2026 – 12 June 2026" at bounding box center [149, 337] width 77 height 12
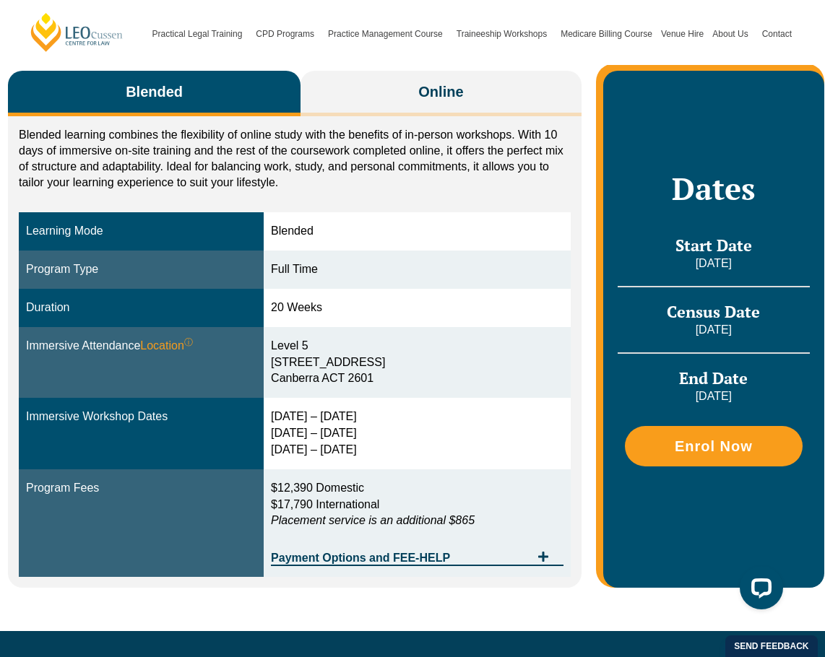
scroll to position [252, 0]
